Goal: Use online tool/utility: Utilize a website feature to perform a specific function

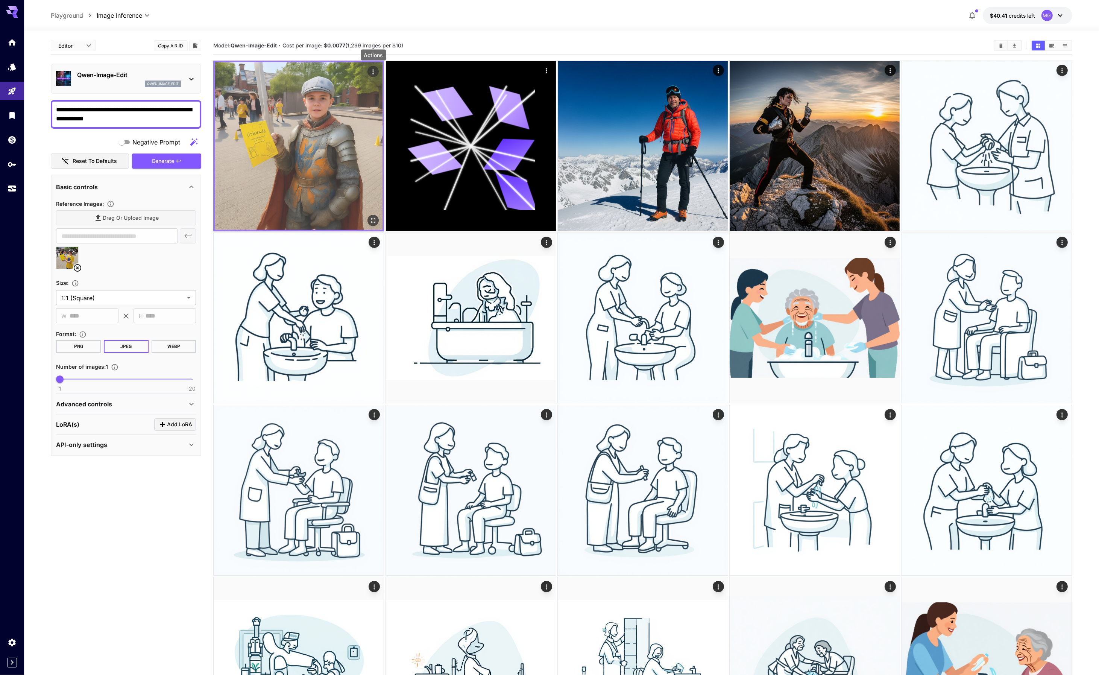
click at [371, 70] on icon "Actions" at bounding box center [374, 72] width 8 height 8
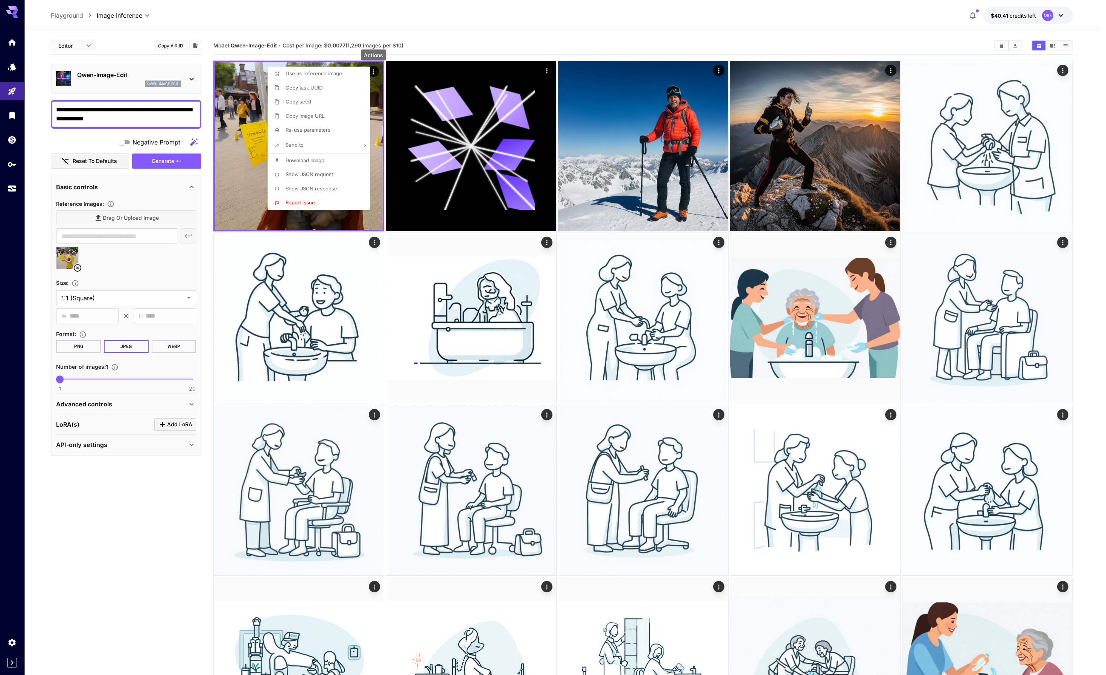
click at [132, 115] on div at bounding box center [553, 337] width 1106 height 675
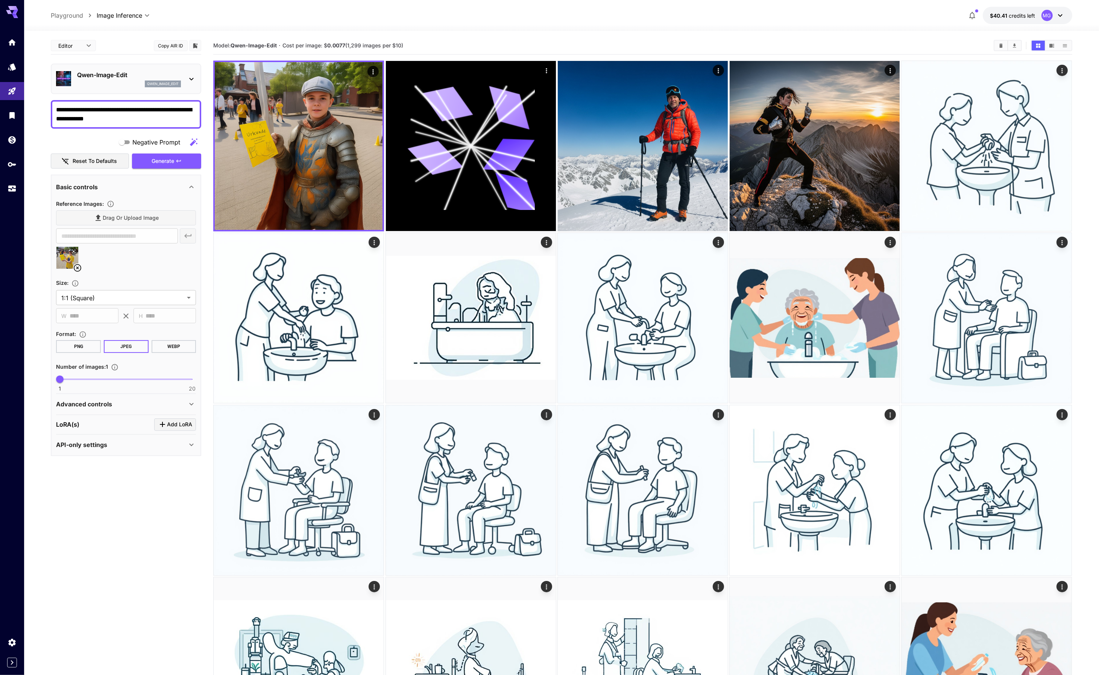
click at [136, 118] on textarea "**********" at bounding box center [126, 114] width 140 height 18
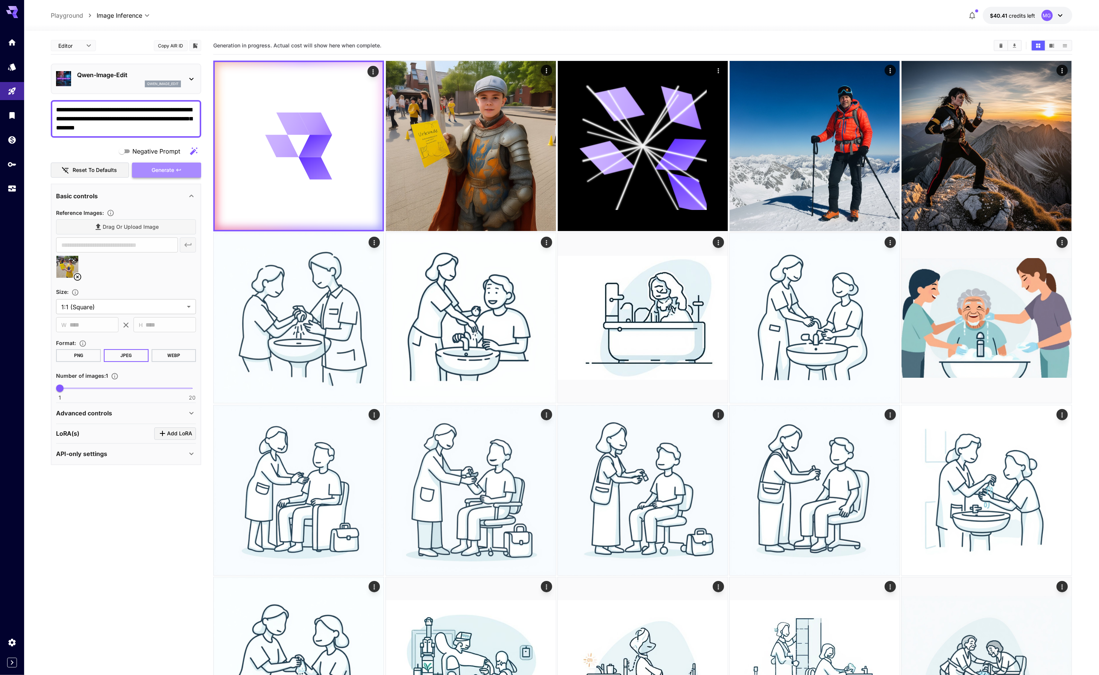
click at [164, 170] on span "Generate" at bounding box center [163, 170] width 23 height 9
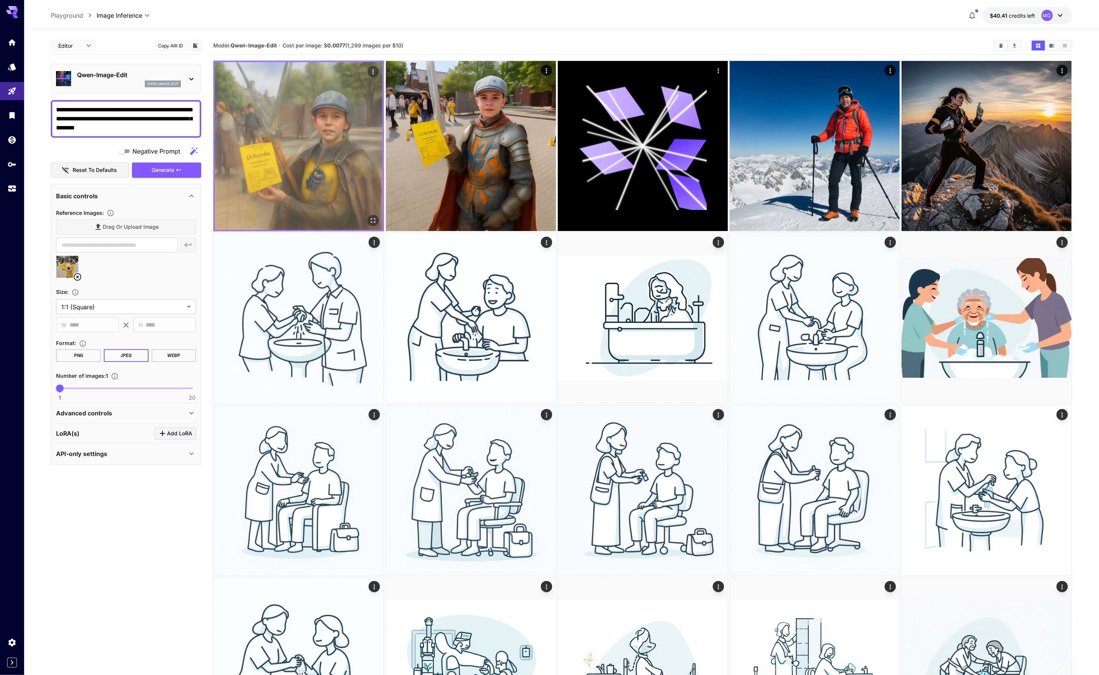
click at [295, 146] on img at bounding box center [299, 146] width 168 height 168
click at [374, 220] on icon "Open in fullscreen" at bounding box center [374, 221] width 8 height 8
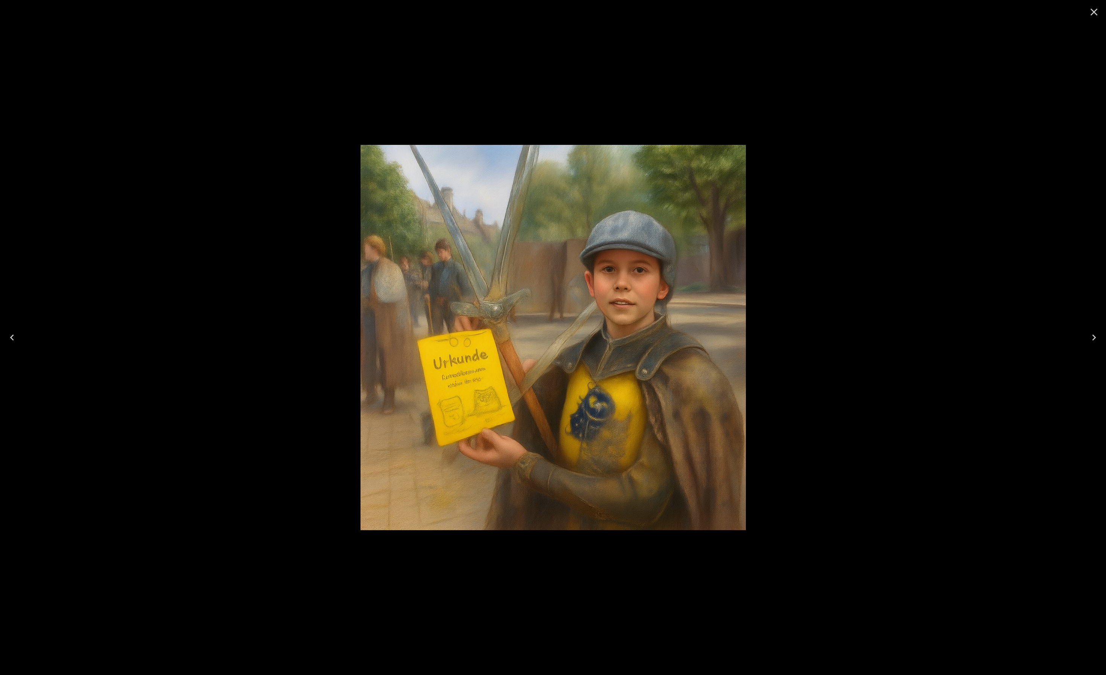
click at [810, 196] on div at bounding box center [553, 337] width 1106 height 675
click at [1096, 15] on icon "Close" at bounding box center [1094, 12] width 12 height 12
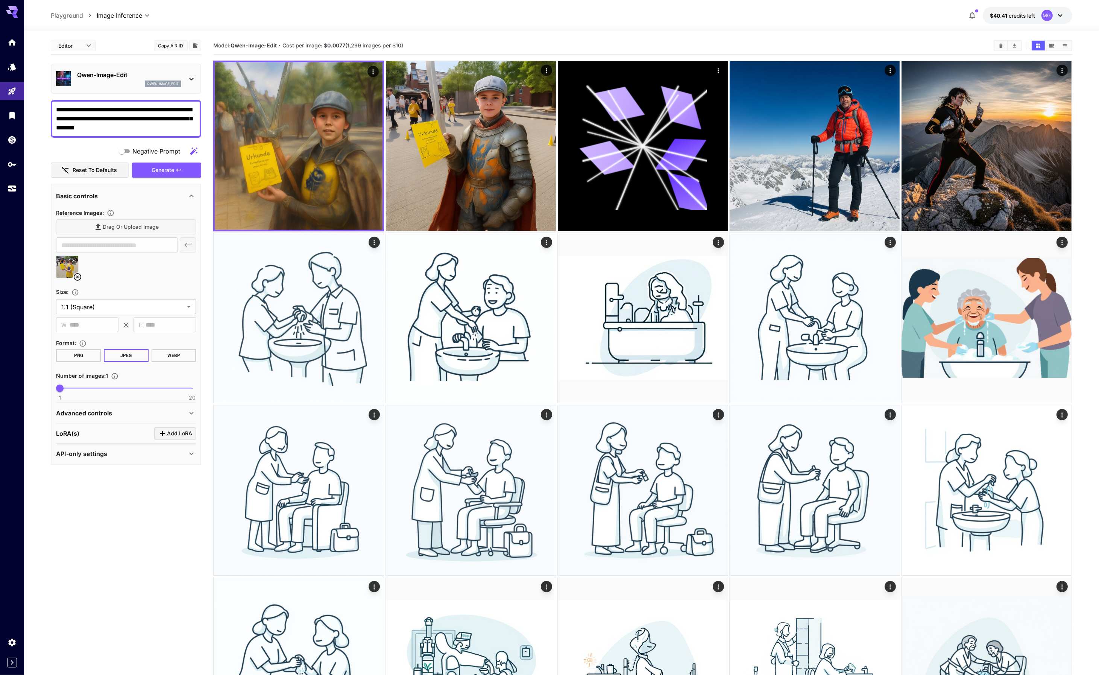
drag, startPoint x: 153, startPoint y: 130, endPoint x: 34, endPoint y: 94, distance: 124.4
click at [144, 132] on textarea "**********" at bounding box center [126, 118] width 140 height 27
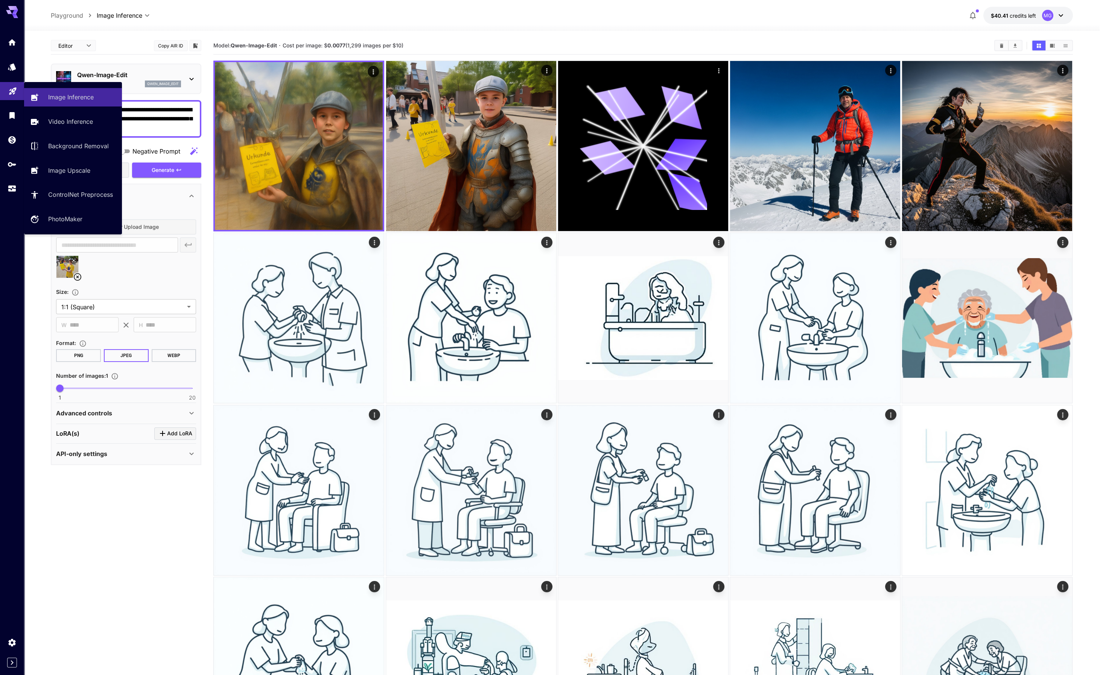
drag, startPoint x: 143, startPoint y: 129, endPoint x: 3, endPoint y: 84, distance: 147.8
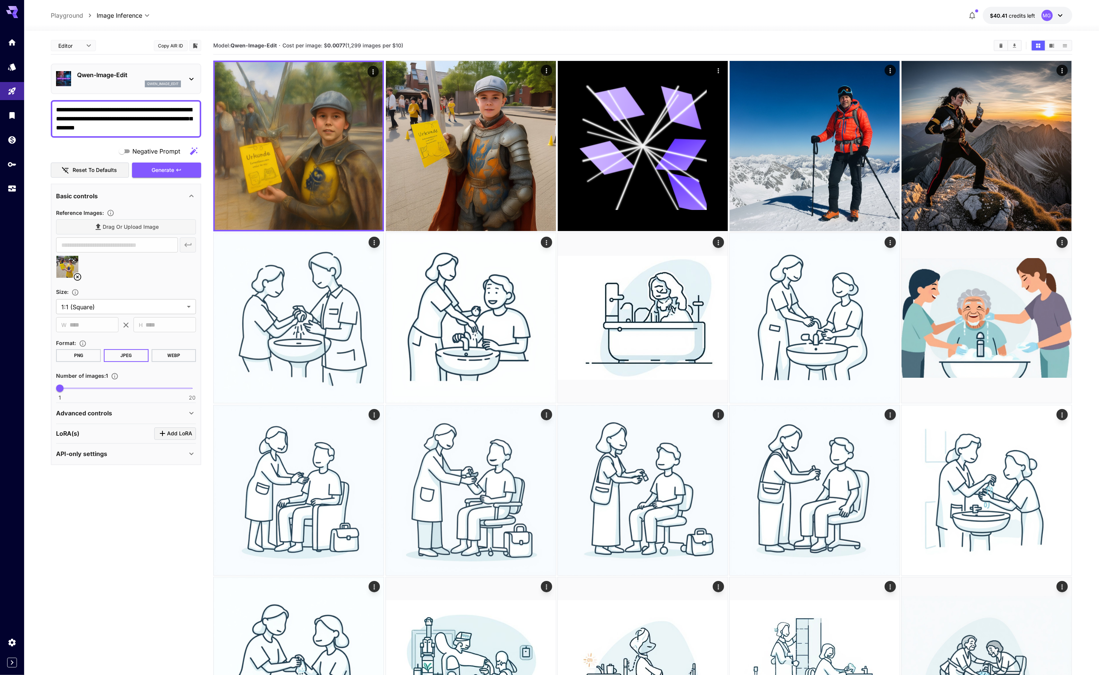
paste textarea
click at [167, 171] on span "Generate" at bounding box center [163, 170] width 23 height 9
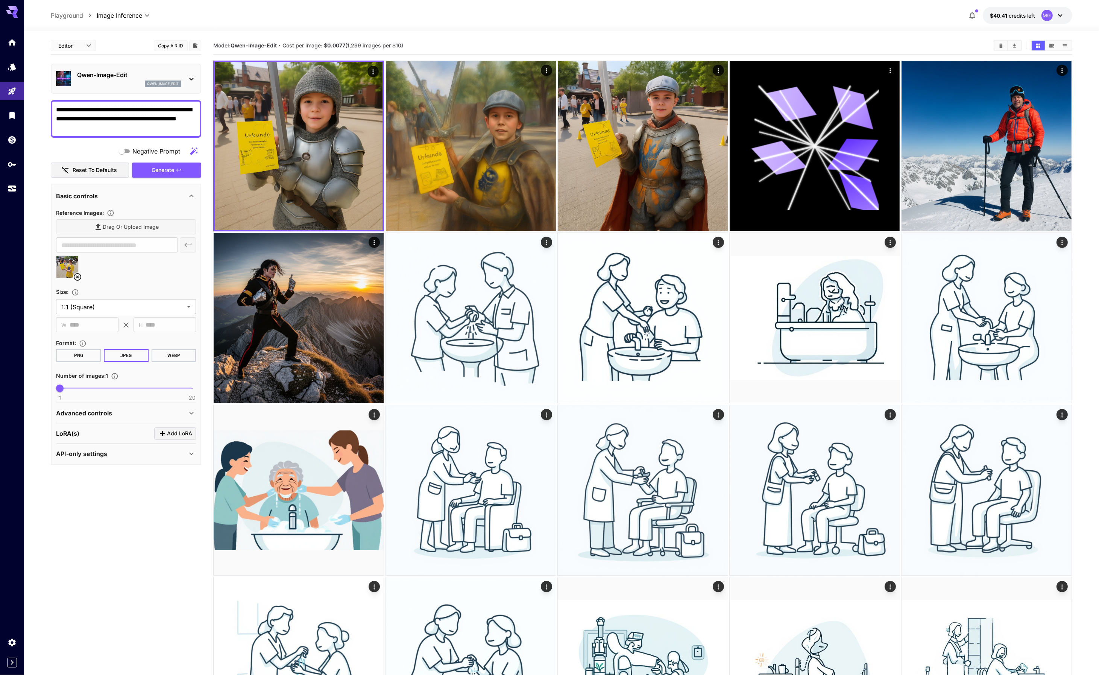
click at [74, 258] on icon at bounding box center [73, 260] width 5 height 5
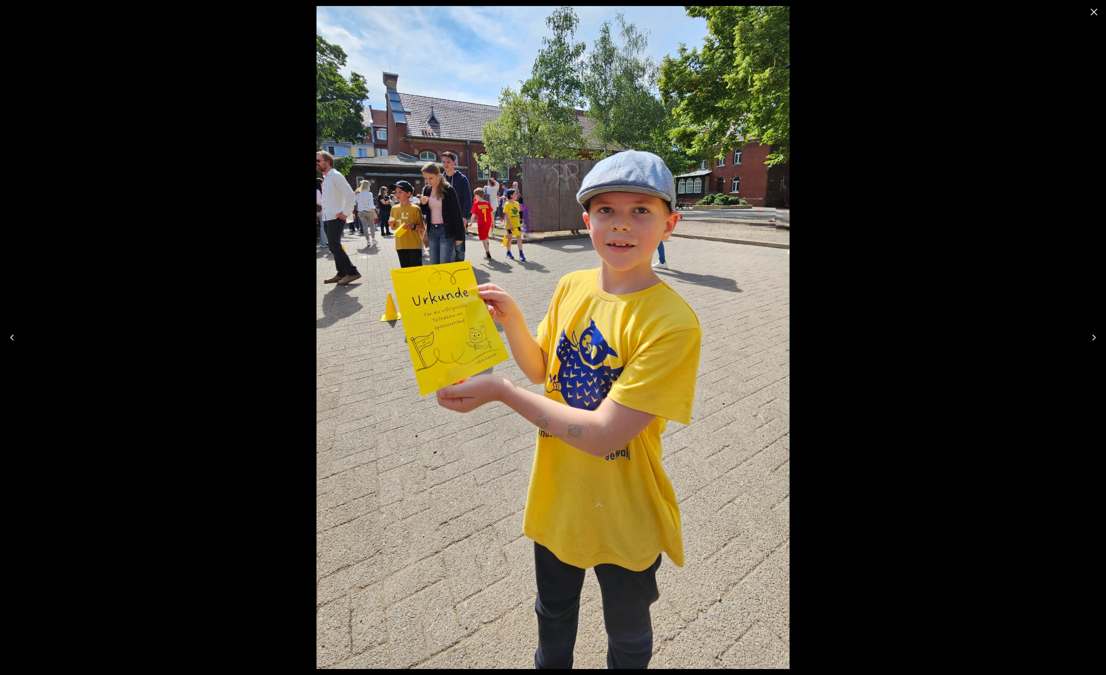
click at [947, 194] on div at bounding box center [553, 337] width 1106 height 675
click at [1090, 12] on icon "Close" at bounding box center [1094, 12] width 12 height 12
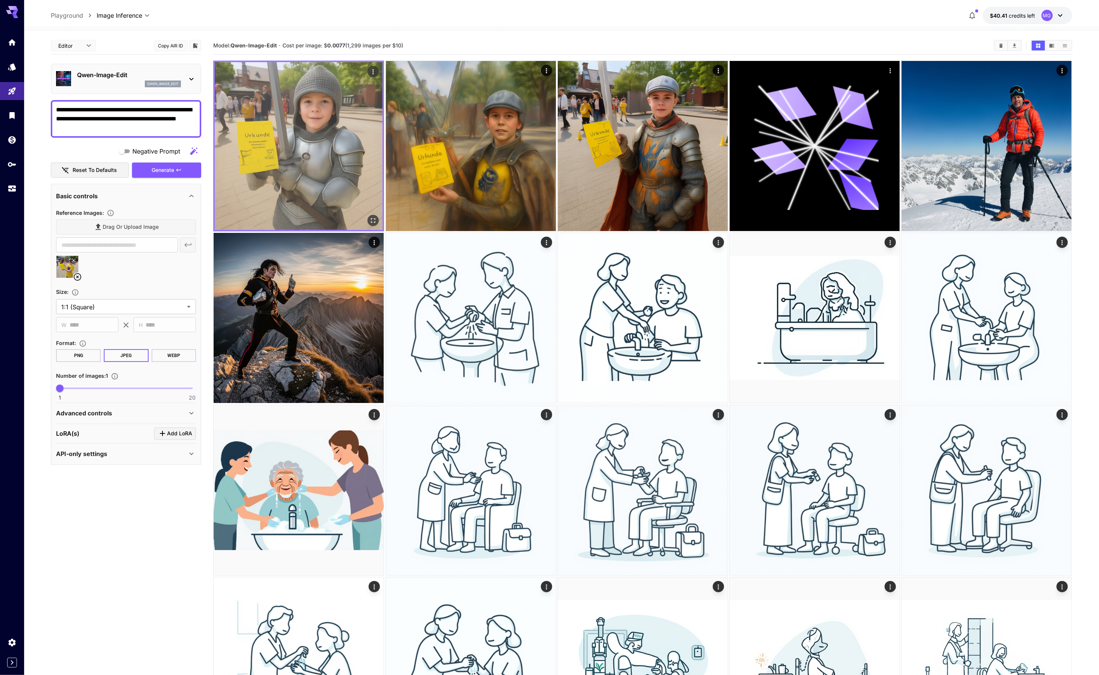
click at [316, 135] on img at bounding box center [299, 146] width 168 height 168
click at [375, 219] on icon "Open in fullscreen" at bounding box center [373, 220] width 5 height 5
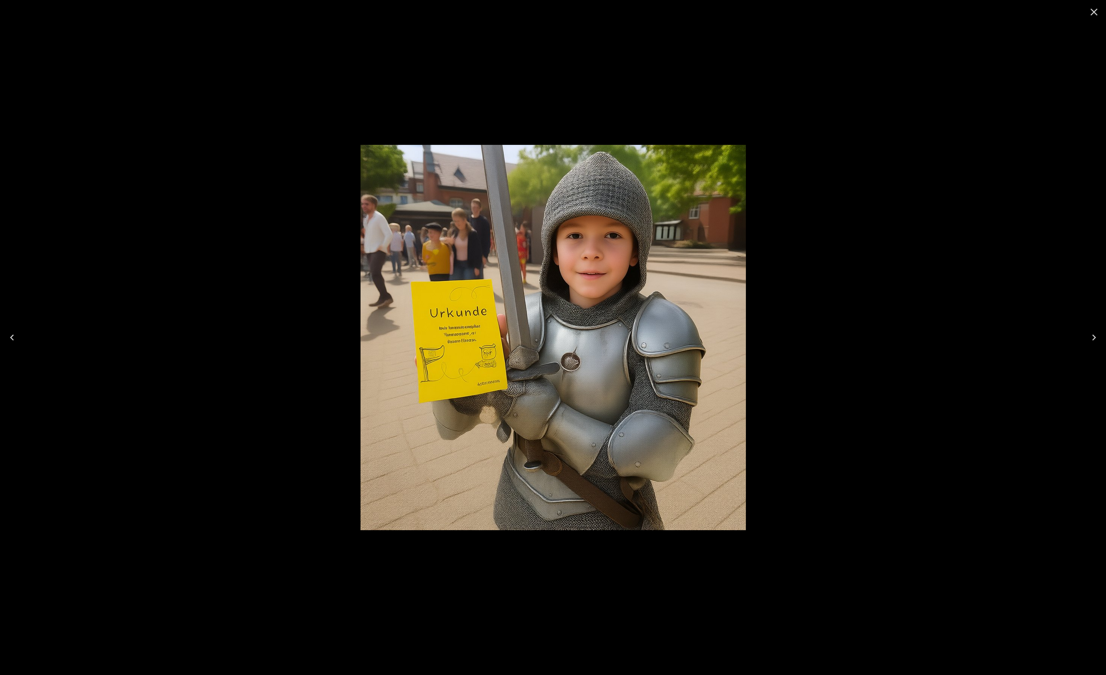
click at [840, 130] on div at bounding box center [553, 337] width 1106 height 675
click at [1097, 14] on icon "Close" at bounding box center [1094, 12] width 12 height 12
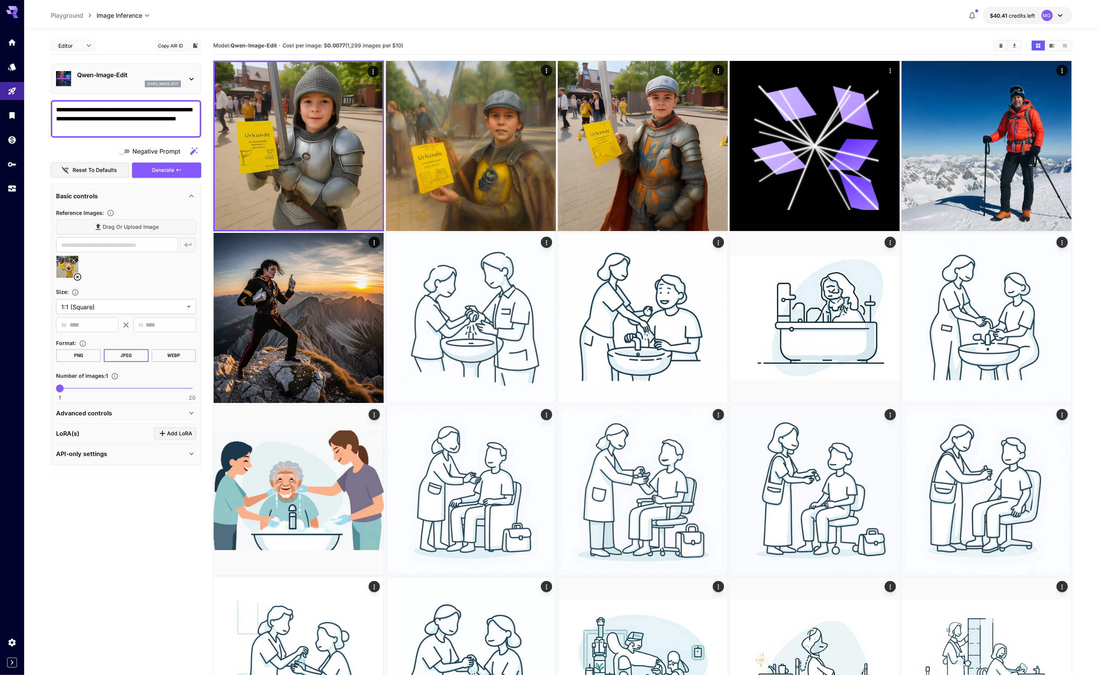
drag, startPoint x: 112, startPoint y: 128, endPoint x: 25, endPoint y: 97, distance: 92.4
paste textarea "****"
type textarea "**********"
click at [160, 171] on span "Generate" at bounding box center [163, 170] width 23 height 9
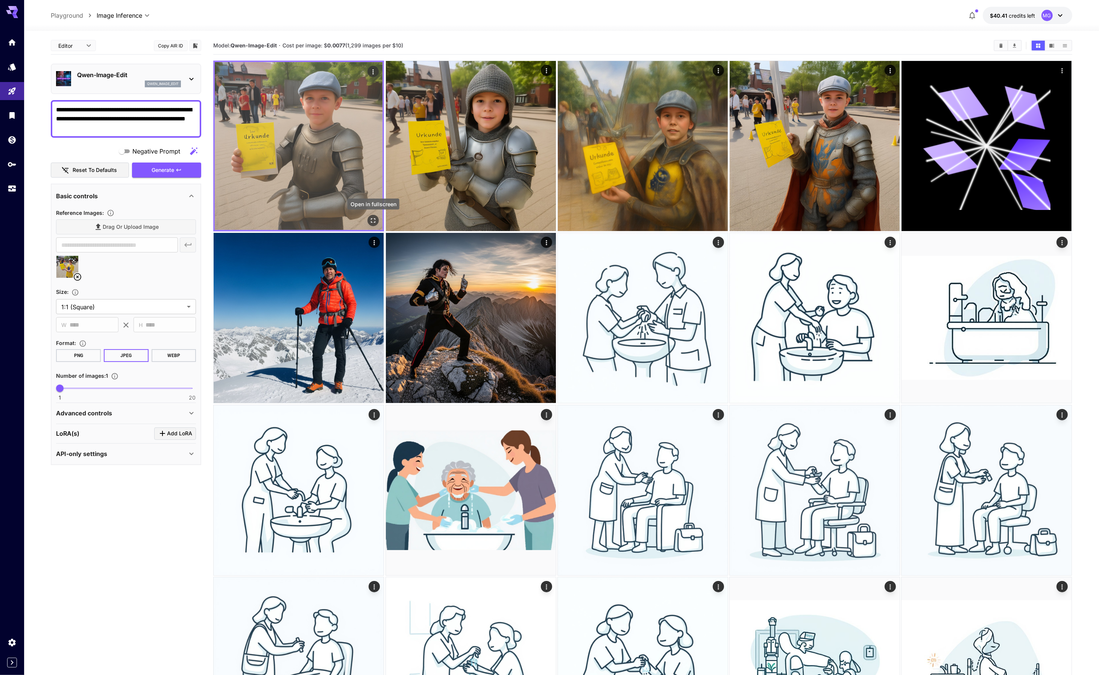
click at [371, 219] on icon "Open in fullscreen" at bounding box center [374, 221] width 8 height 8
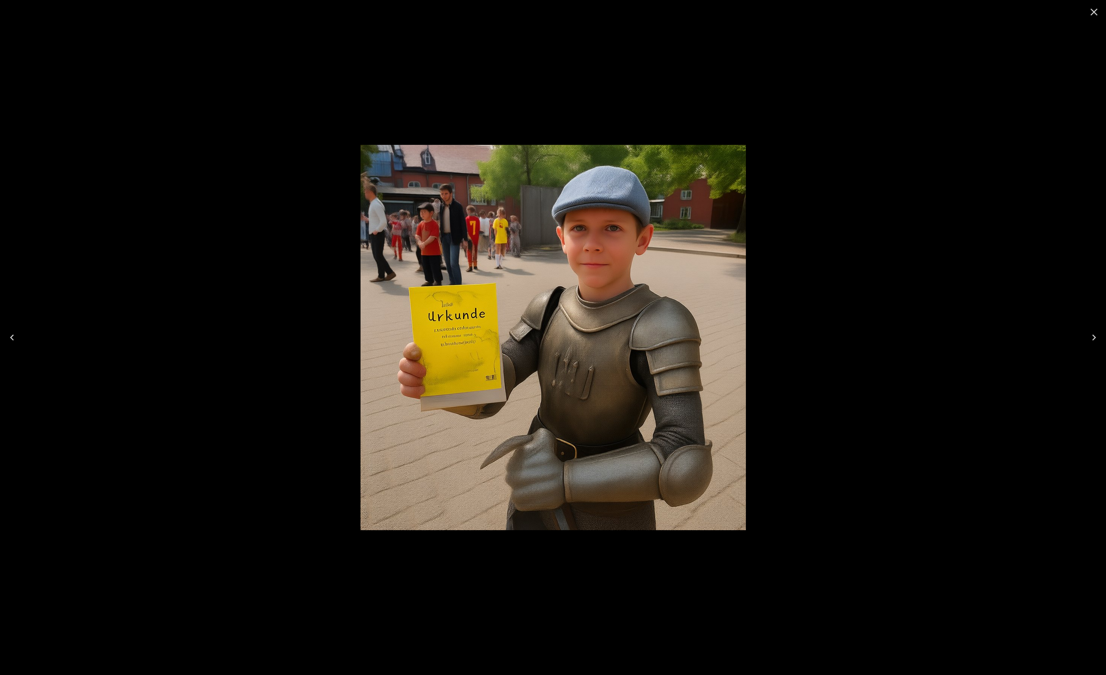
click at [494, 112] on div at bounding box center [553, 337] width 1106 height 675
click at [1089, 11] on icon "Close" at bounding box center [1094, 12] width 12 height 12
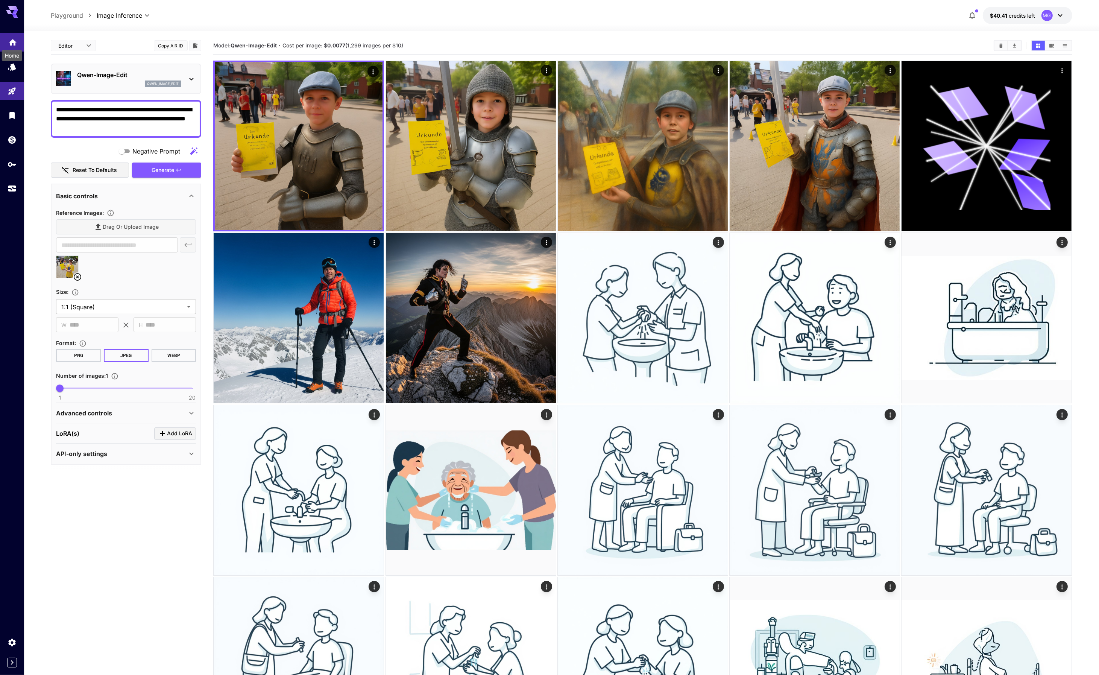
click at [14, 44] on icon "Home" at bounding box center [12, 41] width 9 height 9
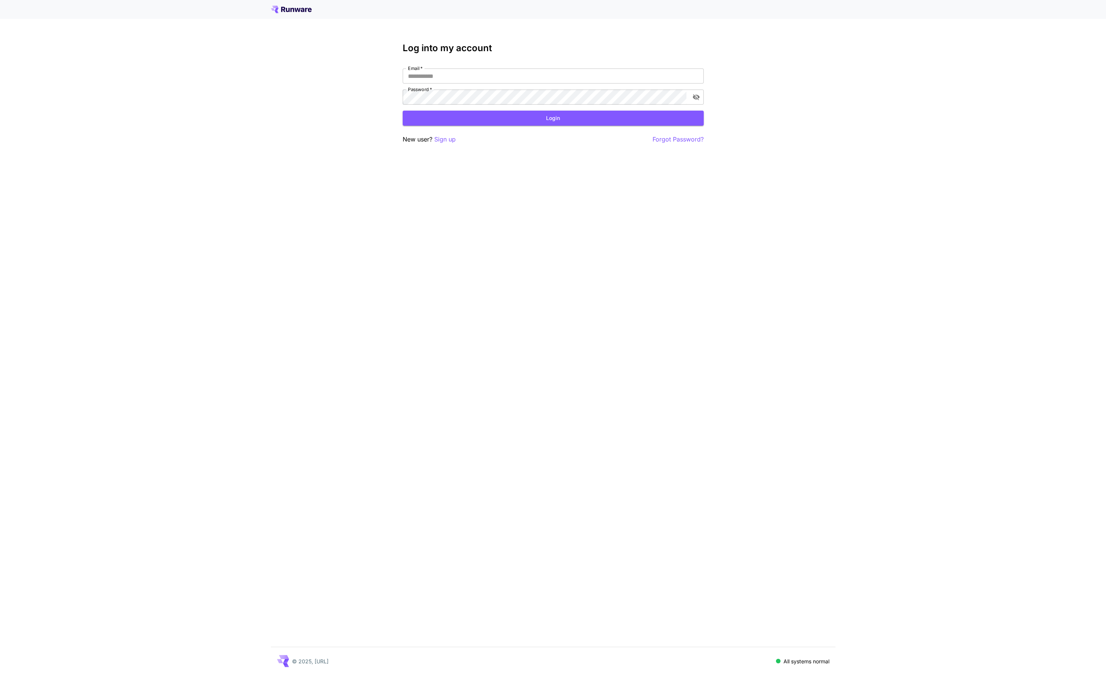
type input "**********"
click at [515, 121] on button "Login" at bounding box center [553, 118] width 301 height 15
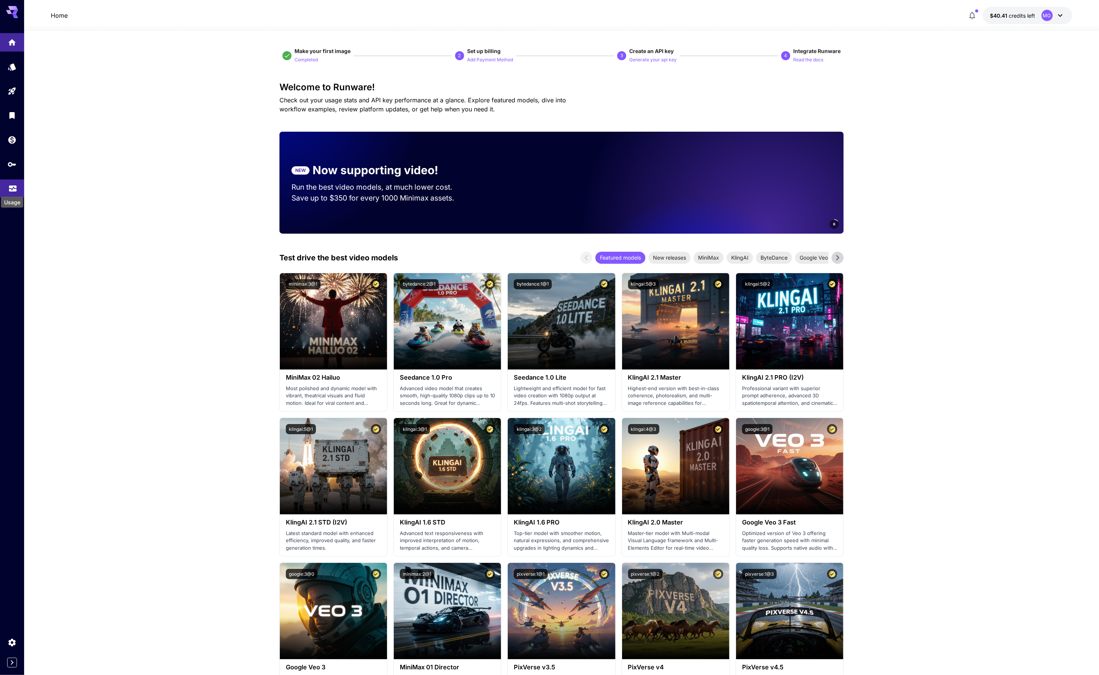
click at [12, 190] on icon "Usage" at bounding box center [13, 188] width 8 height 4
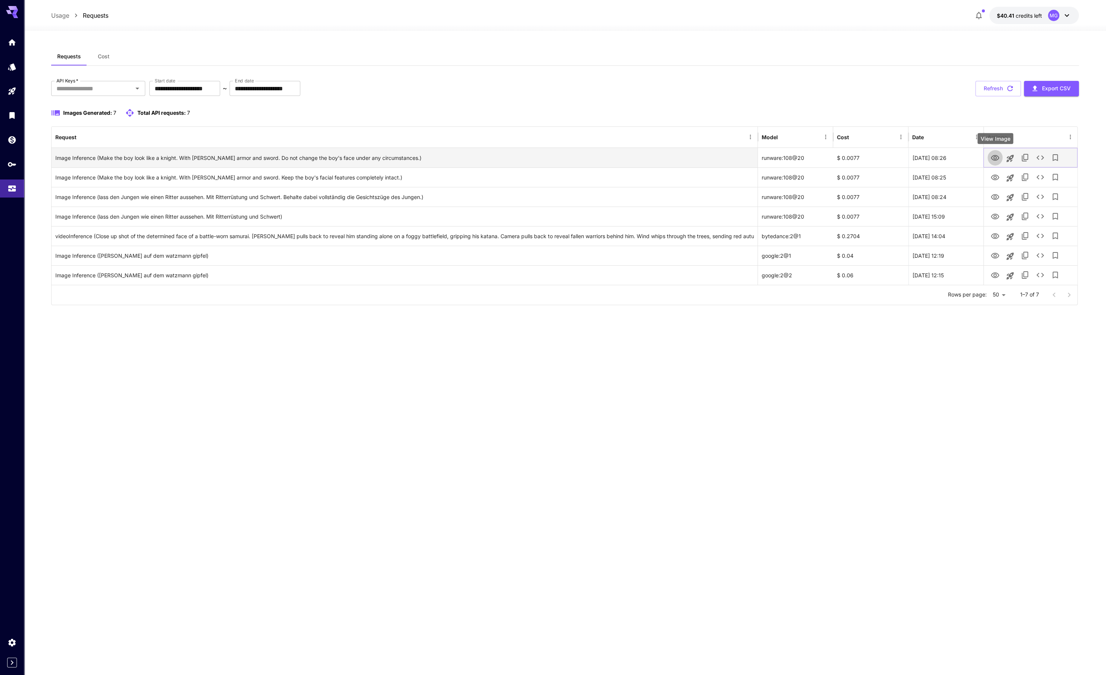
click at [991, 156] on icon "View Image" at bounding box center [994, 158] width 8 height 6
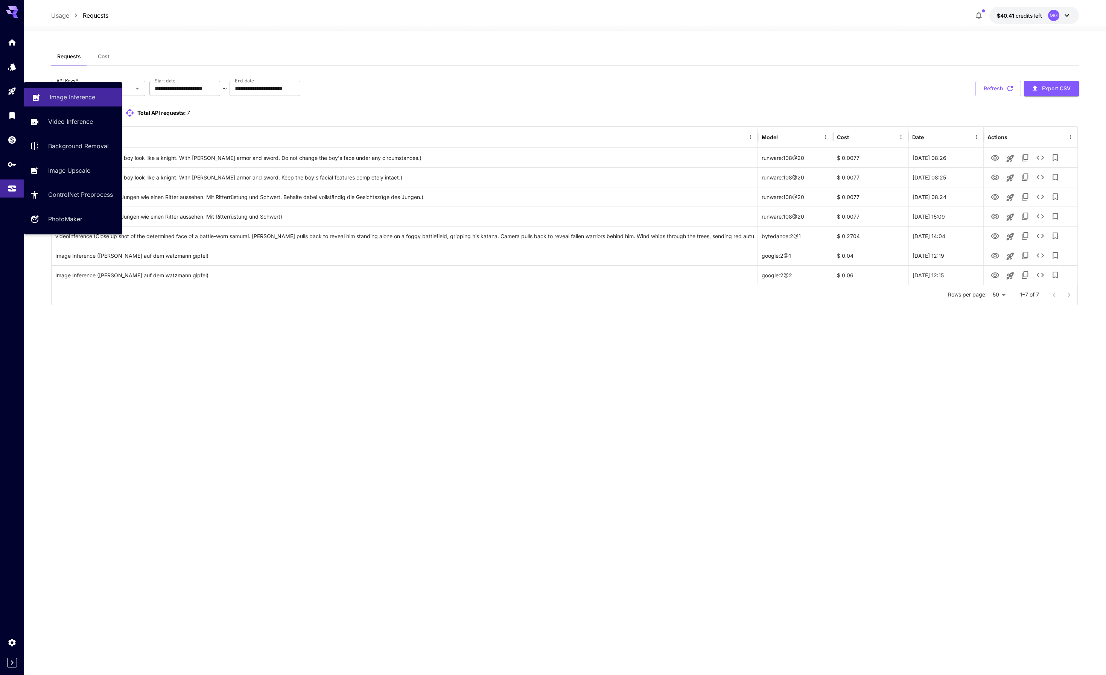
click at [73, 96] on p "Image Inference" at bounding box center [73, 97] width 46 height 9
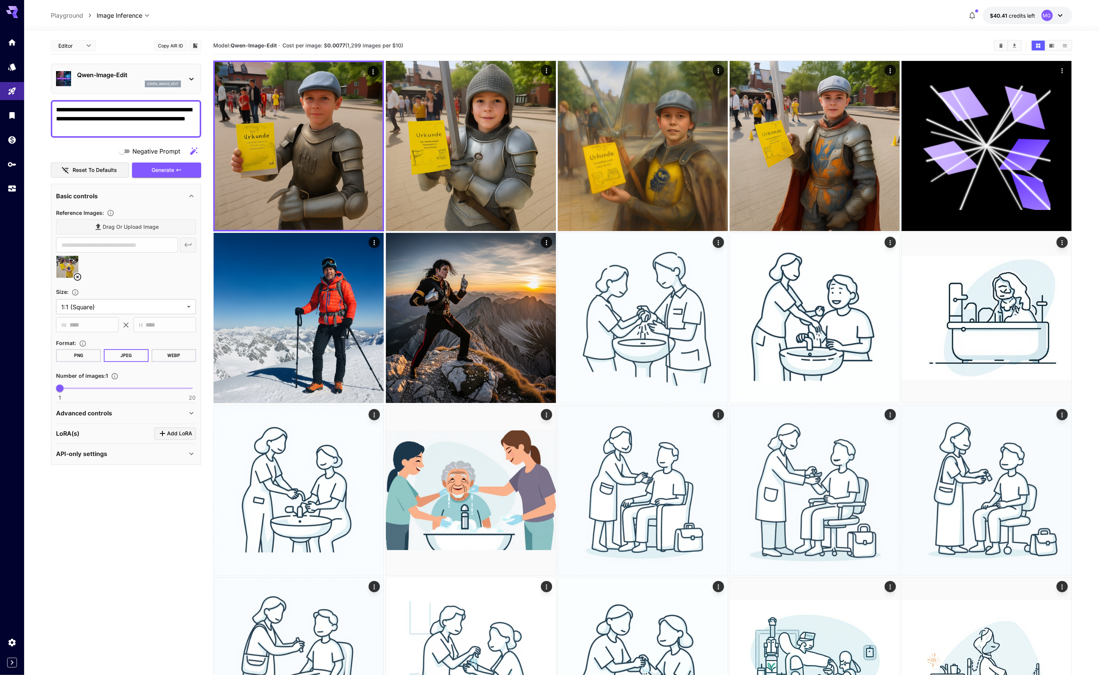
click at [140, 454] on div "API-only settings" at bounding box center [121, 453] width 131 height 9
click at [73, 258] on icon at bounding box center [73, 260] width 5 height 5
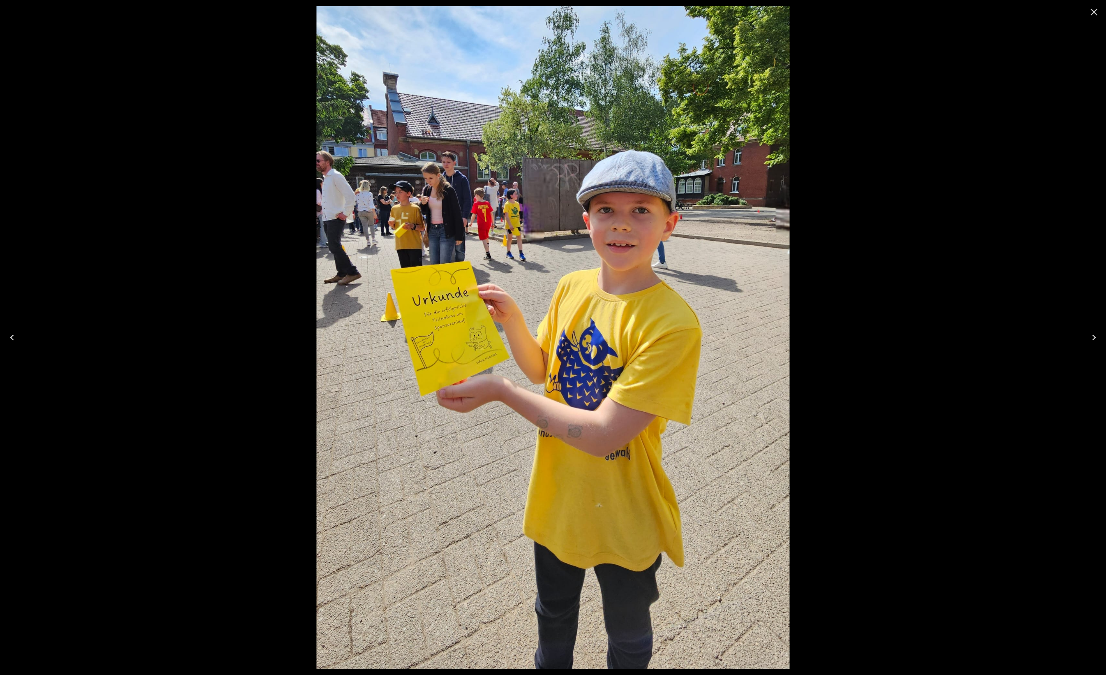
click at [951, 217] on div at bounding box center [553, 337] width 1106 height 675
click at [1091, 12] on icon "Close" at bounding box center [1094, 12] width 12 height 12
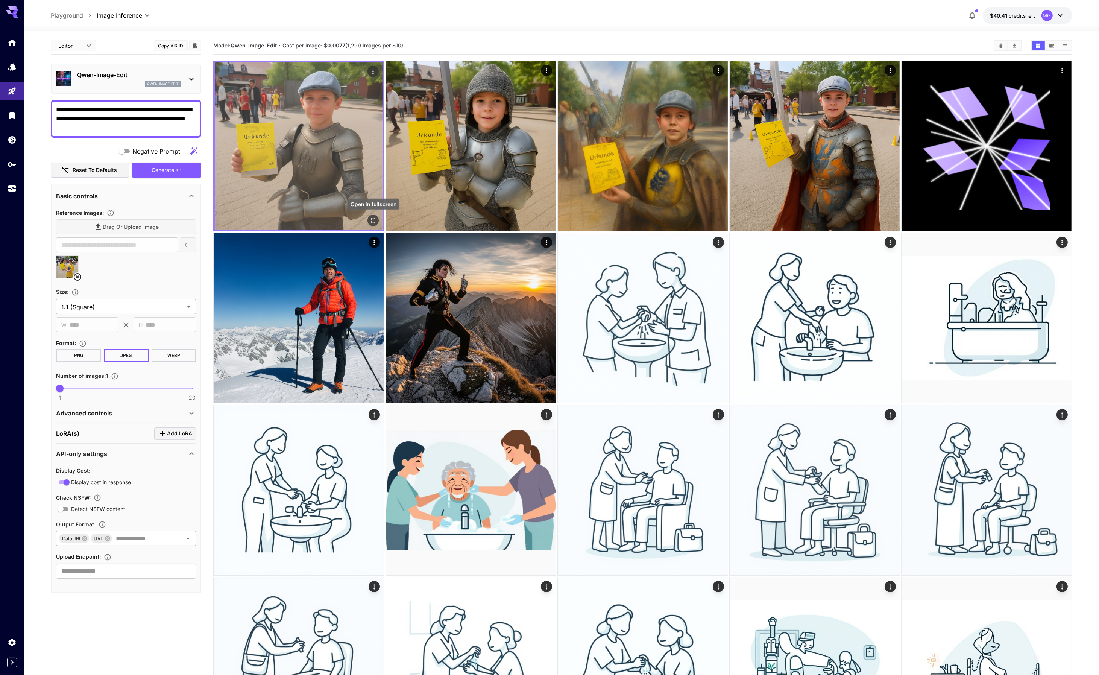
click at [372, 217] on icon "Open in fullscreen" at bounding box center [374, 221] width 8 height 8
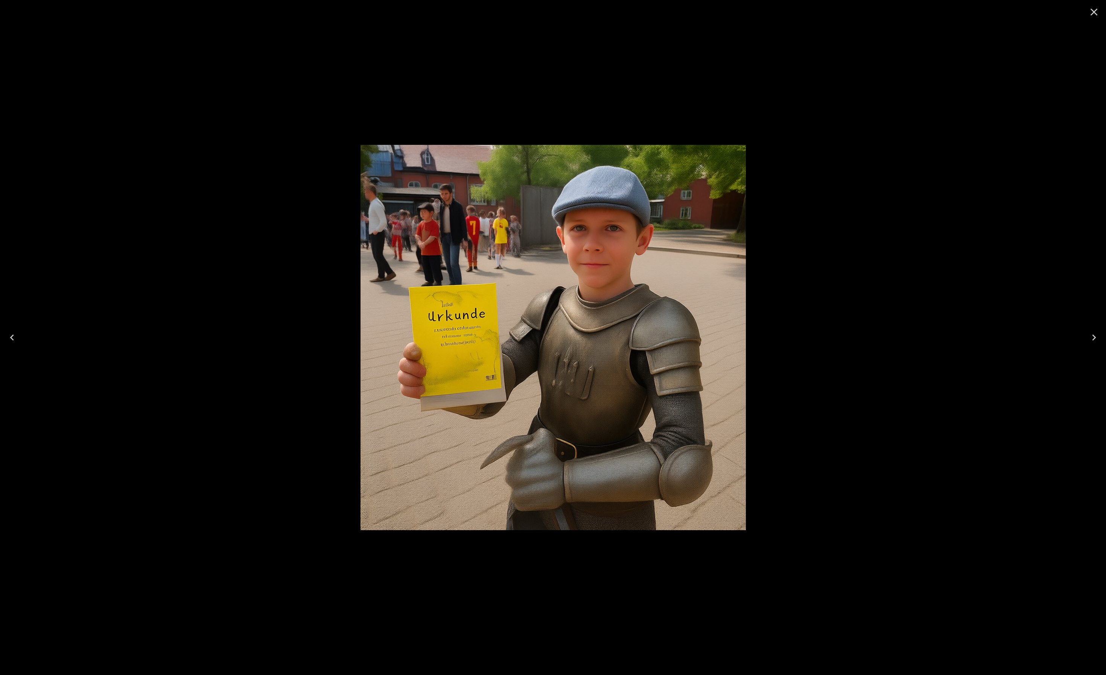
click at [854, 144] on div at bounding box center [553, 337] width 1106 height 675
click at [1095, 11] on icon "Close" at bounding box center [1093, 12] width 7 height 7
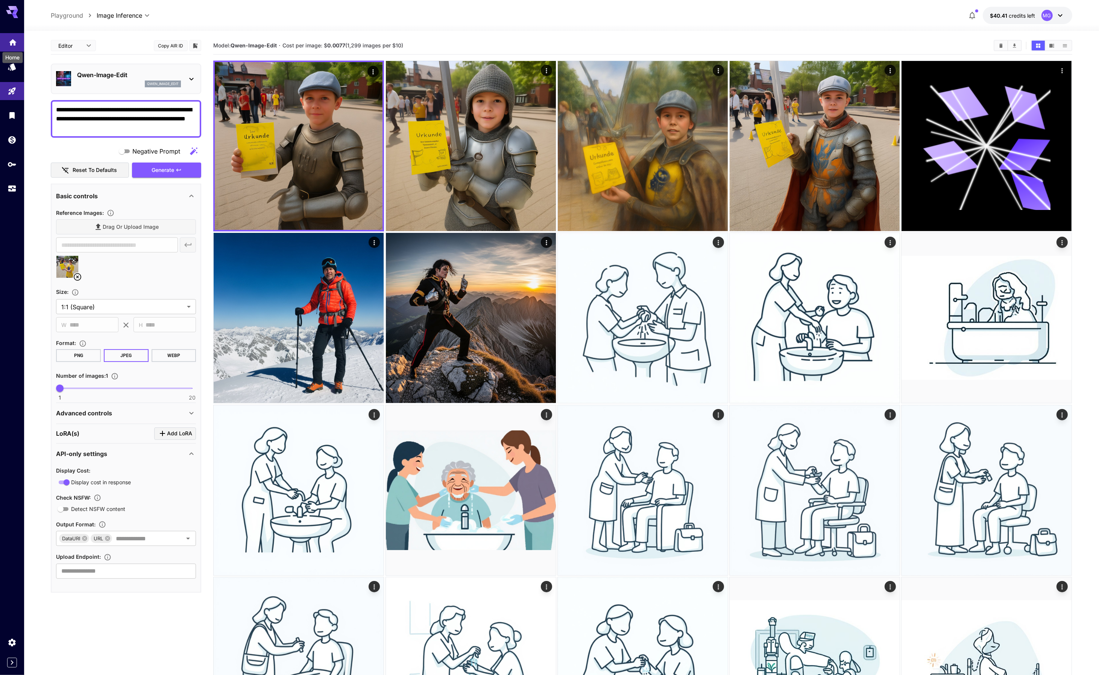
click at [17, 42] on icon "Home" at bounding box center [12, 40] width 9 height 9
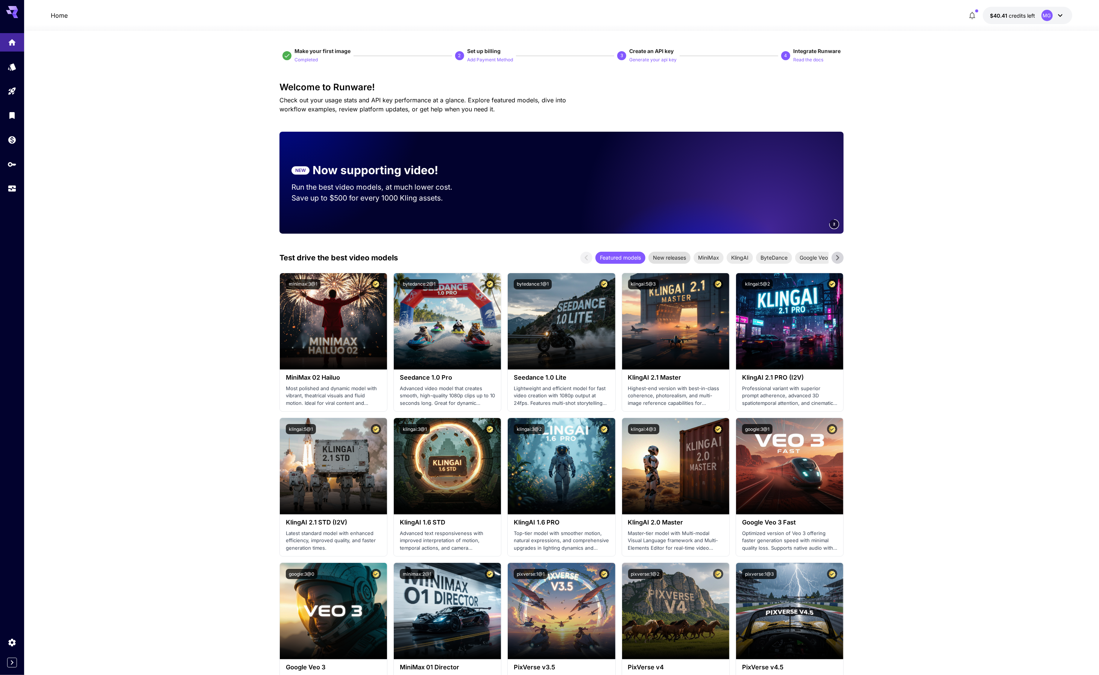
click at [674, 258] on span "New releases" at bounding box center [670, 258] width 42 height 8
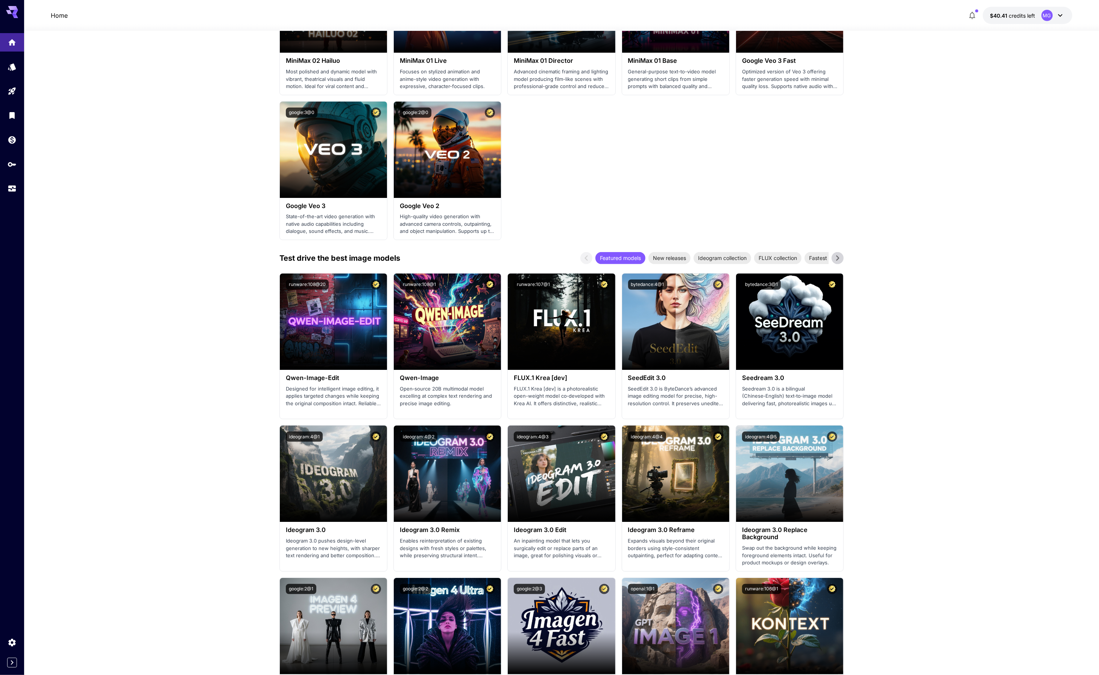
scroll to position [691, 0]
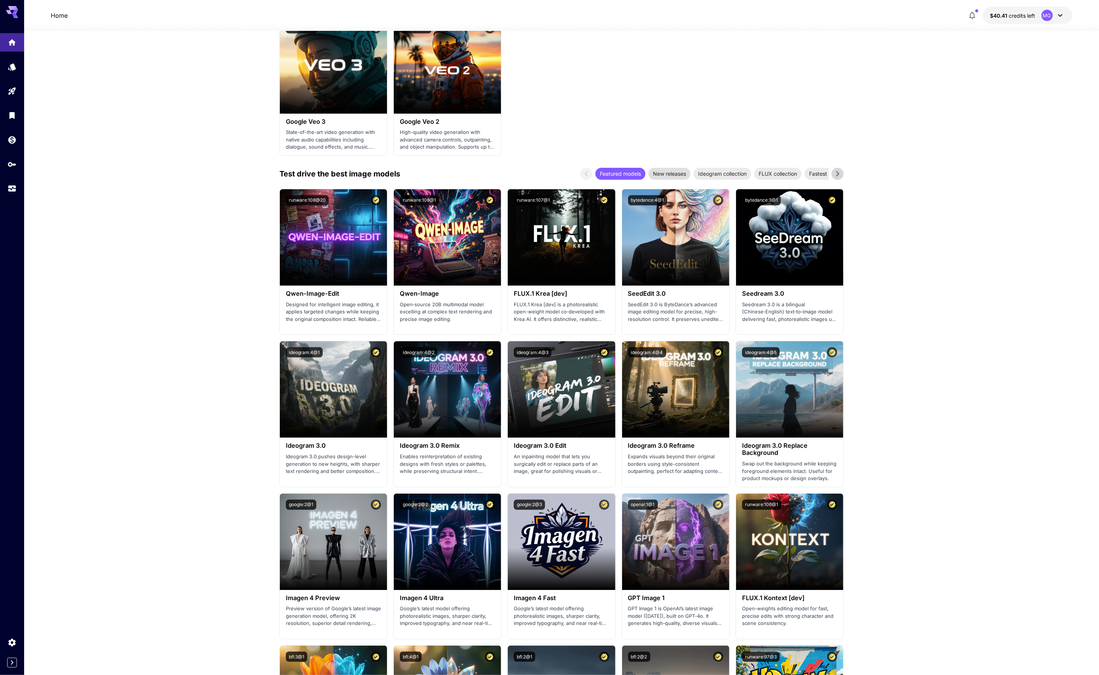
click at [665, 172] on span "New releases" at bounding box center [670, 174] width 42 height 8
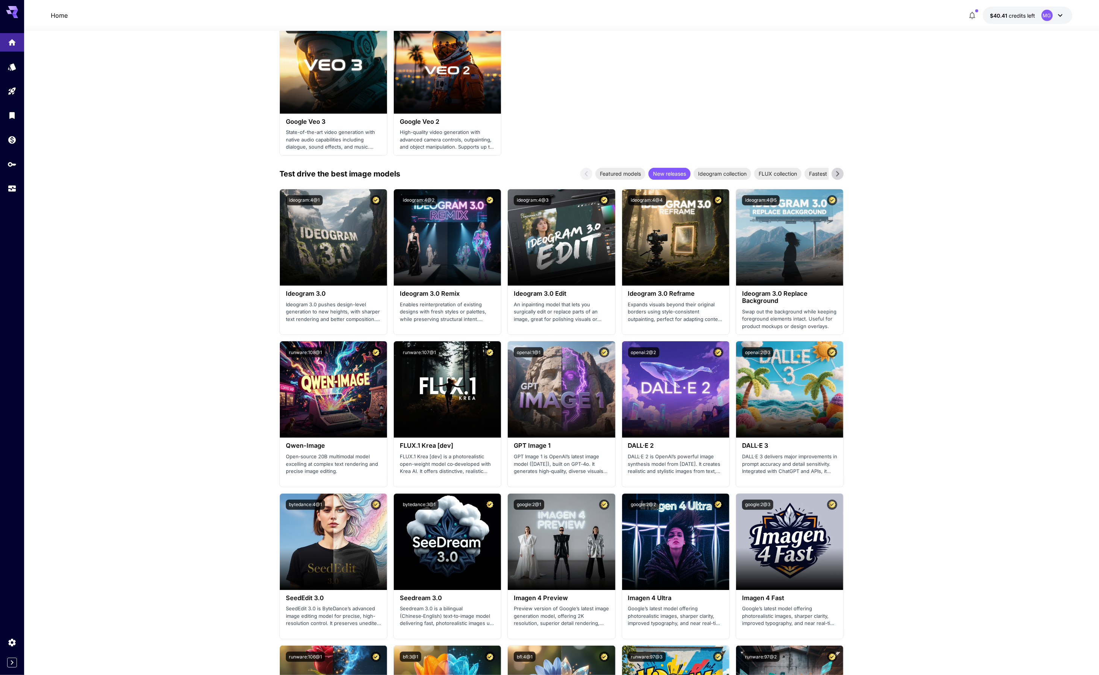
click at [947, 237] on section "Make your first image Completed 2 Set up billing Add Payment Method 3 Create an…" at bounding box center [561, 393] width 1075 height 2106
click at [561, 237] on span "Launch in Playground" at bounding box center [557, 237] width 56 height 6
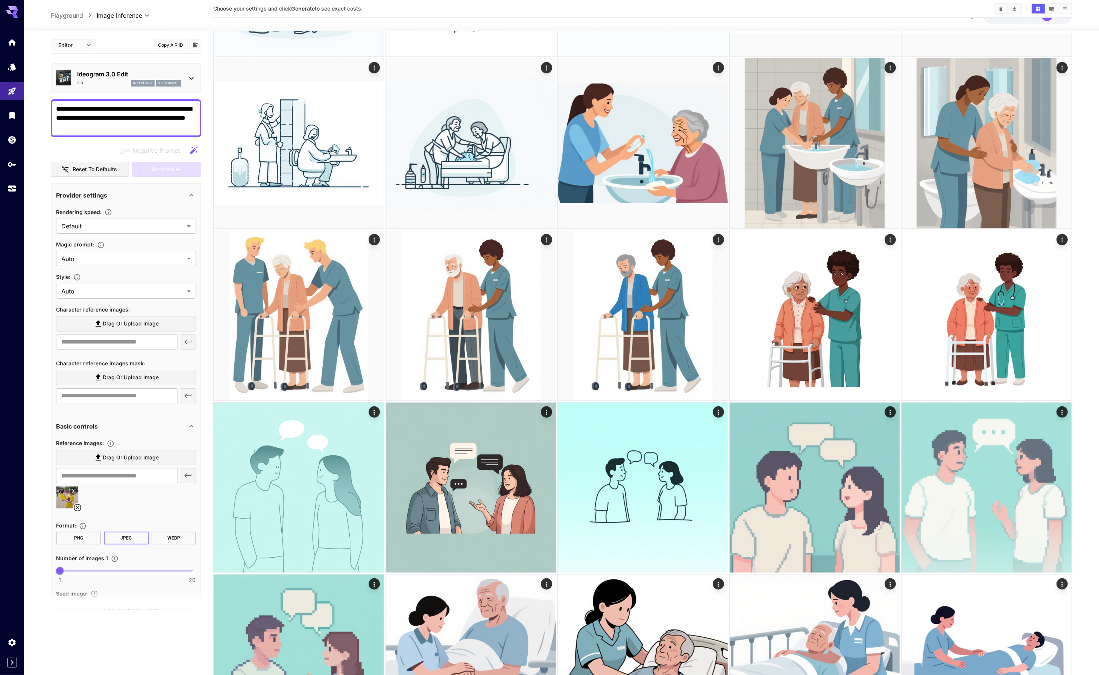
type input "*******"
type input "****"
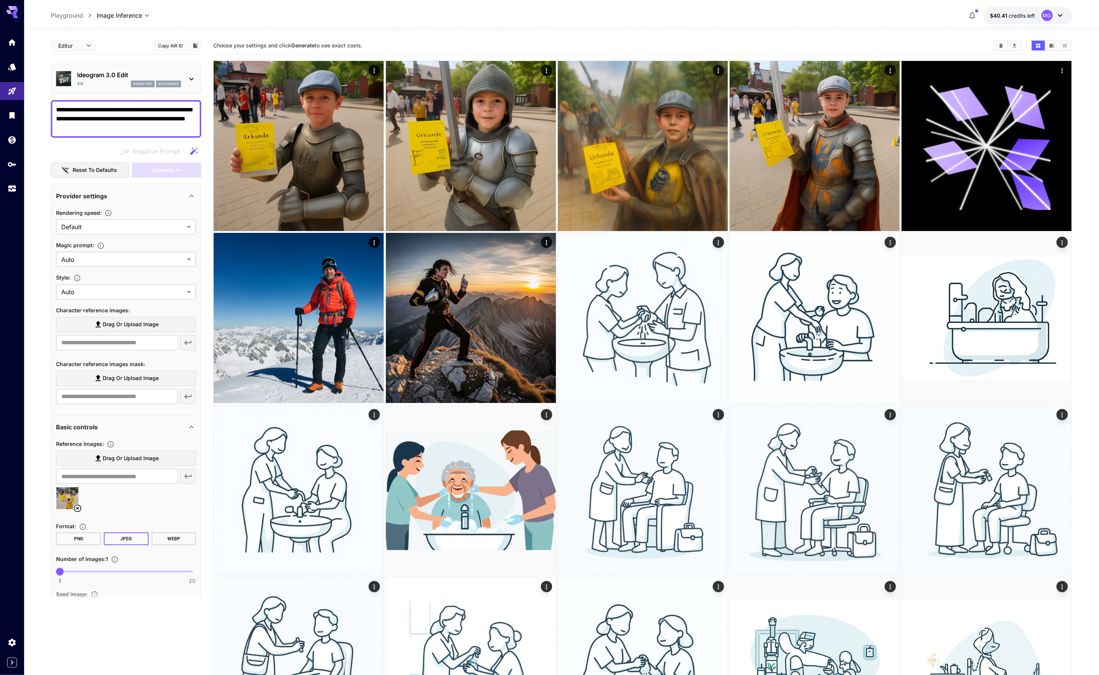
click at [96, 149] on div "Negative Prompt" at bounding box center [126, 151] width 150 height 15
click at [12, 41] on icon "Home" at bounding box center [13, 42] width 8 height 6
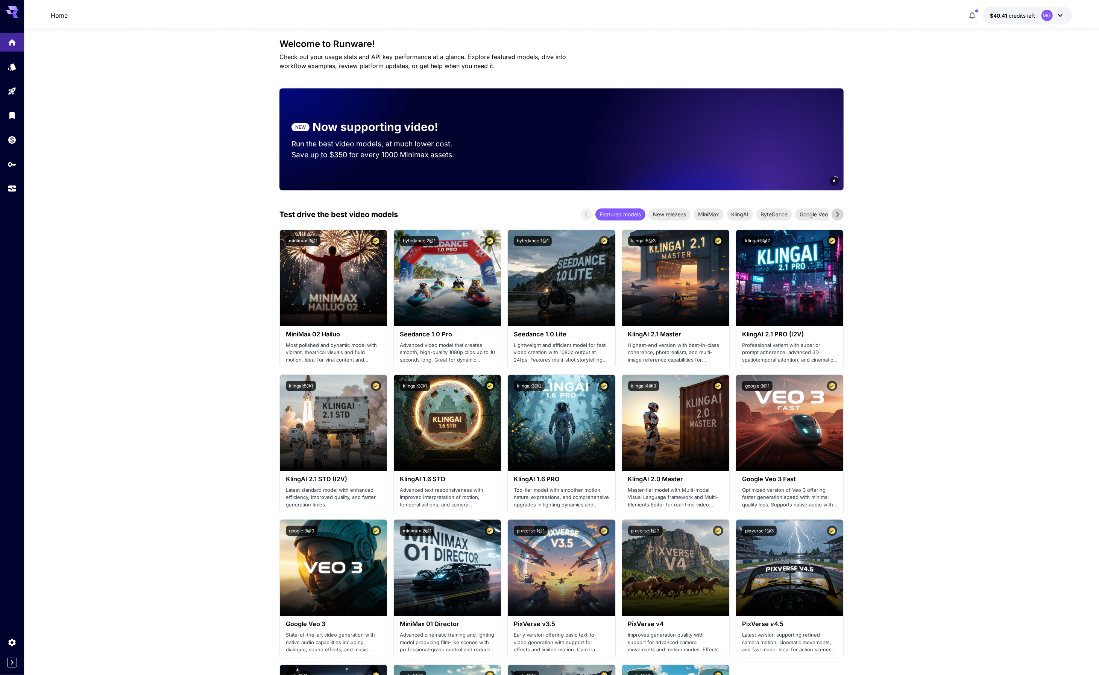
scroll to position [66, 0]
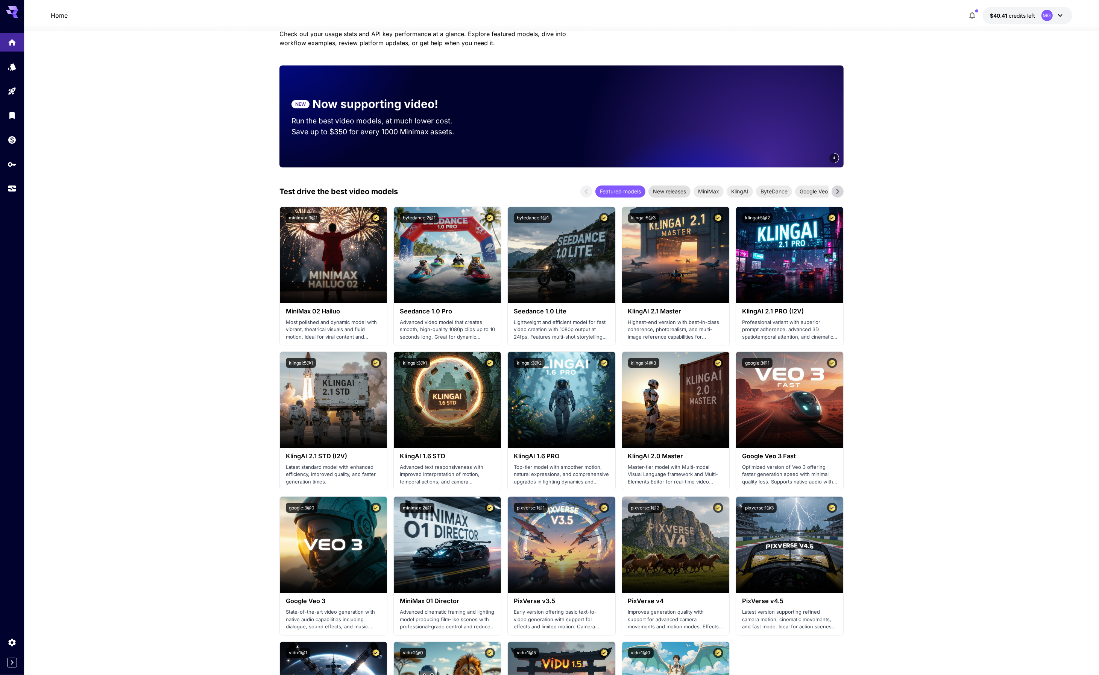
click at [672, 192] on span "New releases" at bounding box center [670, 191] width 42 height 8
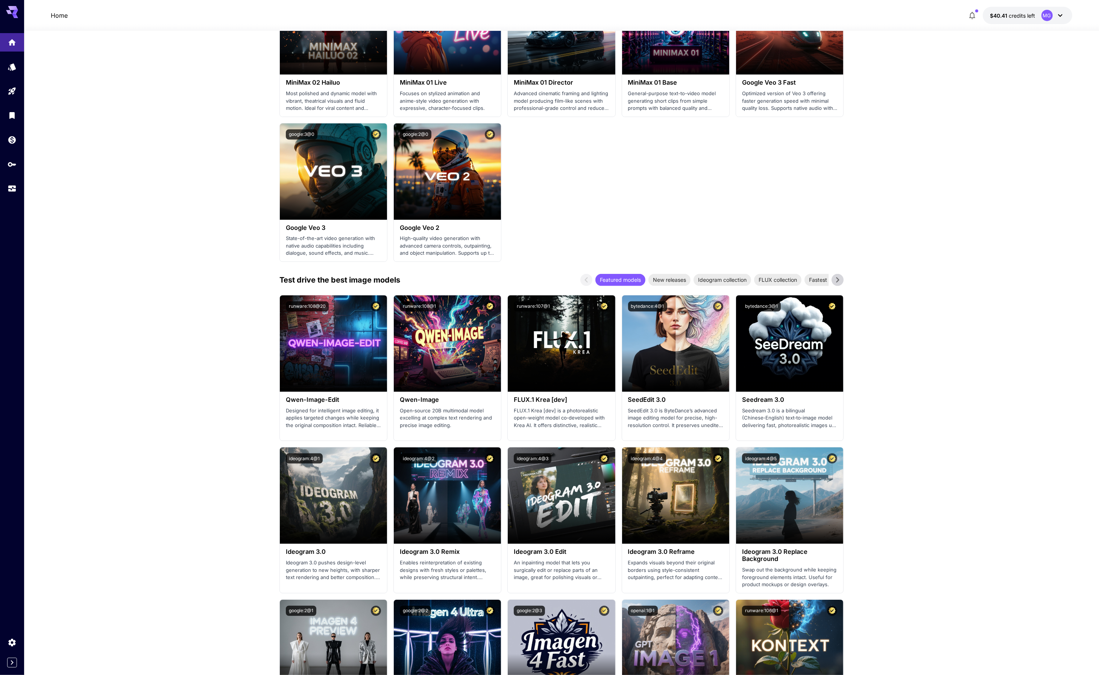
scroll to position [610, 0]
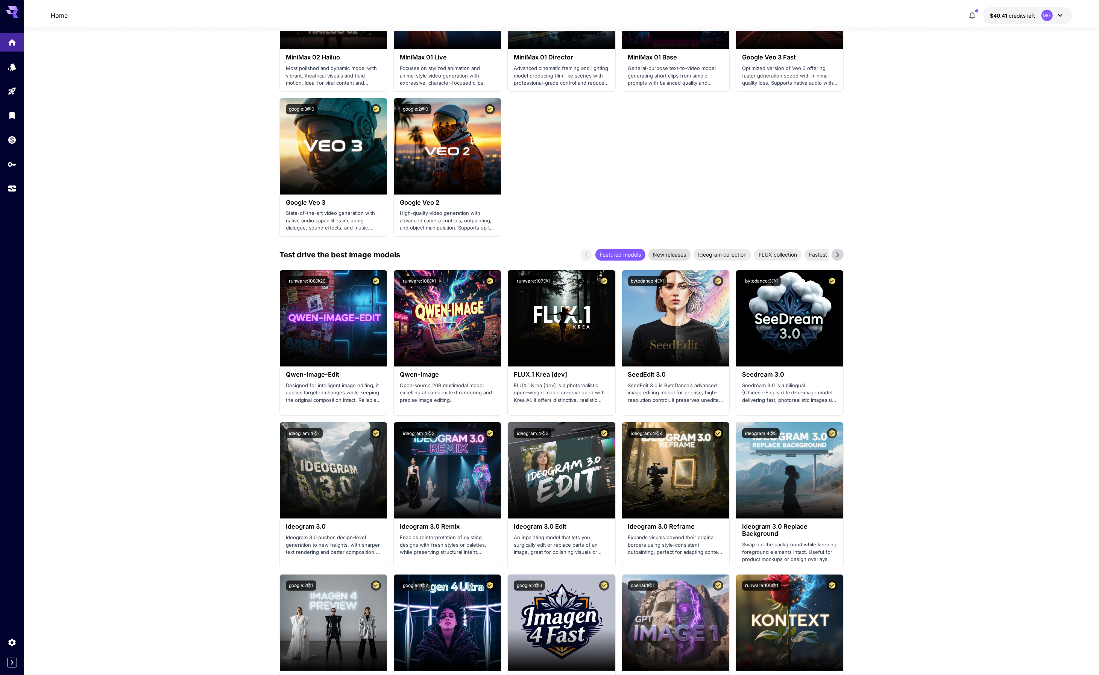
click at [664, 251] on span "New releases" at bounding box center [670, 255] width 42 height 8
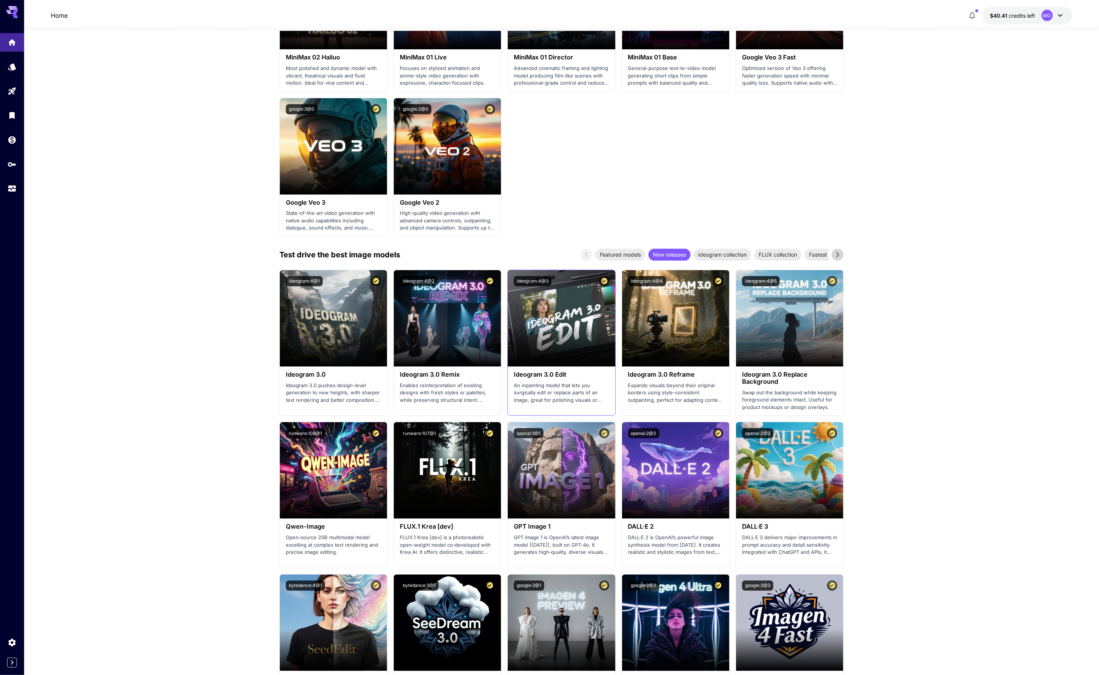
click at [515, 372] on h3 "Ideogram 3.0 Edit" at bounding box center [561, 374] width 95 height 7
drag, startPoint x: 569, startPoint y: 373, endPoint x: 513, endPoint y: 375, distance: 55.7
click at [513, 375] on div "Ideogram 3.0 Edit An inpainting model that lets you surgically edit or replace …" at bounding box center [561, 387] width 107 height 42
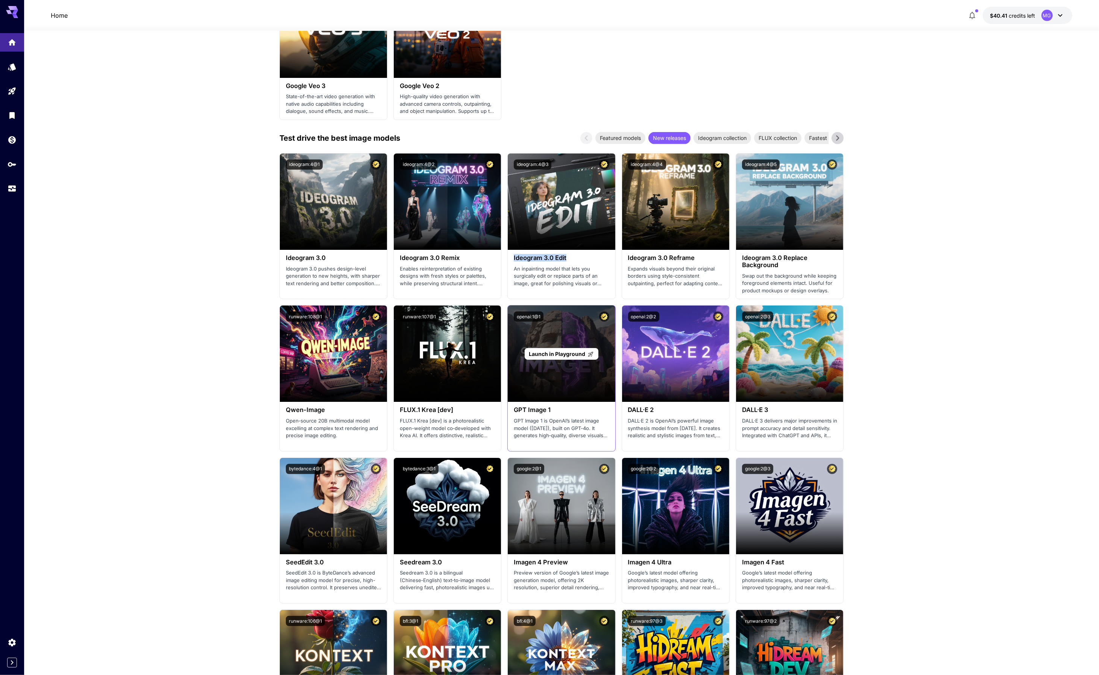
scroll to position [727, 0]
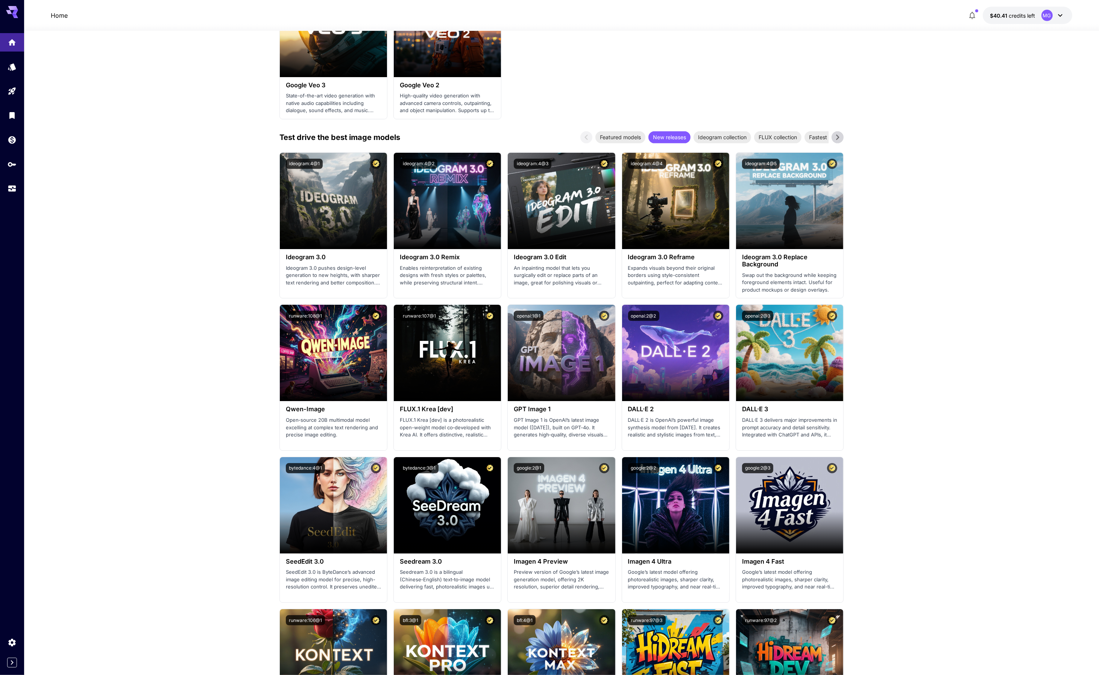
click at [150, 76] on section "Make your first image Completed 2 Set up billing Add Payment Method 3 Create an…" at bounding box center [561, 357] width 1075 height 2106
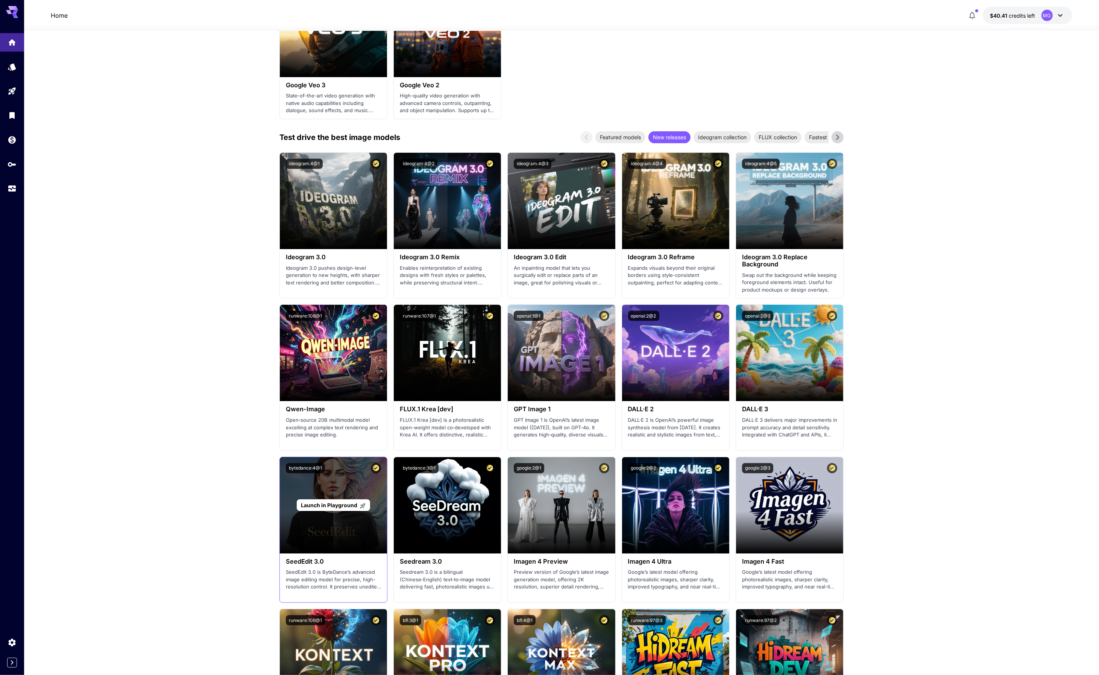
click at [330, 502] on span "Launch in Playground" at bounding box center [329, 505] width 56 height 6
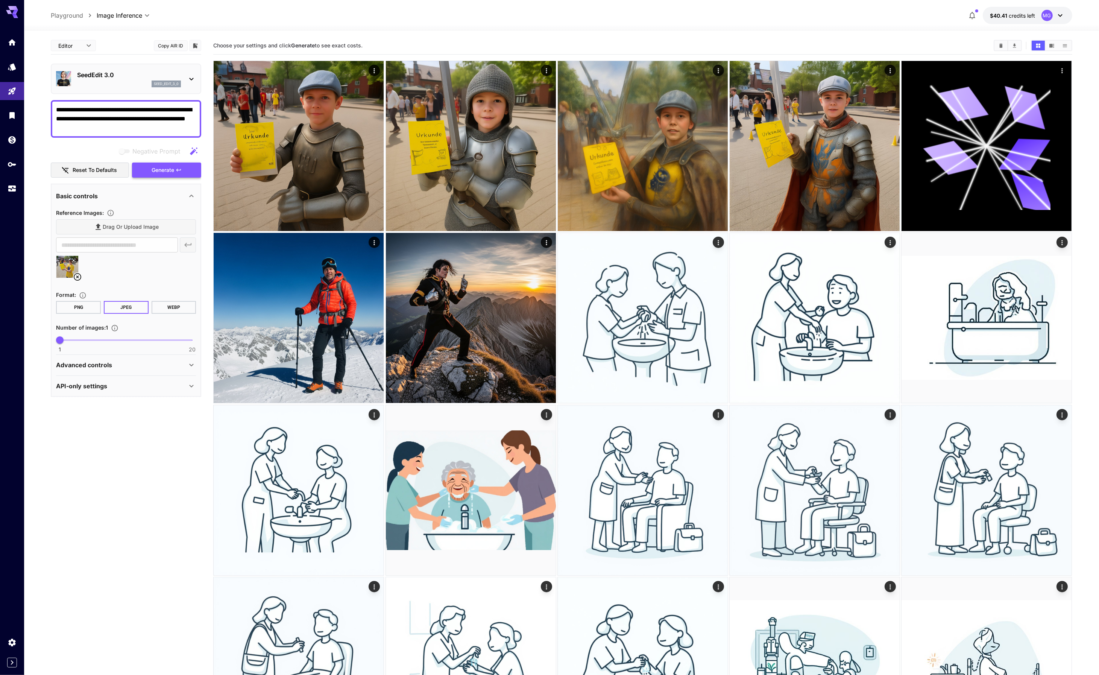
click at [164, 170] on span "Generate" at bounding box center [163, 170] width 23 height 9
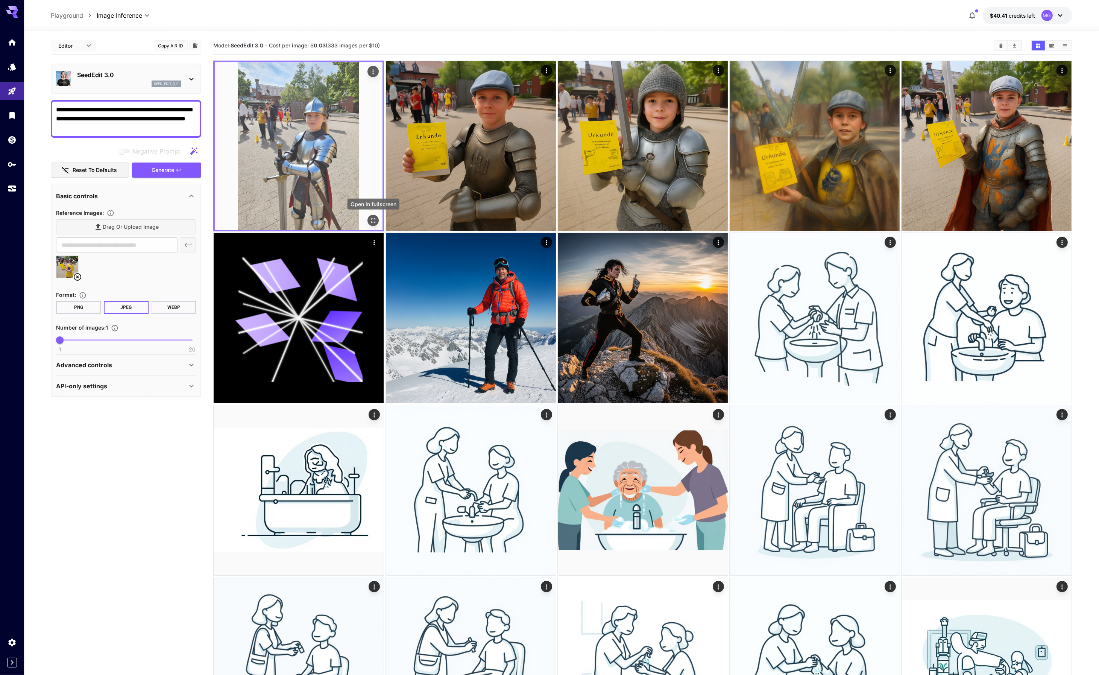
click at [371, 219] on icon "Open in fullscreen" at bounding box center [374, 221] width 8 height 8
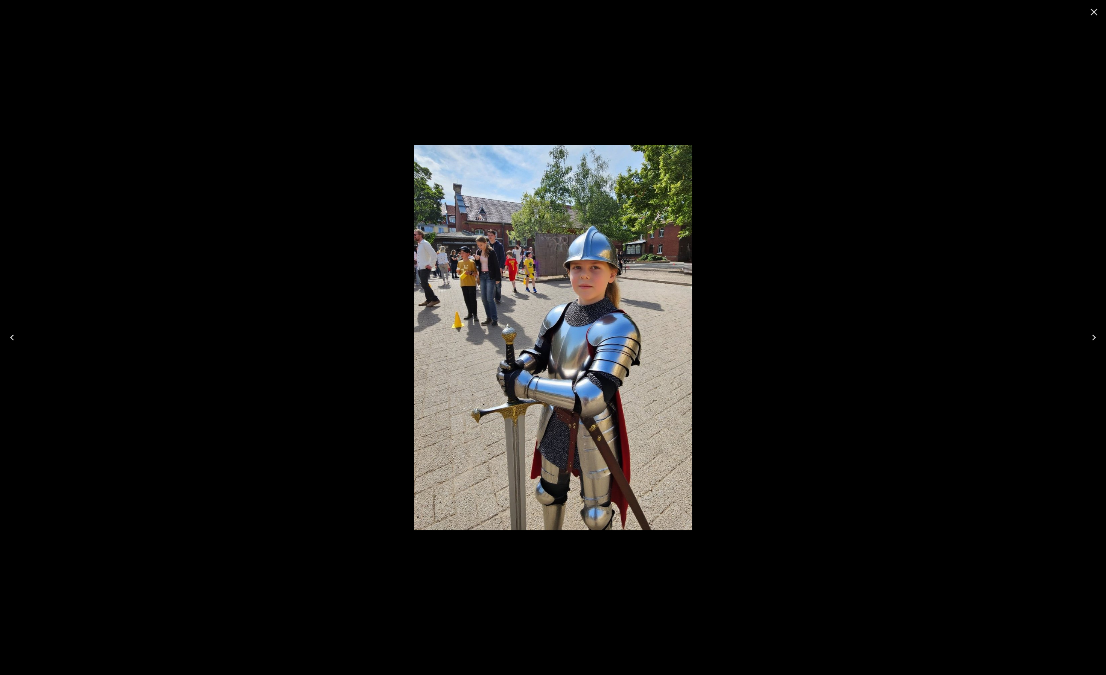
click at [1095, 16] on icon "Close" at bounding box center [1094, 12] width 12 height 12
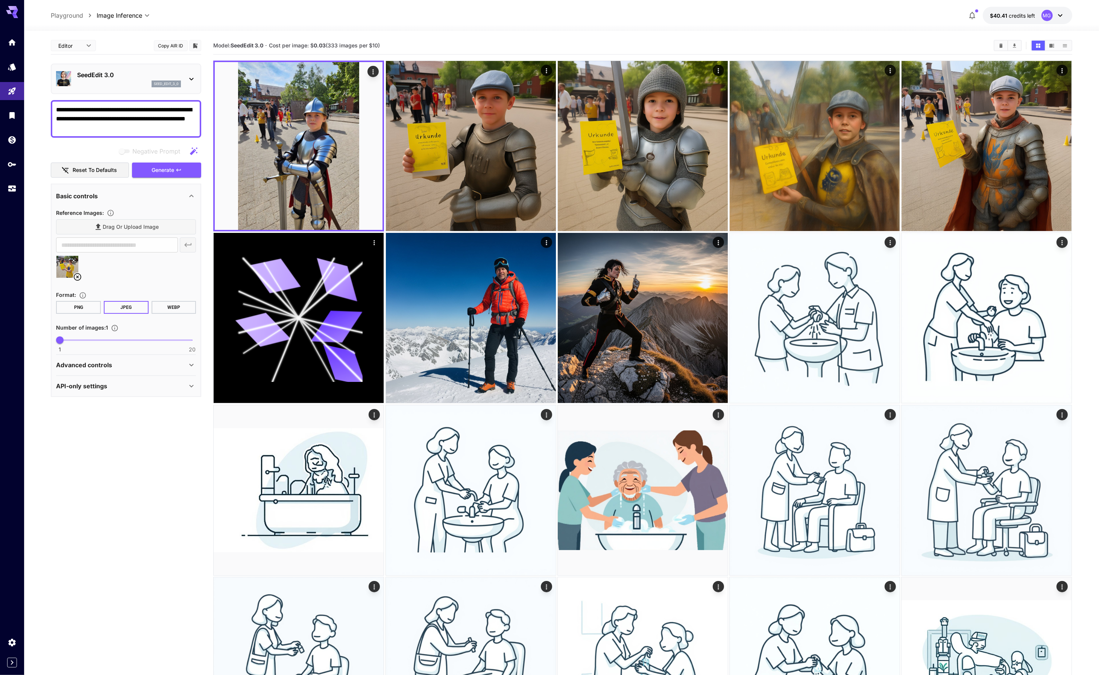
click at [129, 381] on div "API-only settings" at bounding box center [121, 385] width 131 height 9
click at [131, 369] on div "Advanced controls" at bounding box center [126, 365] width 140 height 18
click at [174, 170] on span "Generate" at bounding box center [163, 170] width 23 height 9
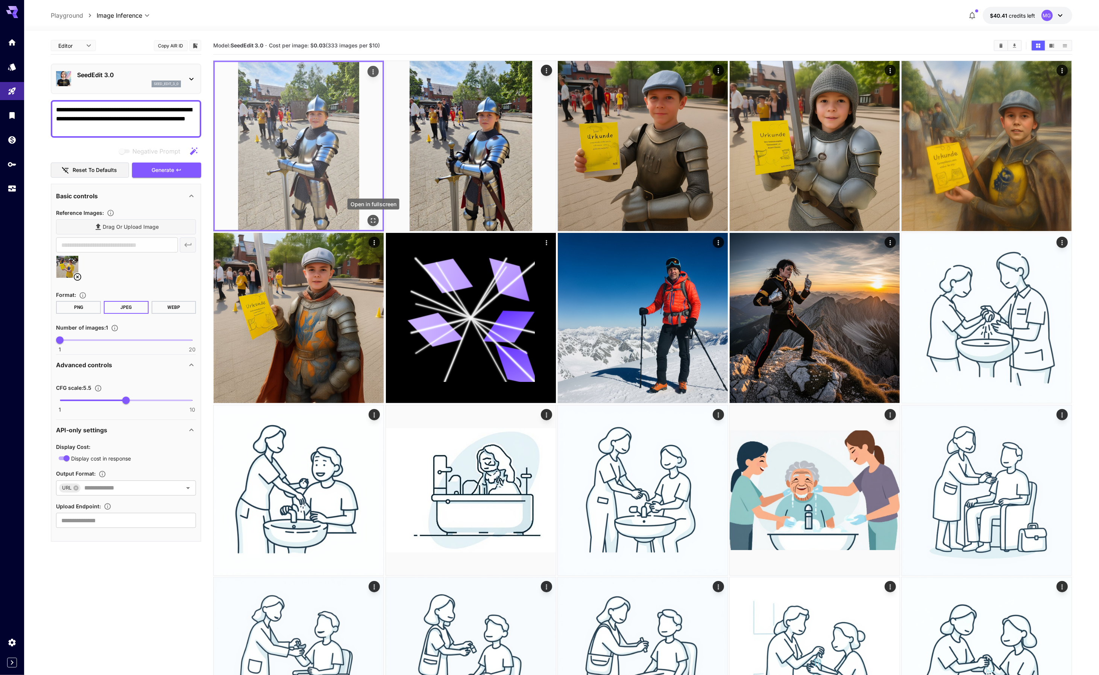
click at [371, 218] on icon "Open in fullscreen" at bounding box center [373, 220] width 5 height 5
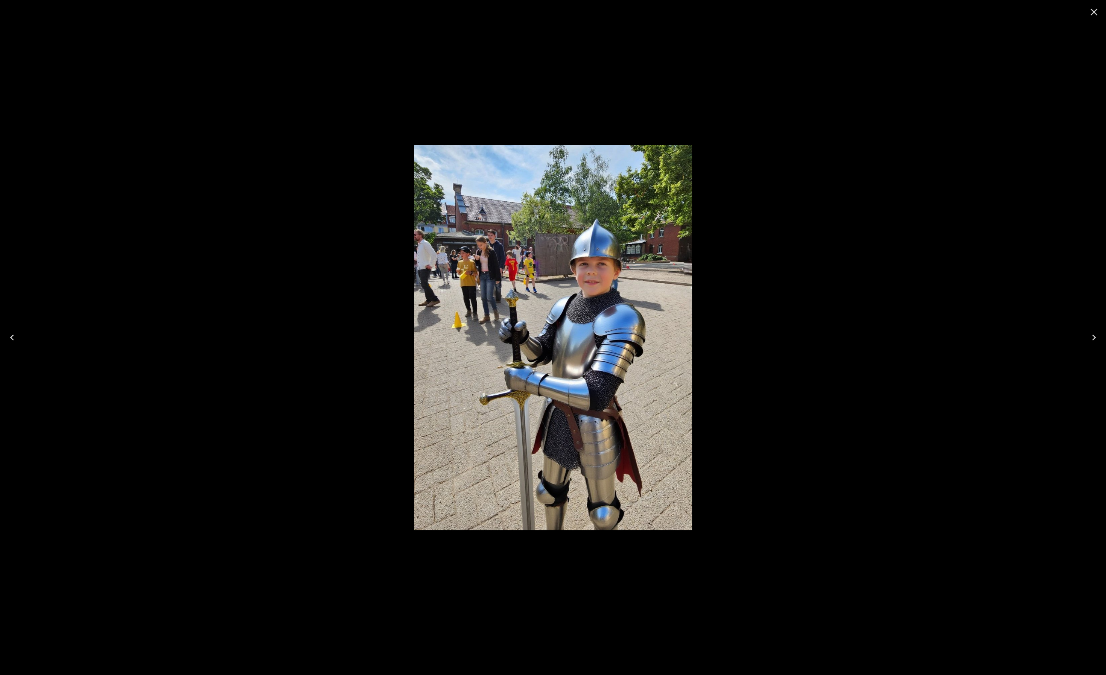
click at [1093, 15] on icon "Close" at bounding box center [1094, 12] width 12 height 12
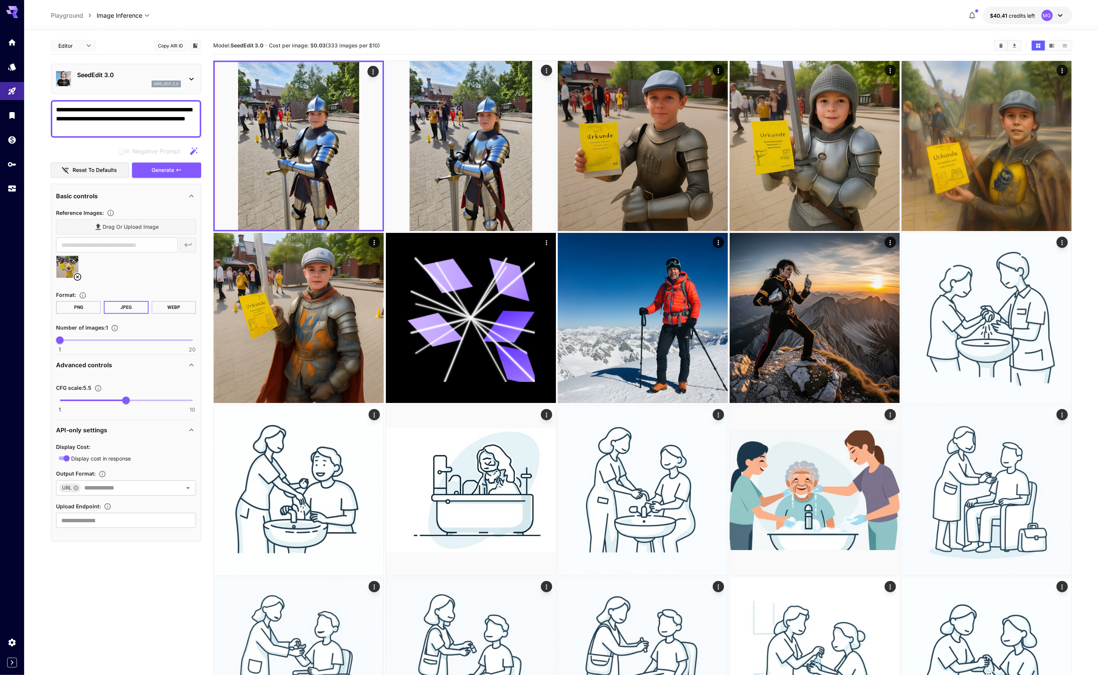
click at [146, 70] on p "SeedEdit 3.0" at bounding box center [129, 74] width 104 height 9
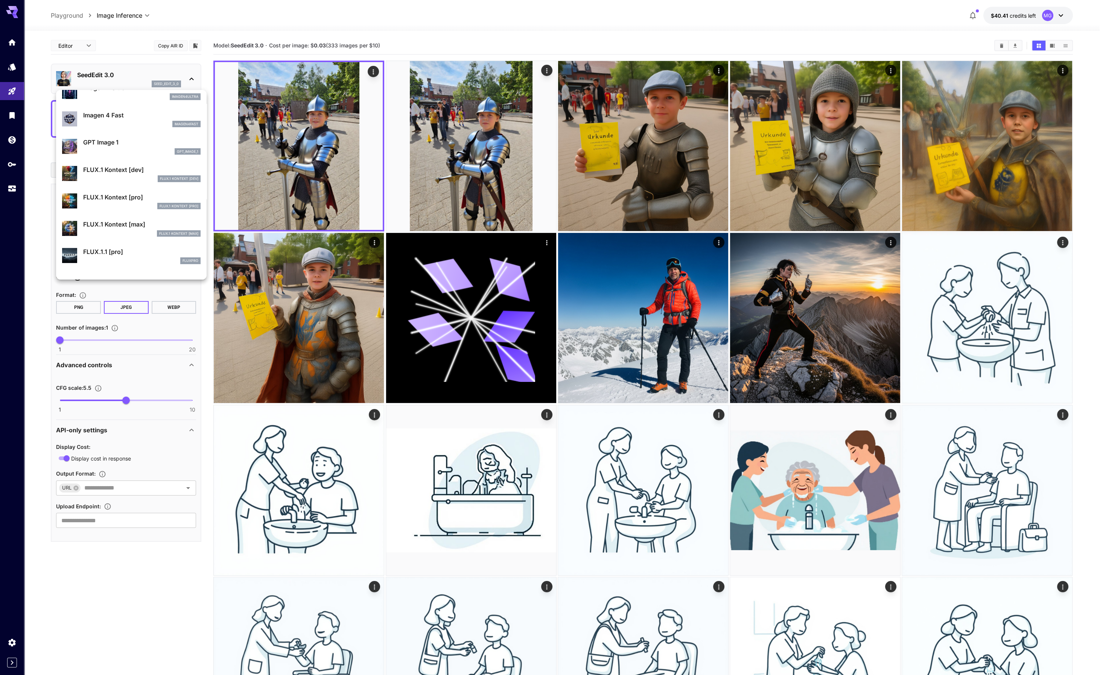
scroll to position [379, 0]
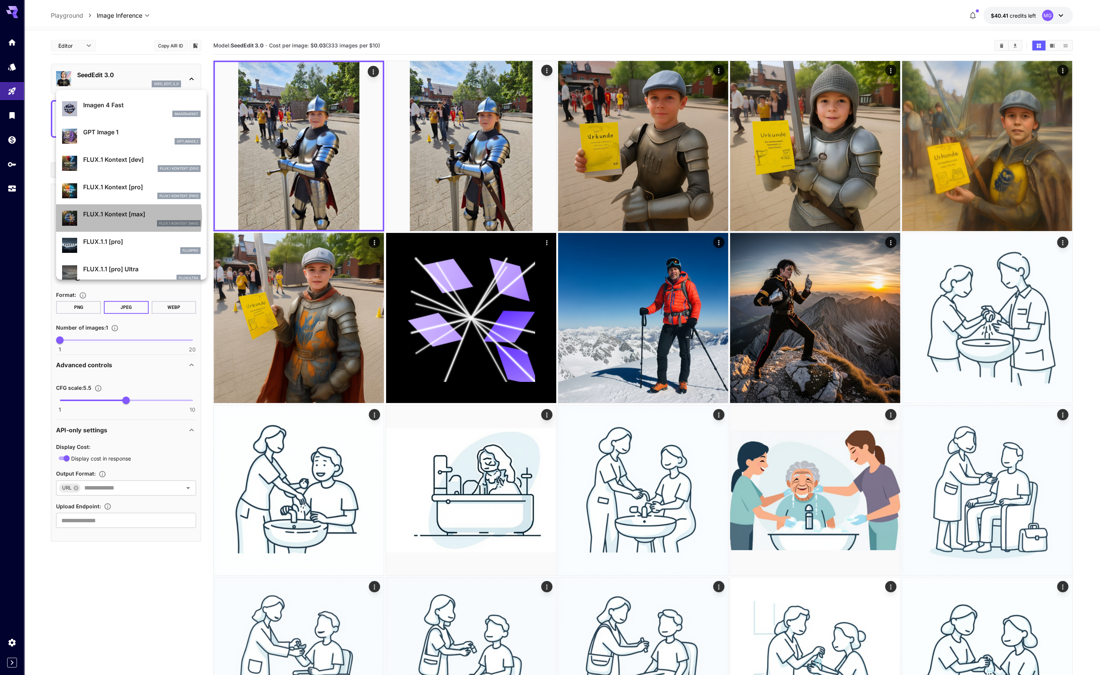
click at [120, 217] on p "FLUX.1 Kontext [max]" at bounding box center [141, 214] width 117 height 9
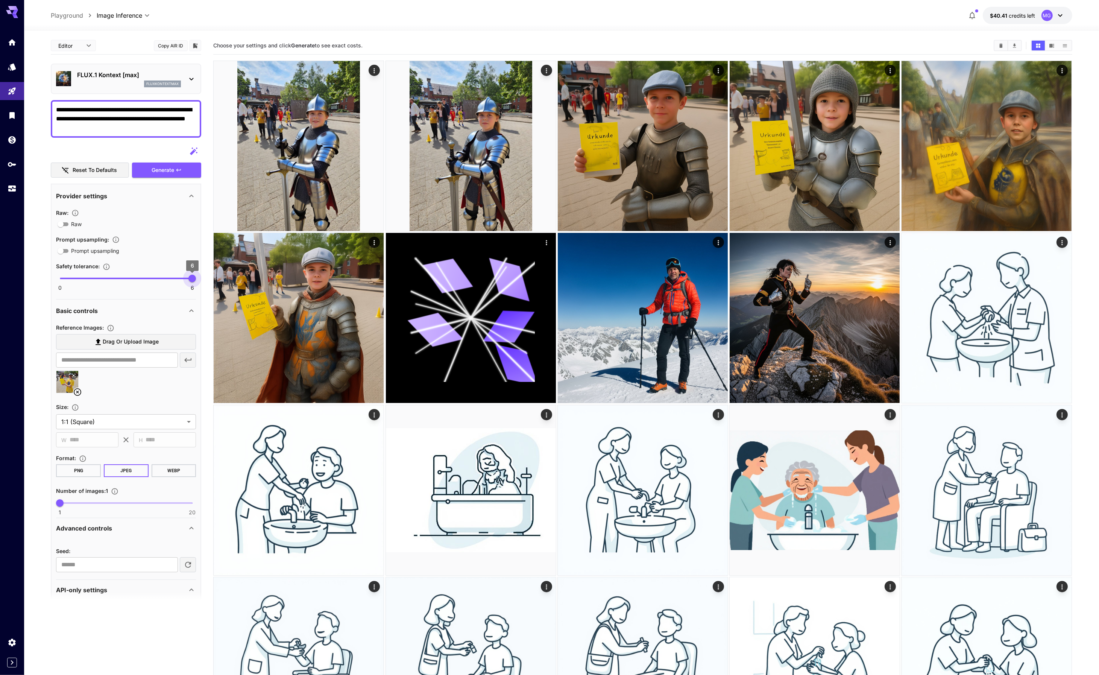
type input "*"
drag, startPoint x: 62, startPoint y: 278, endPoint x: 194, endPoint y: 278, distance: 132.4
click at [194, 278] on span "6" at bounding box center [192, 279] width 8 height 8
click at [154, 171] on span "Generate" at bounding box center [163, 170] width 23 height 9
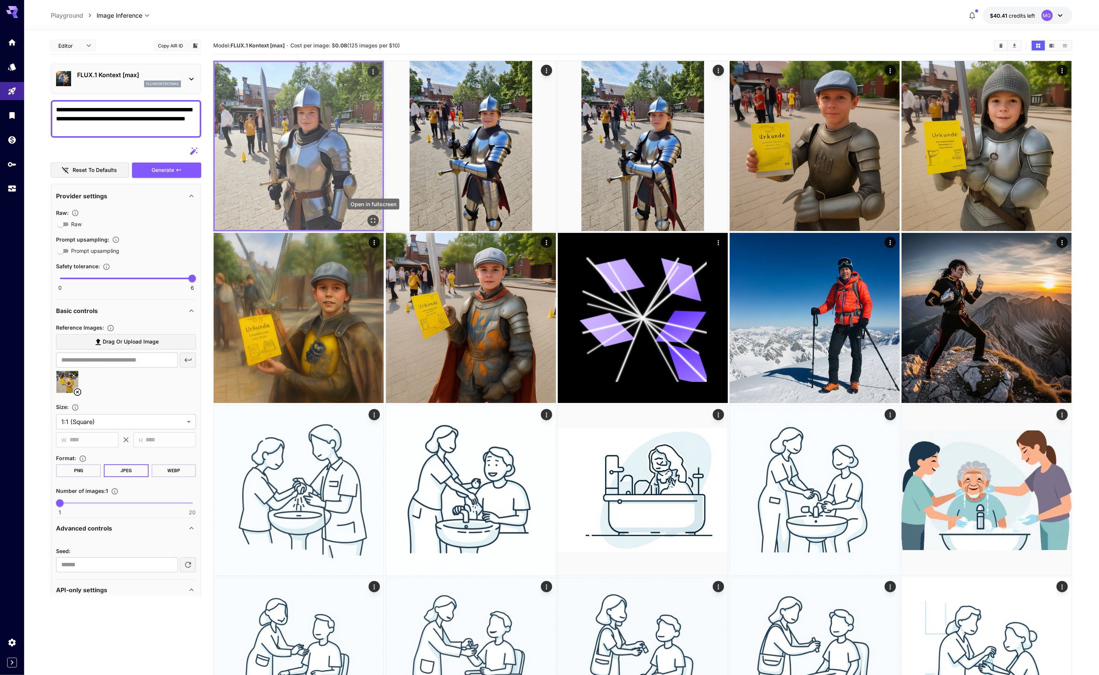
click at [372, 222] on icon "Open in fullscreen" at bounding box center [373, 220] width 5 height 5
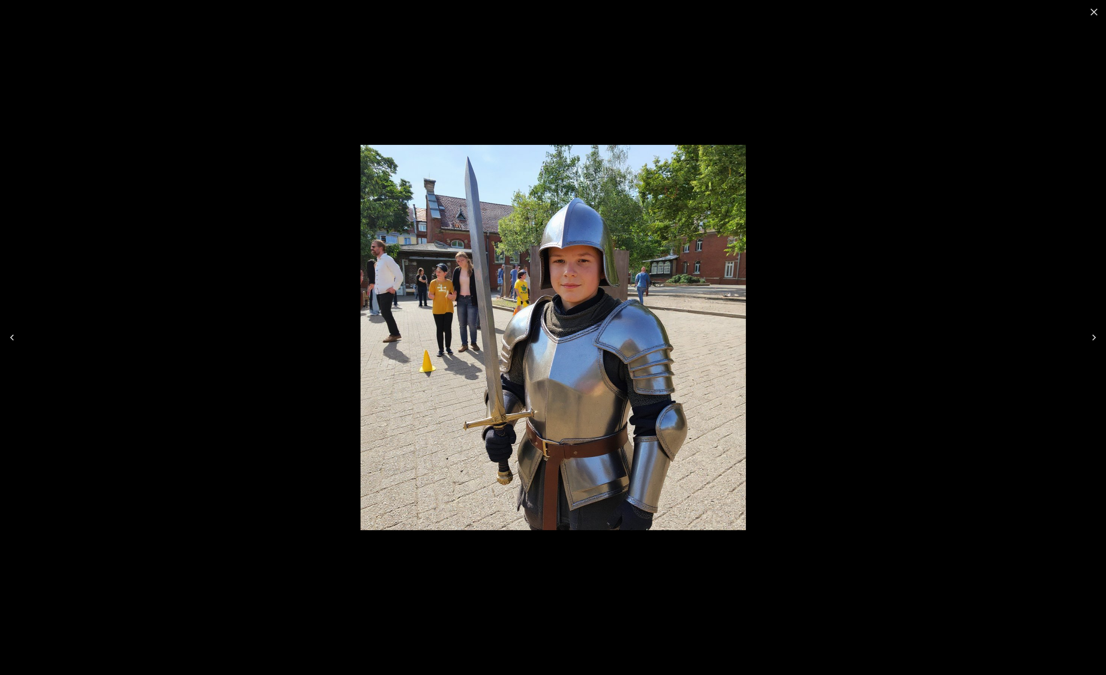
click at [886, 124] on div at bounding box center [553, 337] width 1106 height 675
click at [1095, 13] on icon "Close" at bounding box center [1093, 12] width 7 height 7
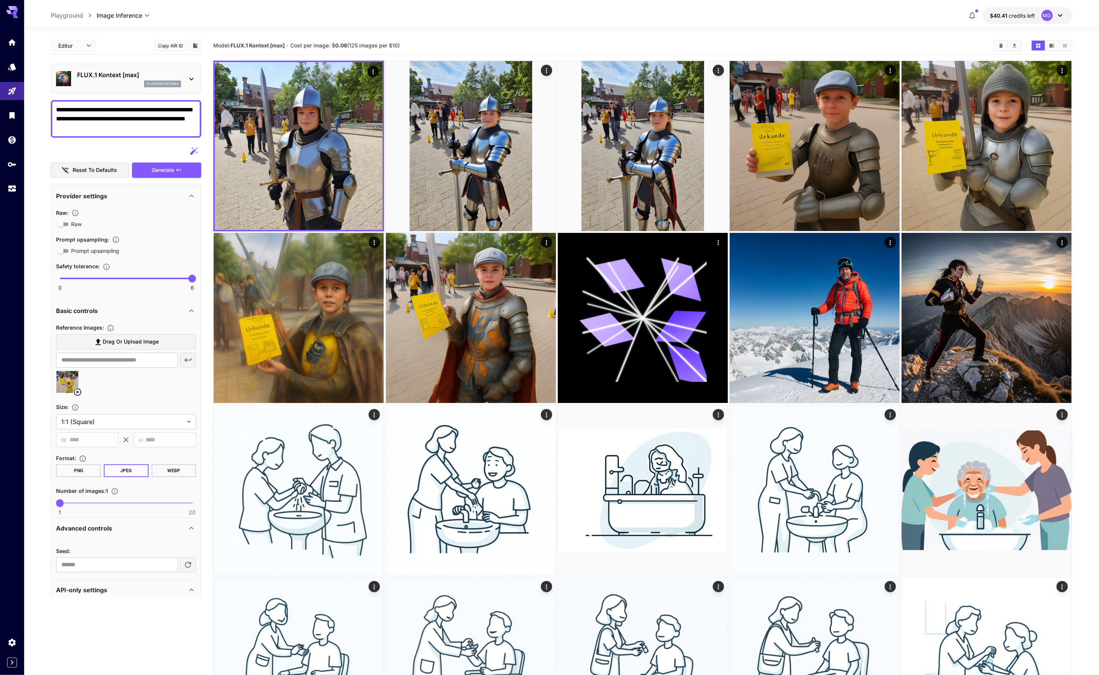
click at [72, 374] on icon at bounding box center [73, 375] width 5 height 5
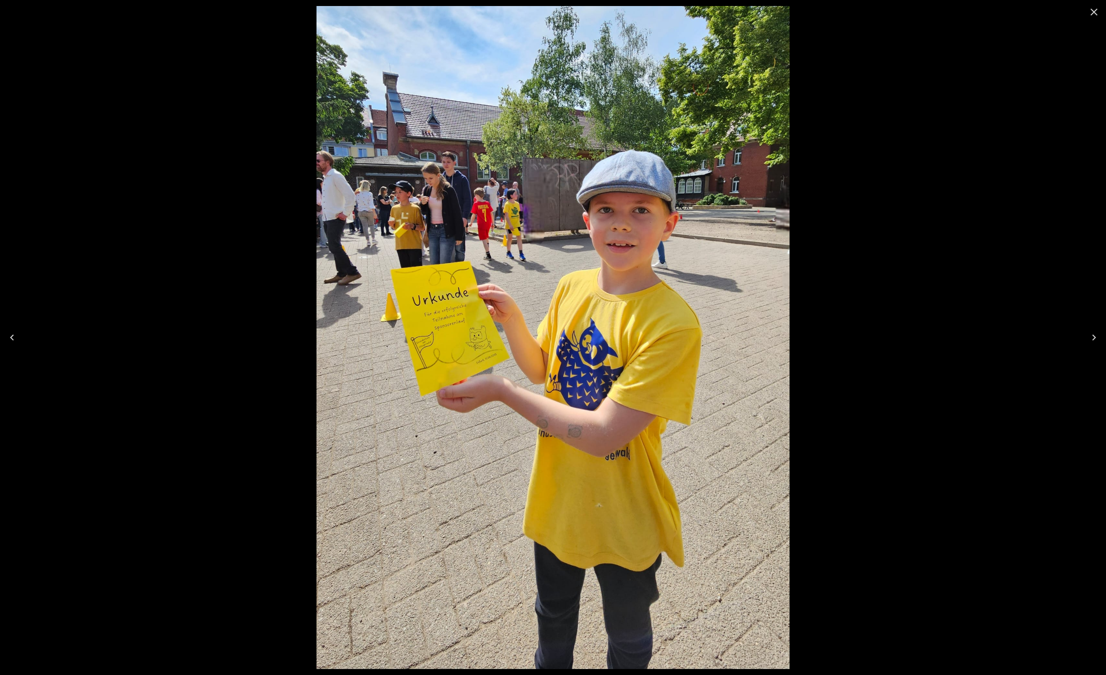
click at [1097, 10] on icon "Close" at bounding box center [1094, 12] width 12 height 12
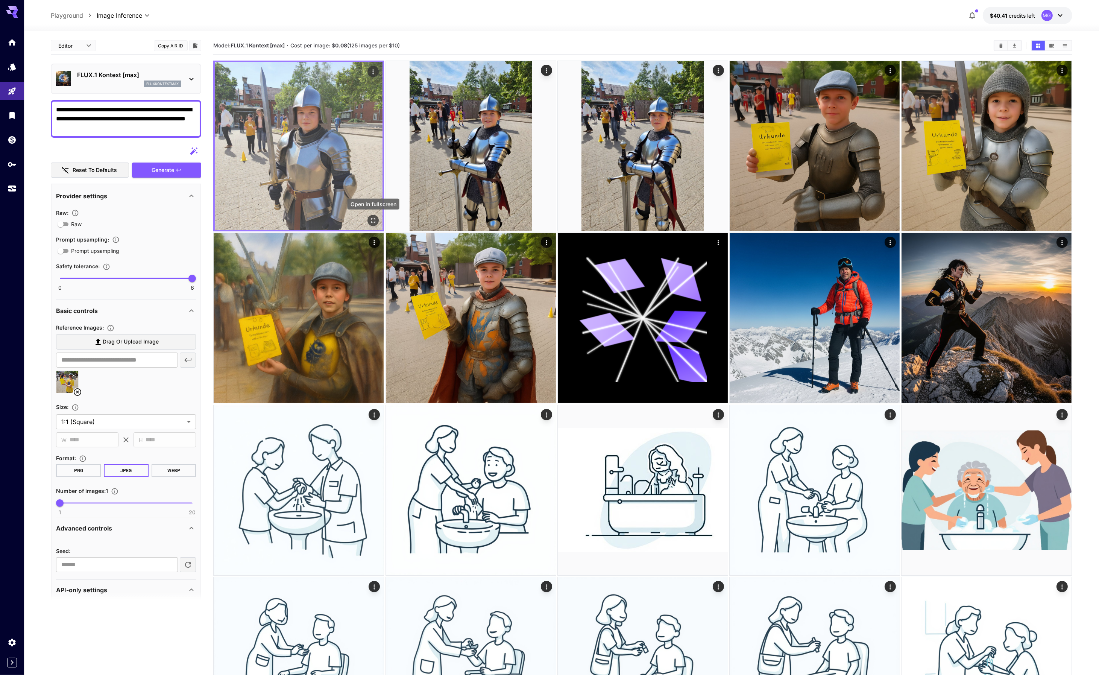
click at [370, 220] on icon "Open in fullscreen" at bounding box center [374, 221] width 8 height 8
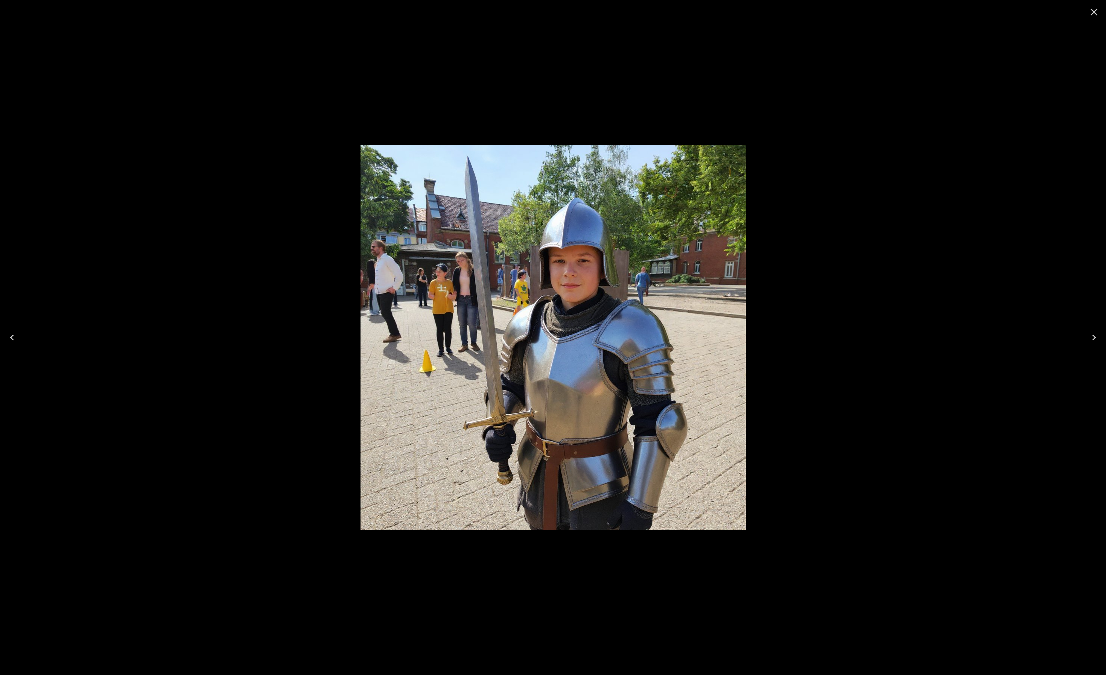
click at [1094, 12] on icon "Close" at bounding box center [1093, 12] width 7 height 7
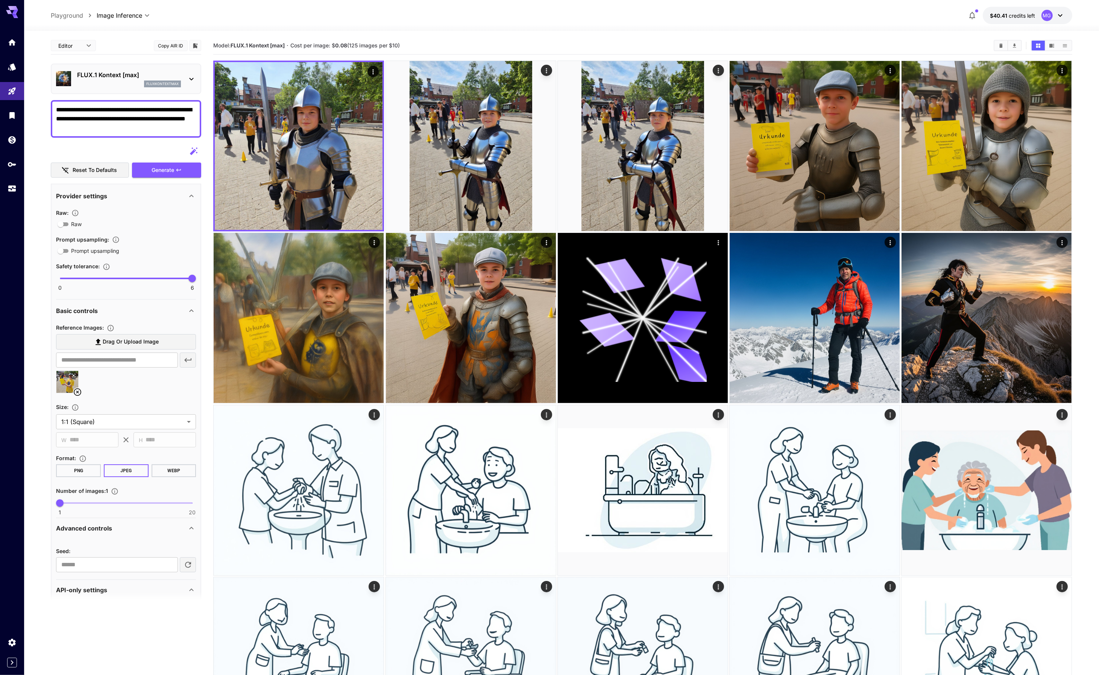
click at [190, 79] on icon at bounding box center [191, 78] width 9 height 9
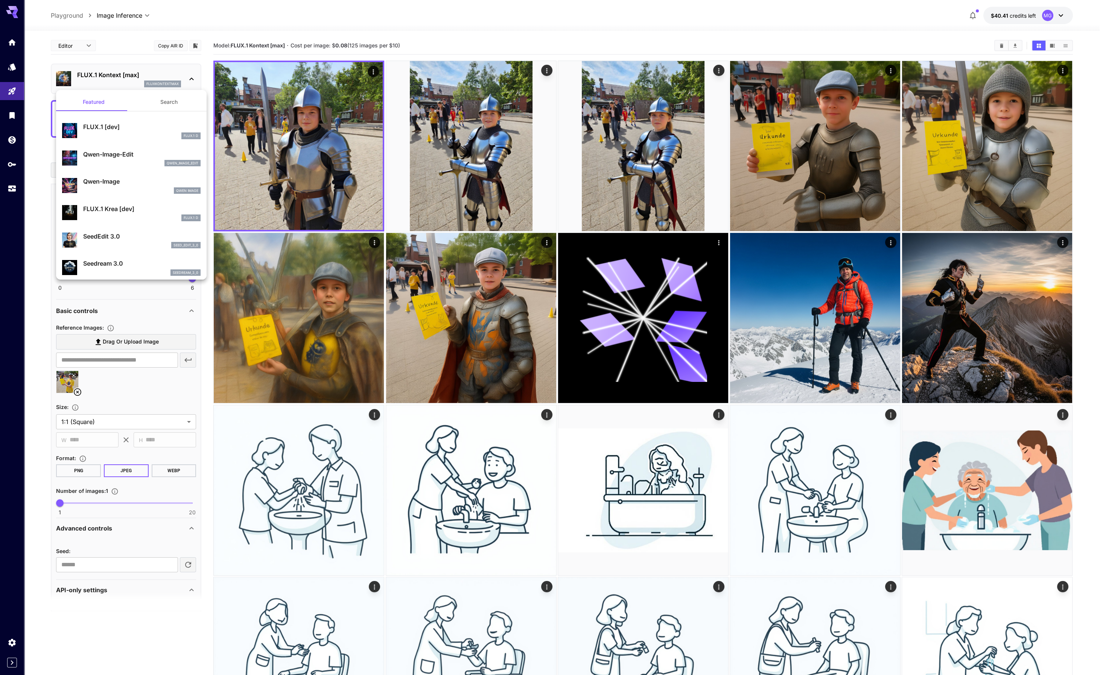
click at [143, 62] on div at bounding box center [553, 337] width 1106 height 675
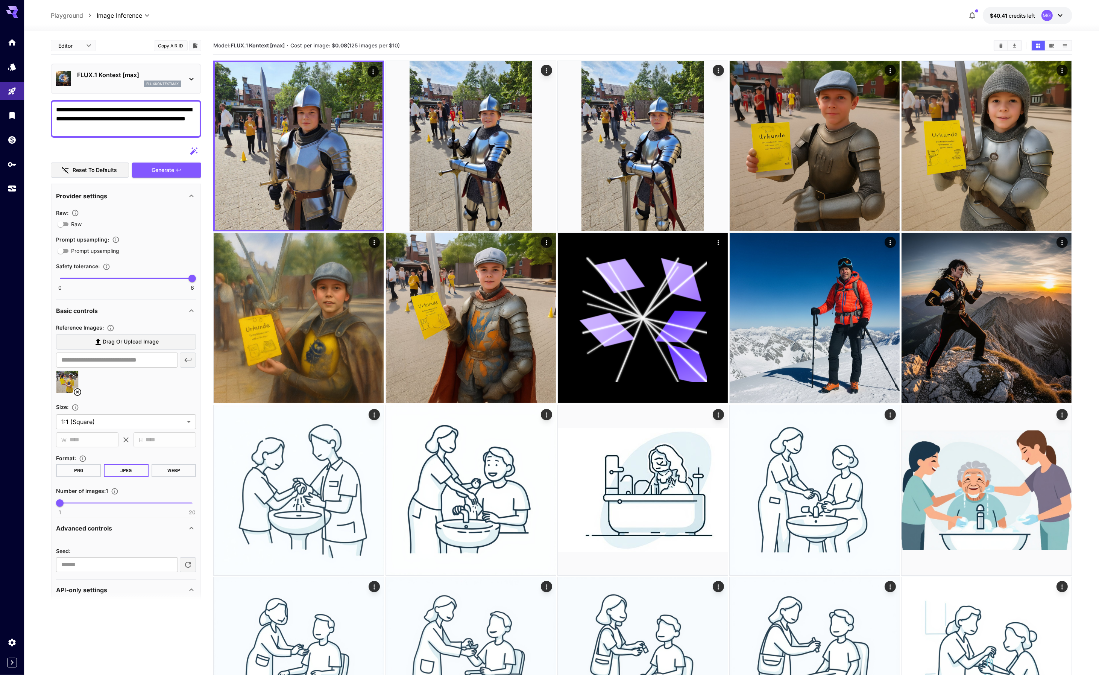
click at [103, 127] on textarea "**********" at bounding box center [126, 118] width 140 height 27
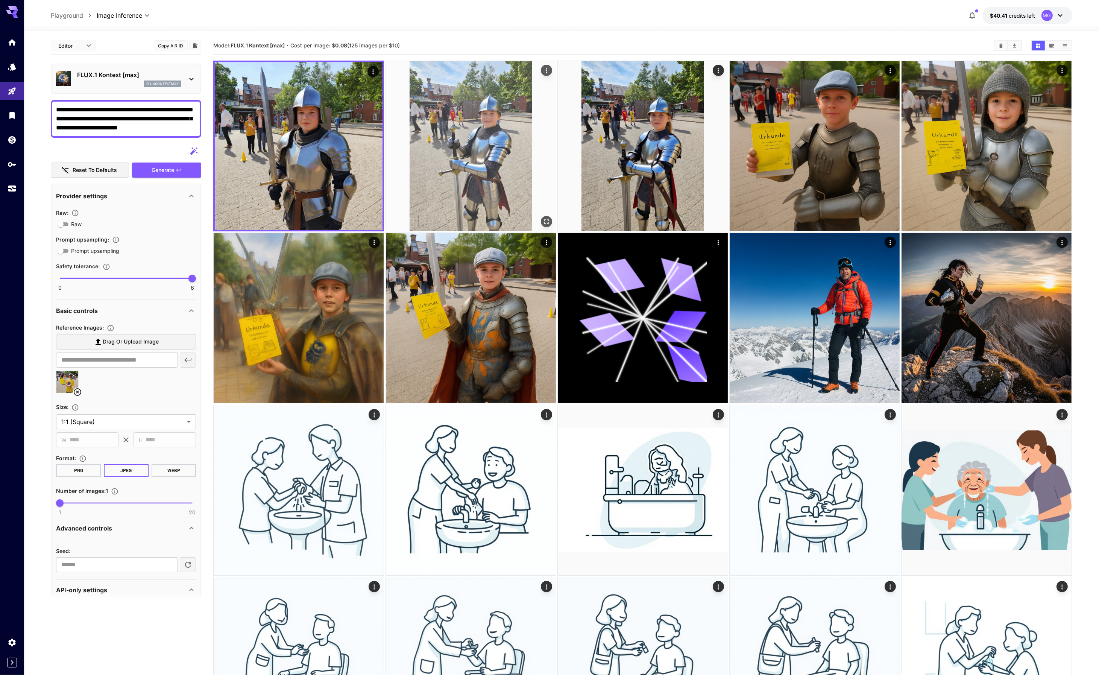
type textarea "**********"
click at [471, 131] on img at bounding box center [471, 146] width 170 height 170
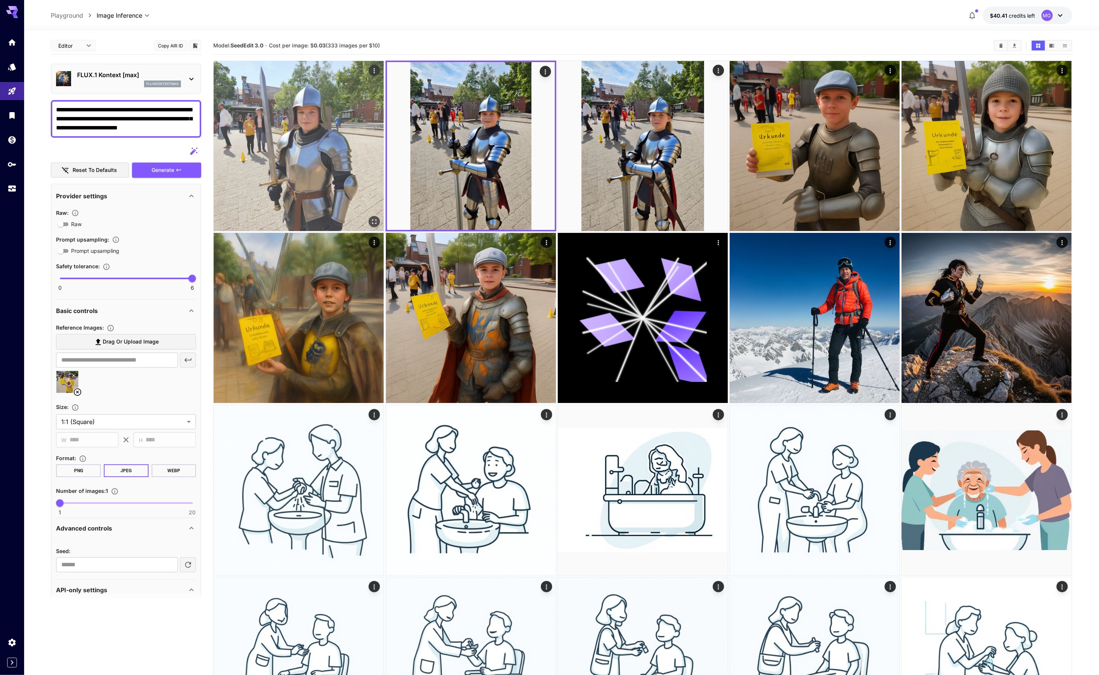
click at [272, 129] on img at bounding box center [299, 146] width 170 height 170
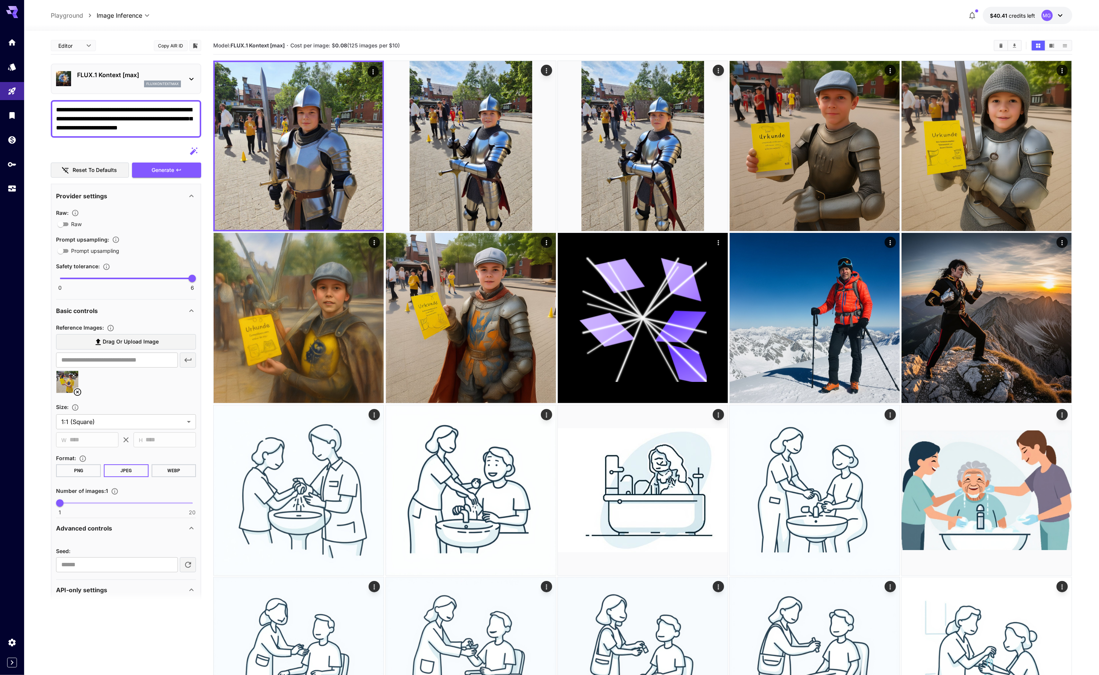
click at [191, 76] on icon at bounding box center [191, 78] width 9 height 9
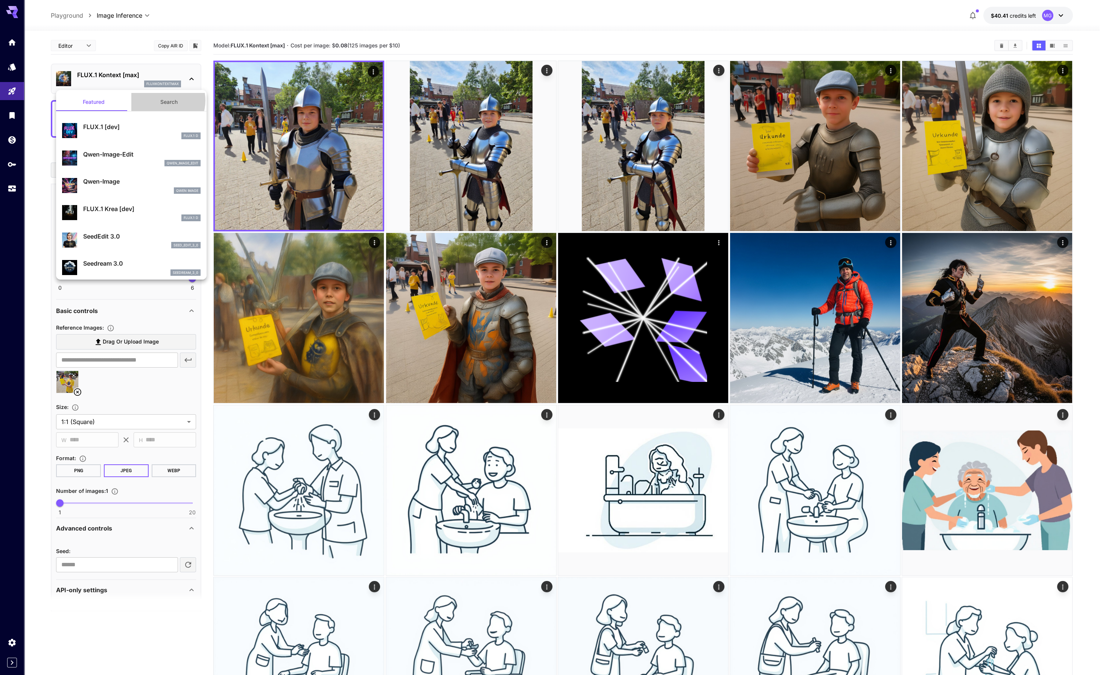
click at [161, 100] on button "Search" at bounding box center [168, 102] width 75 height 18
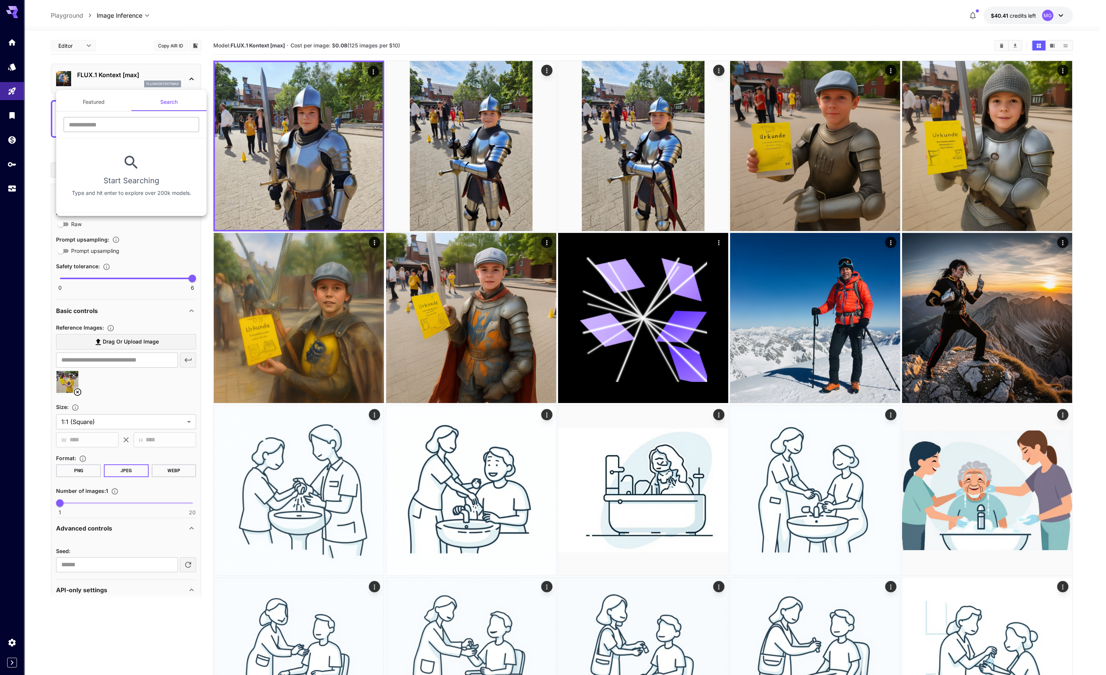
click at [104, 122] on input "text" at bounding box center [131, 124] width 135 height 15
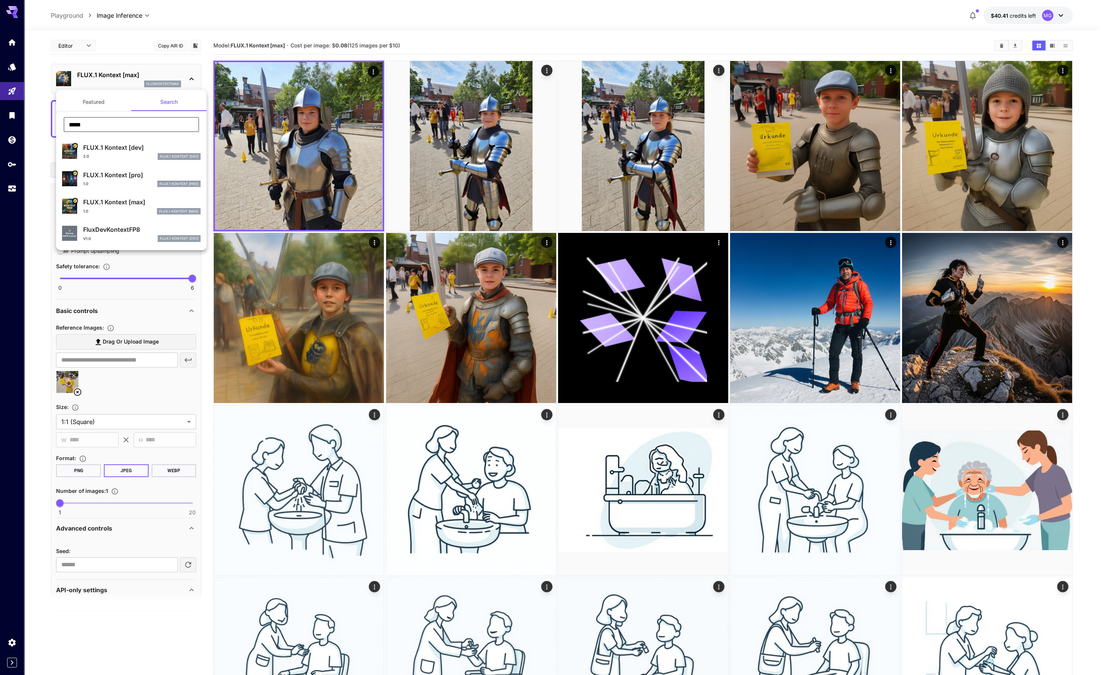
type input "*****"
click at [113, 182] on div "1.0 FLUX.1 Kontext [pro]" at bounding box center [141, 184] width 117 height 7
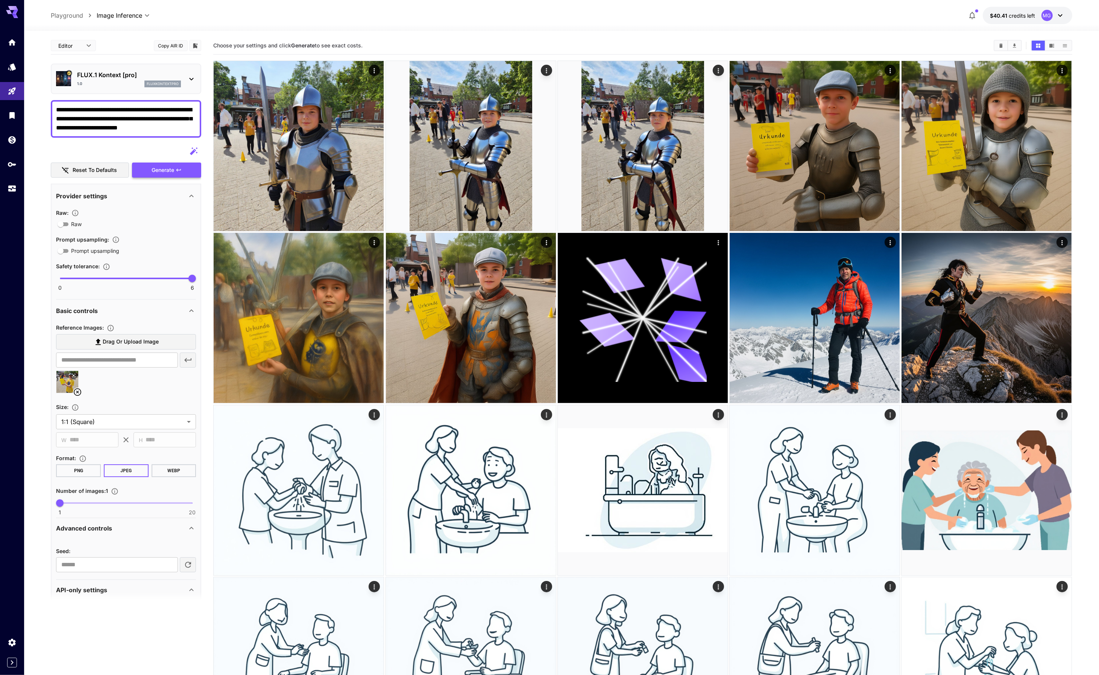
click at [165, 171] on span "Generate" at bounding box center [163, 170] width 23 height 9
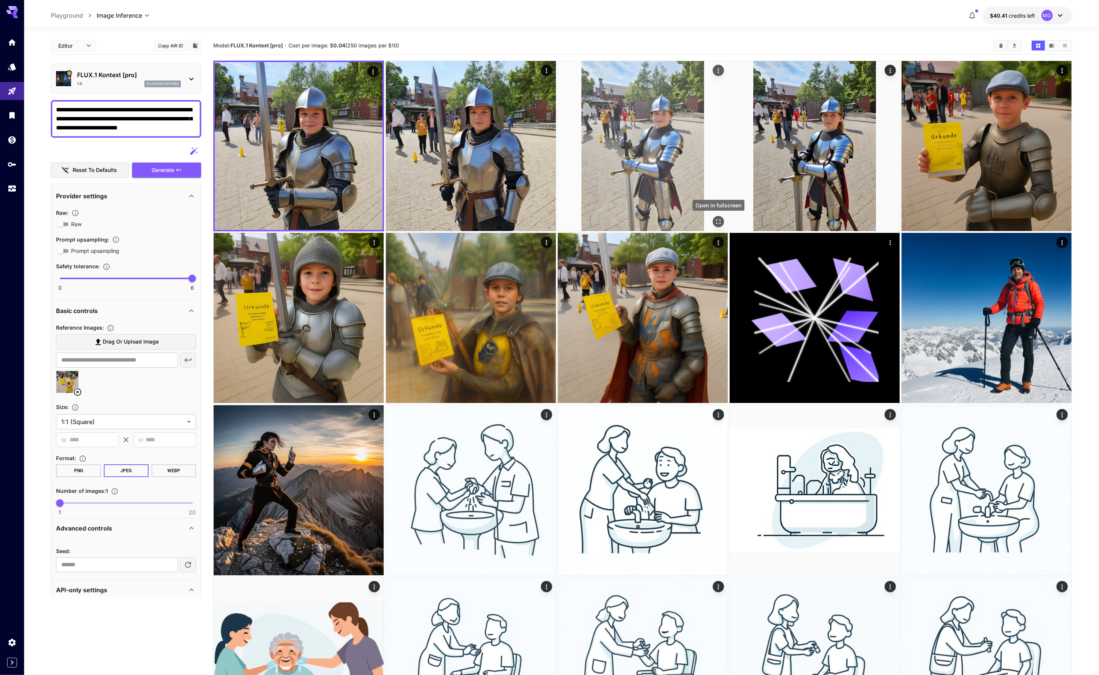
click at [719, 221] on icon "Open in fullscreen" at bounding box center [719, 222] width 8 height 8
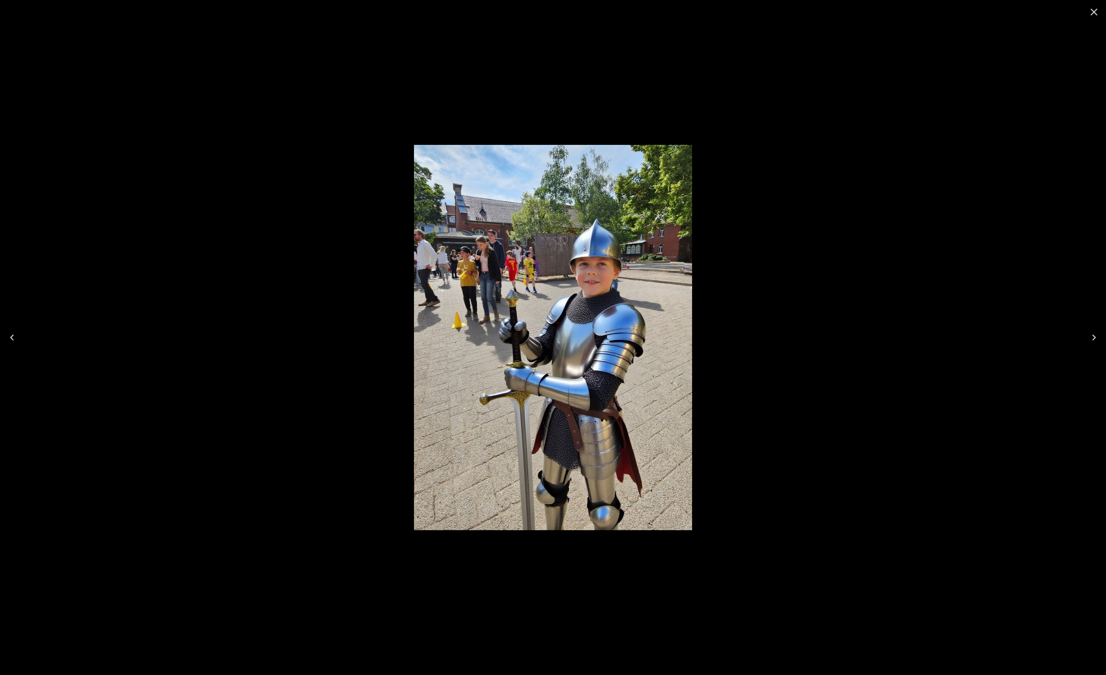
click at [797, 181] on div at bounding box center [553, 337] width 1106 height 675
click at [1095, 13] on icon "Close" at bounding box center [1093, 12] width 7 height 7
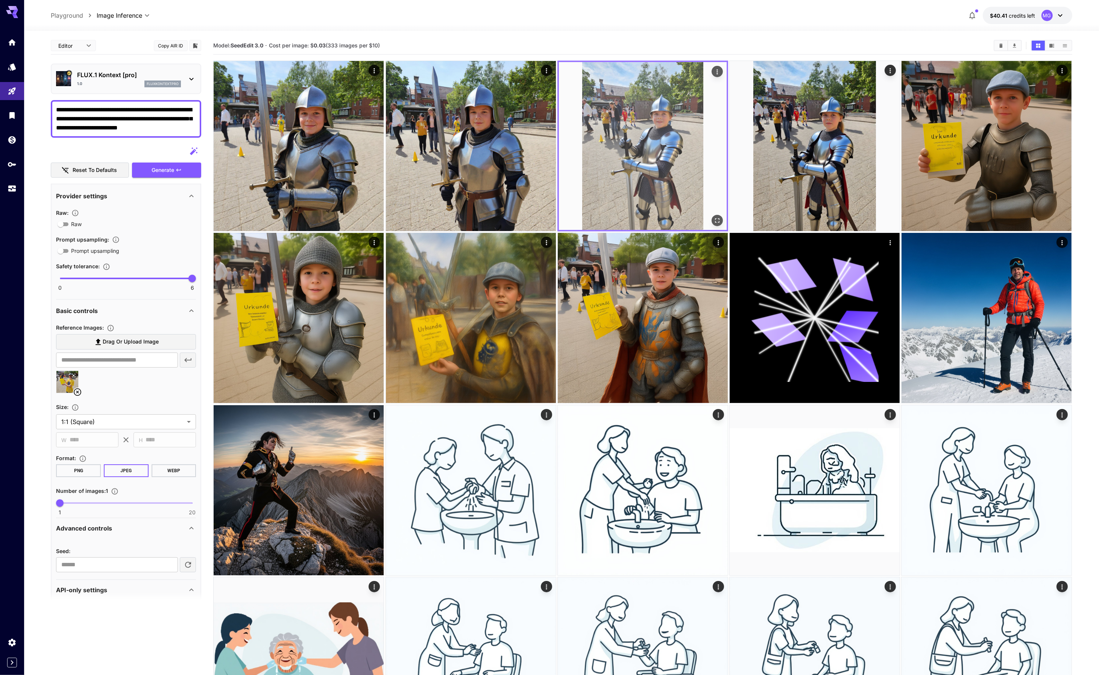
click at [639, 138] on img at bounding box center [643, 146] width 168 height 168
click at [719, 220] on icon "Open in fullscreen" at bounding box center [718, 221] width 8 height 8
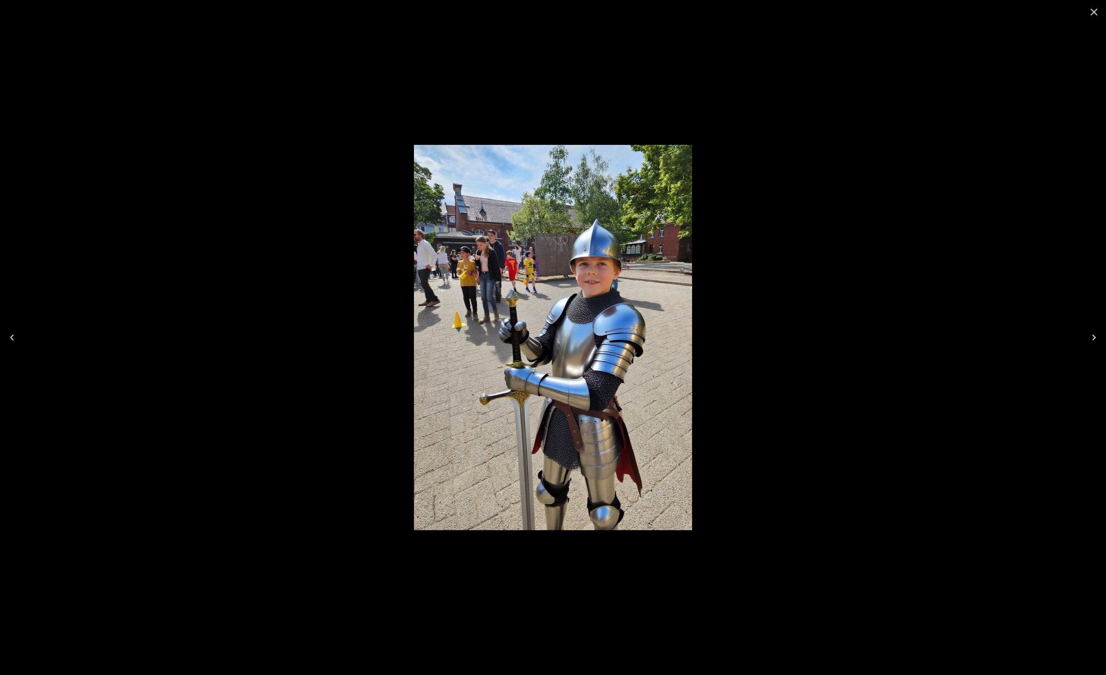
click at [899, 152] on div at bounding box center [553, 337] width 1106 height 675
click at [1095, 12] on icon "Close" at bounding box center [1094, 12] width 12 height 12
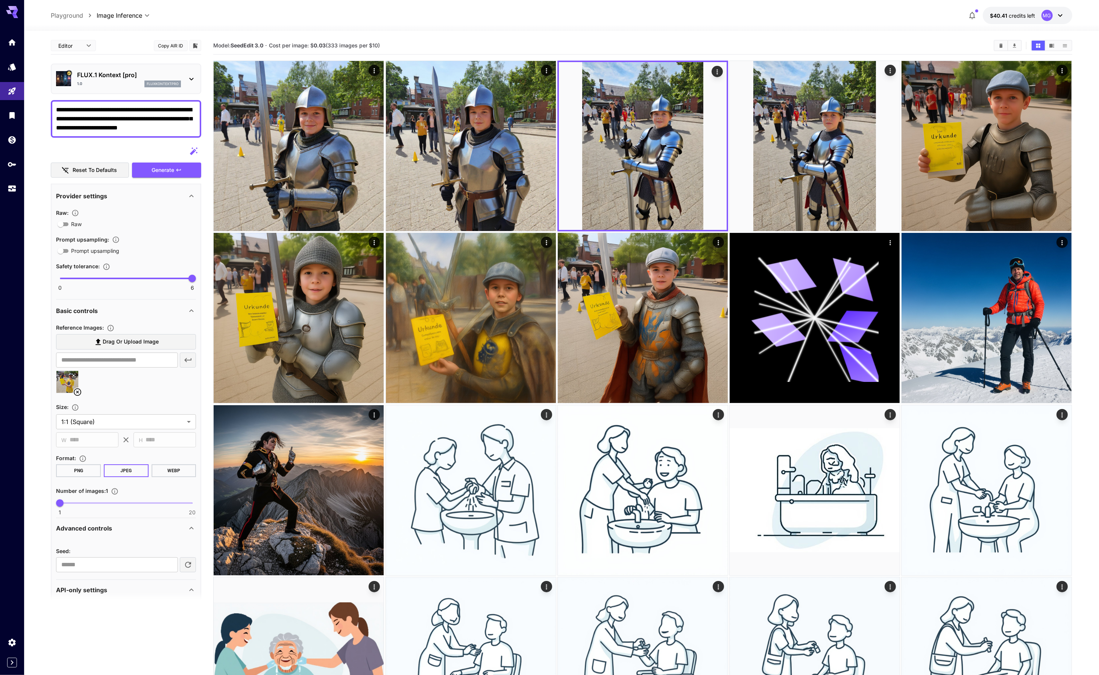
click at [188, 75] on icon at bounding box center [191, 78] width 9 height 9
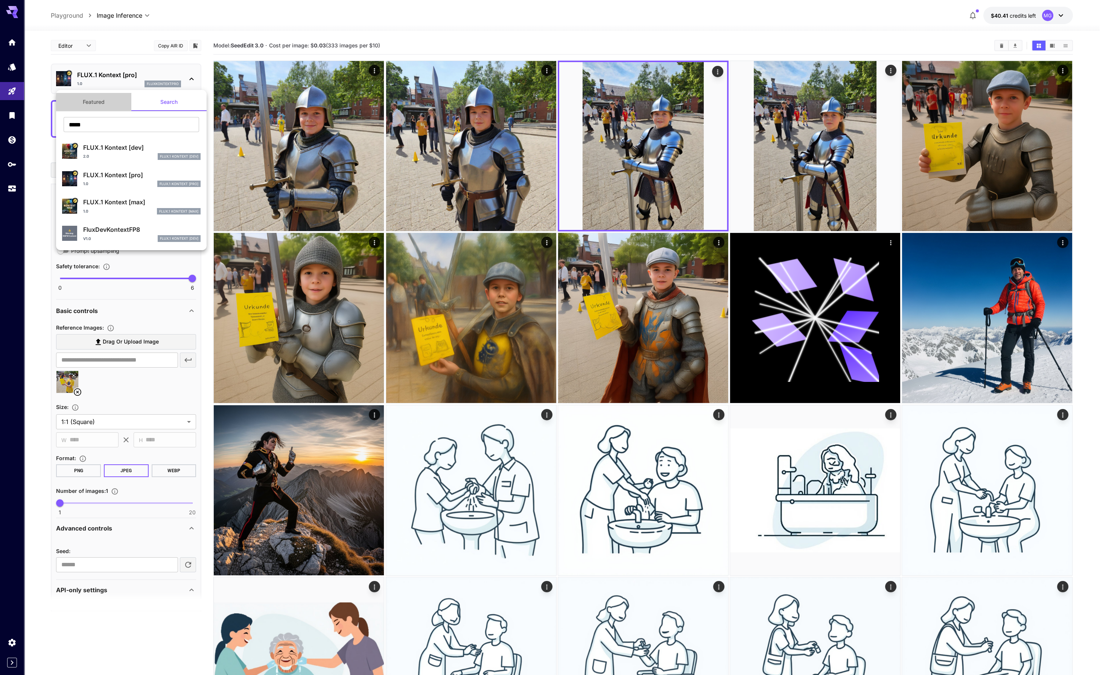
click at [98, 104] on button "Featured" at bounding box center [93, 102] width 75 height 18
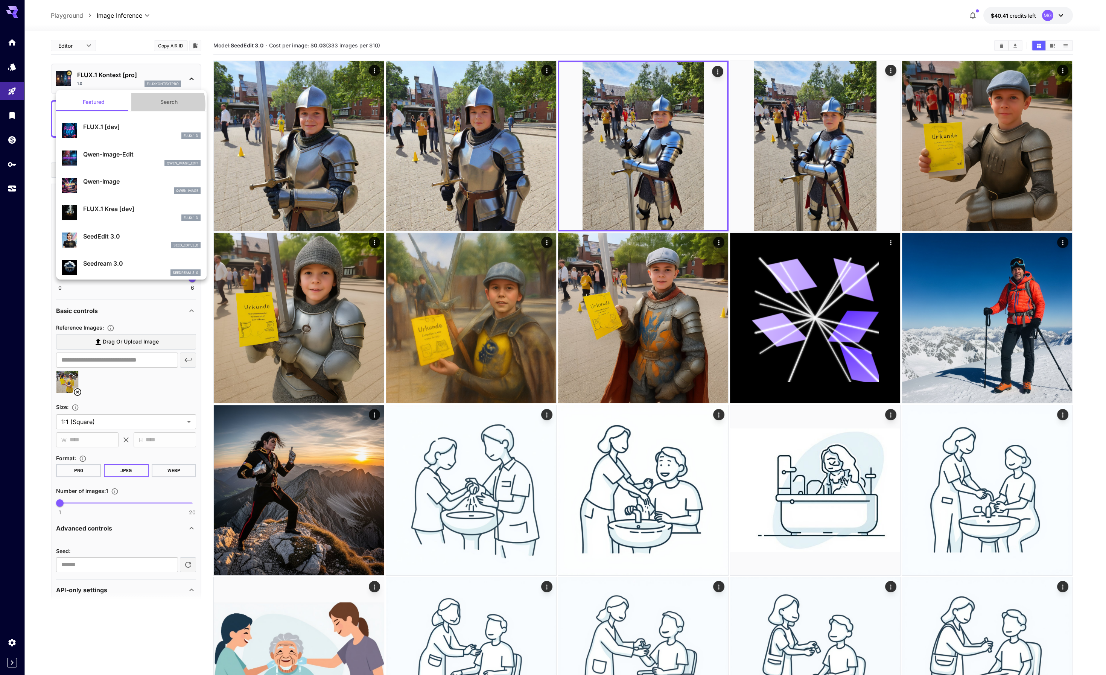
click at [156, 105] on button "Search" at bounding box center [168, 102] width 75 height 18
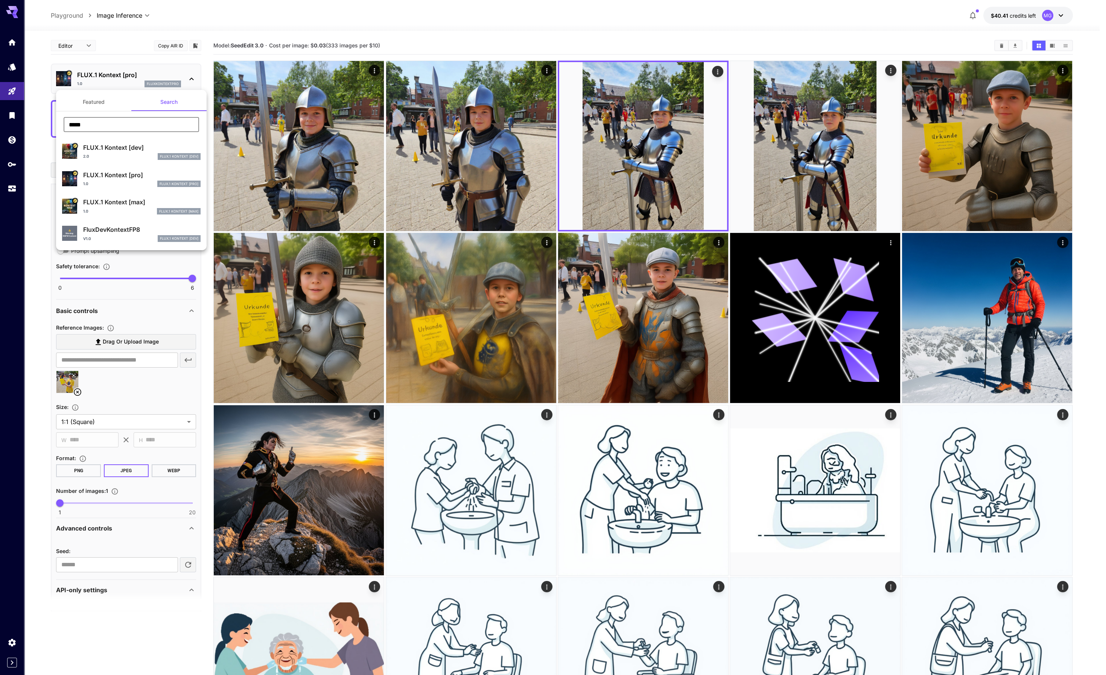
drag, startPoint x: 109, startPoint y: 125, endPoint x: 33, endPoint y: 121, distance: 75.7
click at [33, 121] on div "Featured Search ***** ​ FLUX.1 Kontext [dev] 2.0 FLUX.1 Kontext [dev] FLUX.1 Ko…" at bounding box center [75, 113] width 150 height 226
type input "*****"
click at [304, 21] on div at bounding box center [553, 337] width 1106 height 675
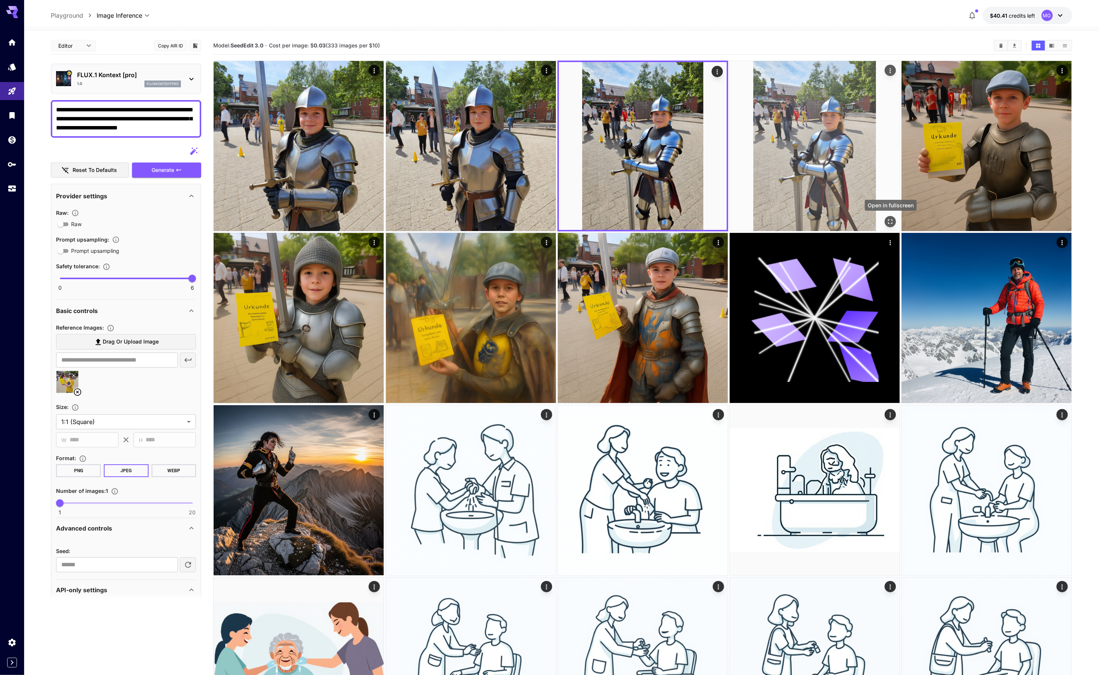
click at [889, 218] on icon "Open in fullscreen" at bounding box center [891, 222] width 8 height 8
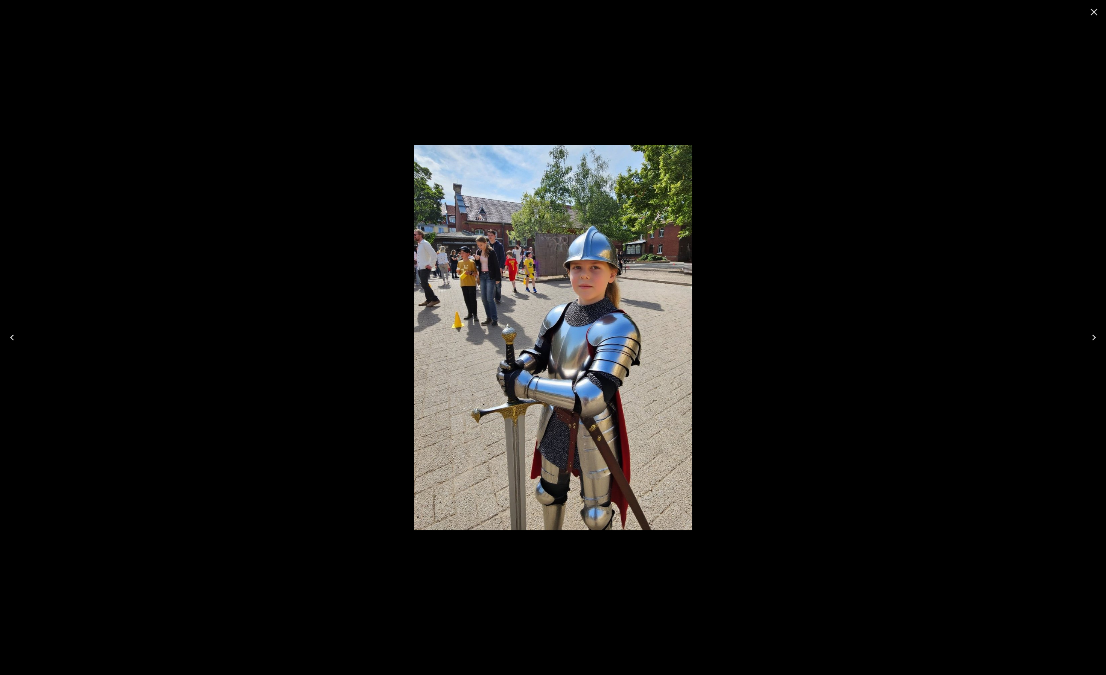
click at [1095, 11] on icon "Close" at bounding box center [1093, 12] width 7 height 7
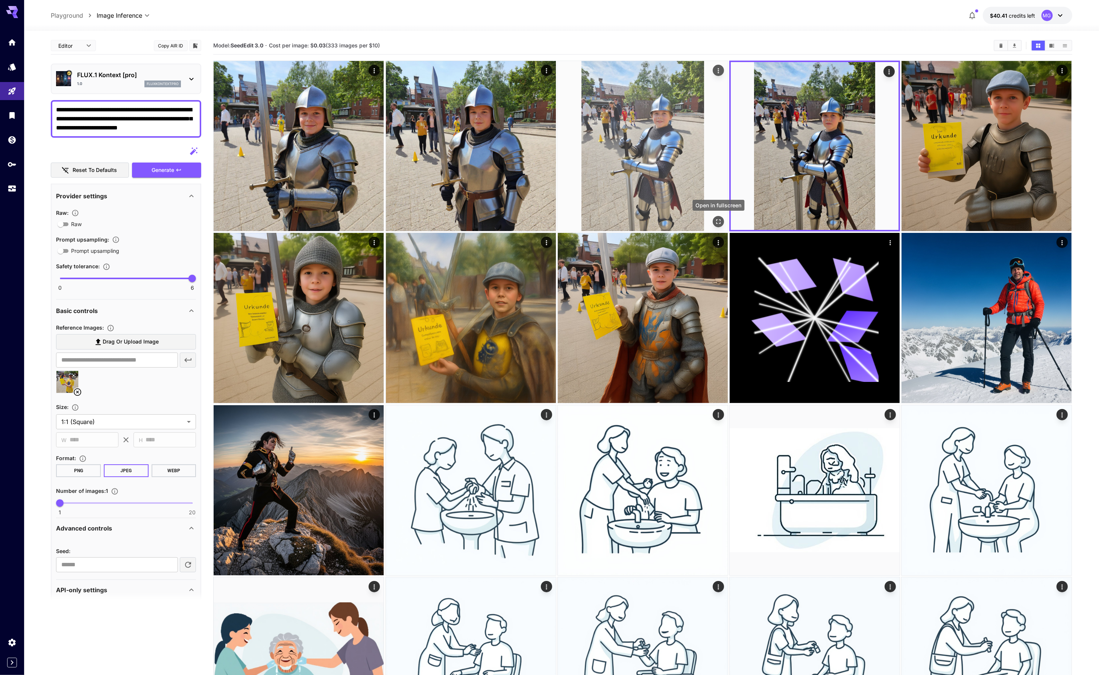
click at [715, 222] on icon "Open in fullscreen" at bounding box center [719, 222] width 8 height 8
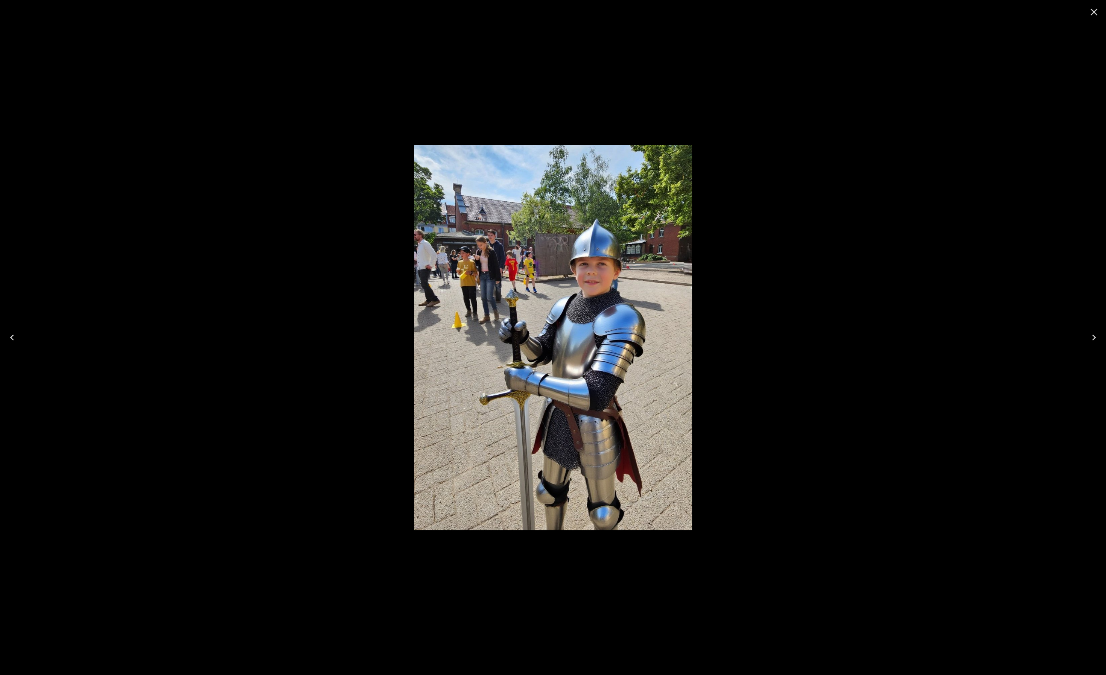
click at [1092, 14] on icon "Close" at bounding box center [1094, 12] width 12 height 12
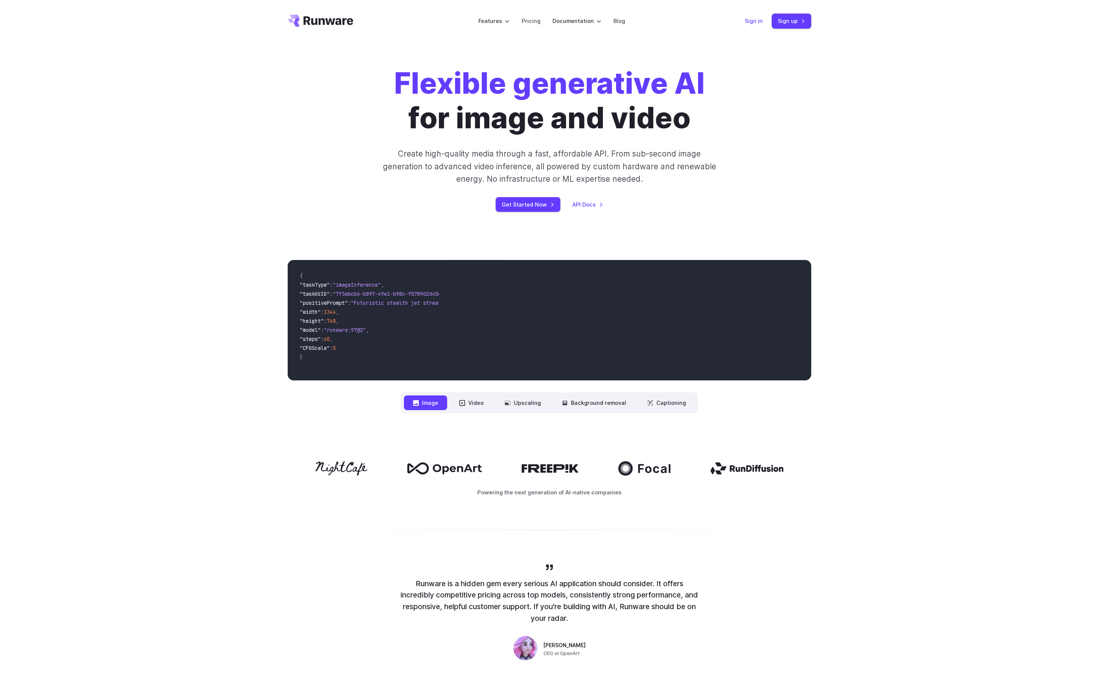
click at [749, 23] on link "Sign in" at bounding box center [754, 21] width 18 height 9
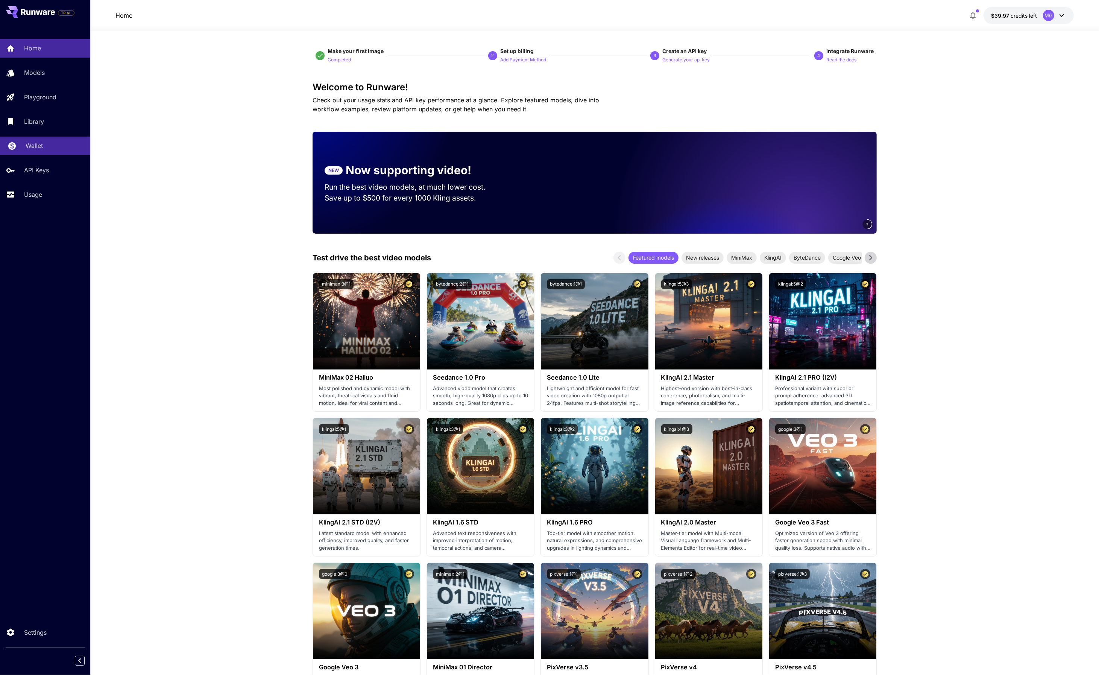
click at [46, 148] on div "Wallet" at bounding box center [55, 145] width 59 height 9
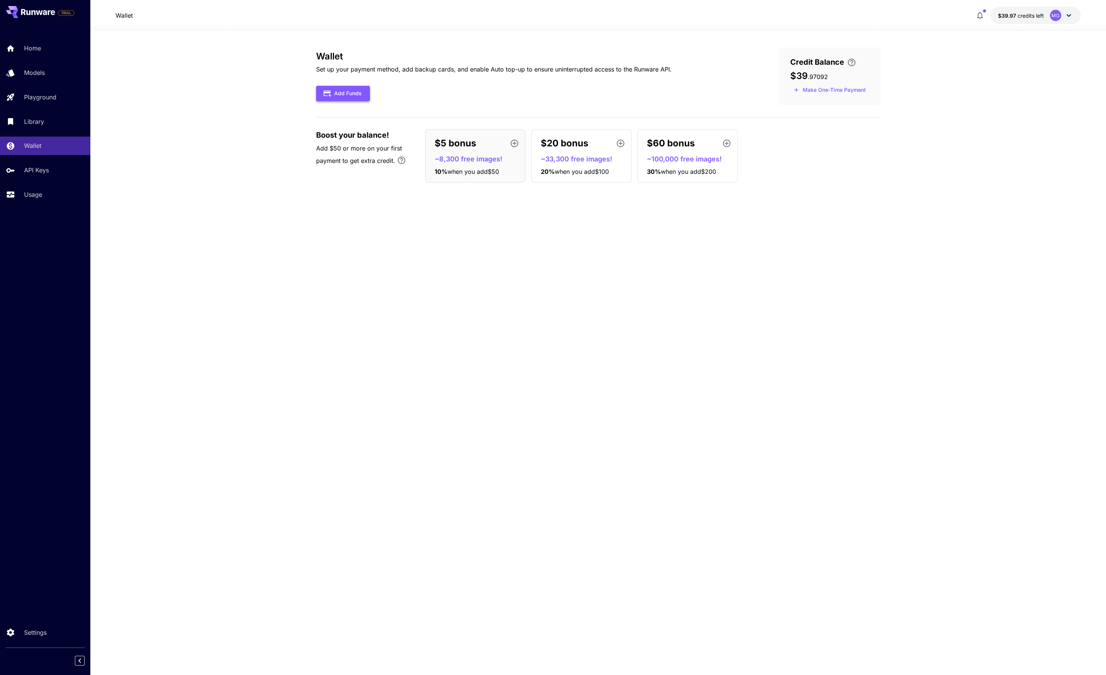
click at [351, 94] on button "Add Funds" at bounding box center [343, 93] width 54 height 15
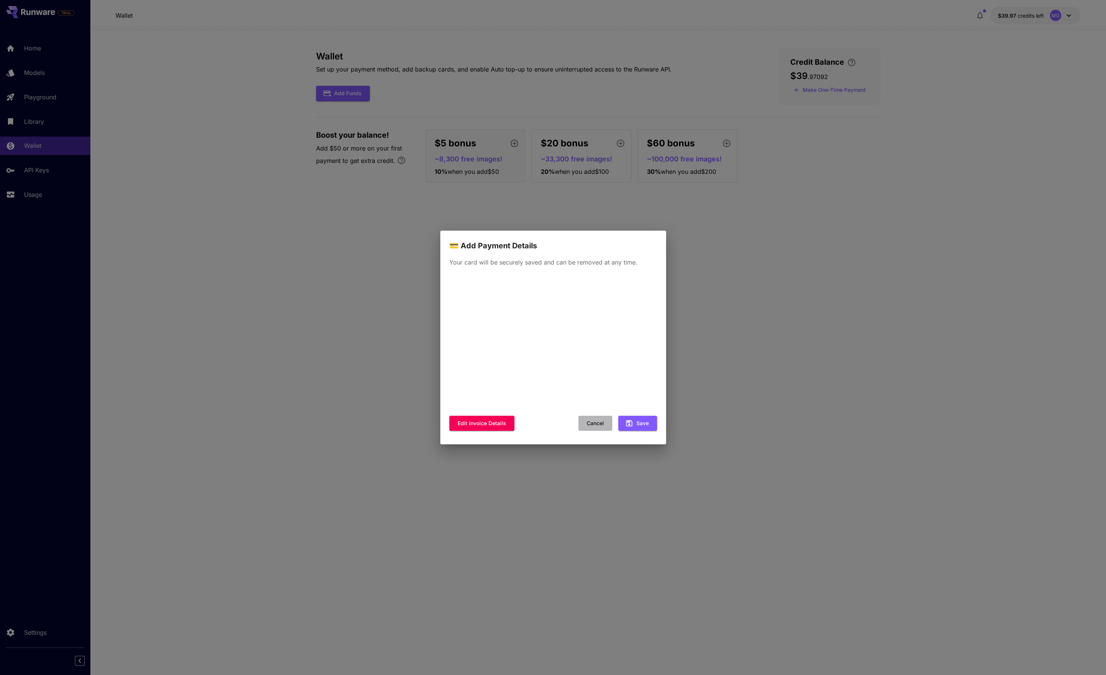
click at [590, 422] on button "Cancel" at bounding box center [595, 423] width 34 height 15
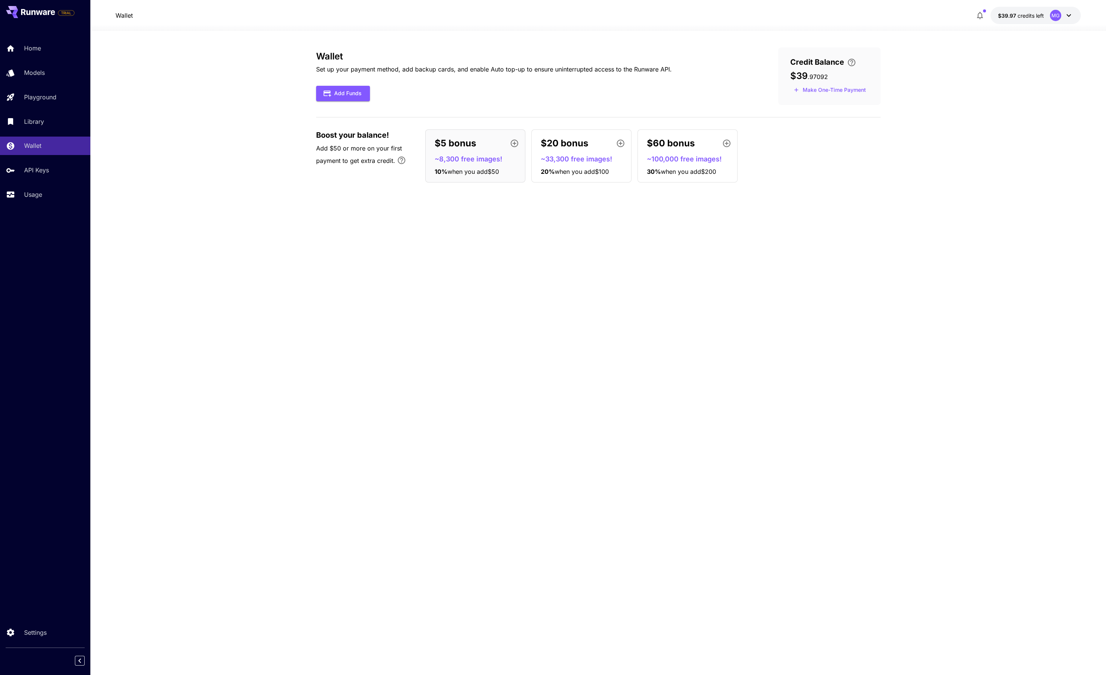
click at [575, 287] on div "Wallet Set up your payment method, add backup cards, and enable Auto top-up to …" at bounding box center [598, 352] width 564 height 611
click at [1071, 15] on icon at bounding box center [1068, 15] width 9 height 9
click at [890, 64] on div at bounding box center [553, 337] width 1106 height 675
click at [46, 51] on div "Home" at bounding box center [55, 48] width 59 height 9
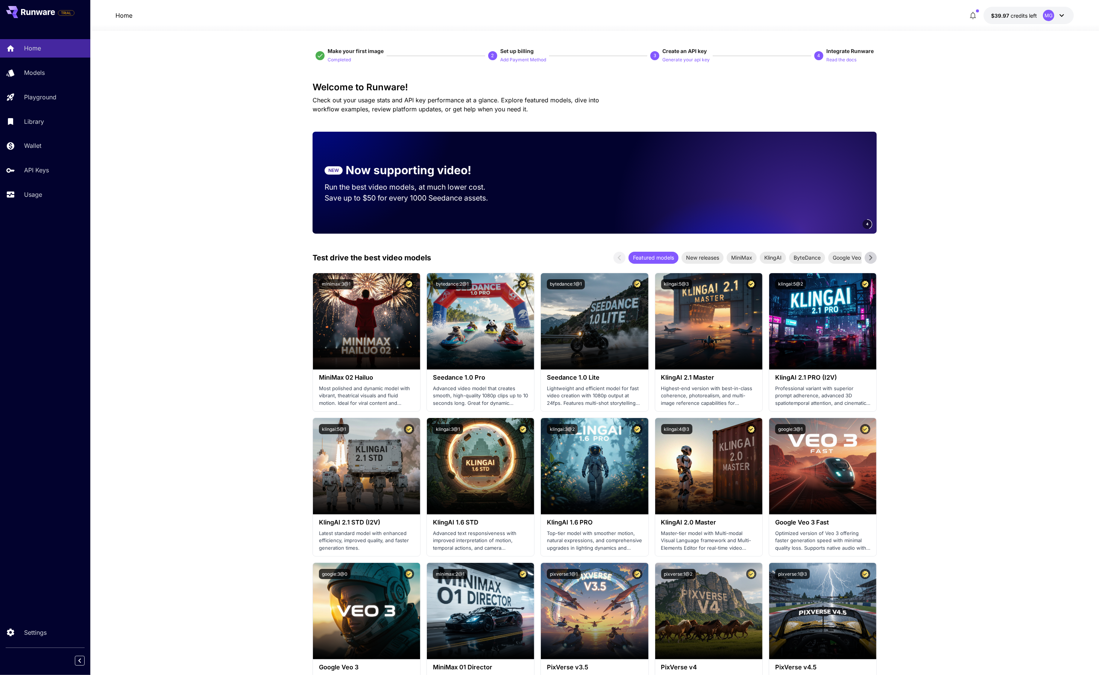
click at [42, 74] on p "Models" at bounding box center [36, 72] width 21 height 9
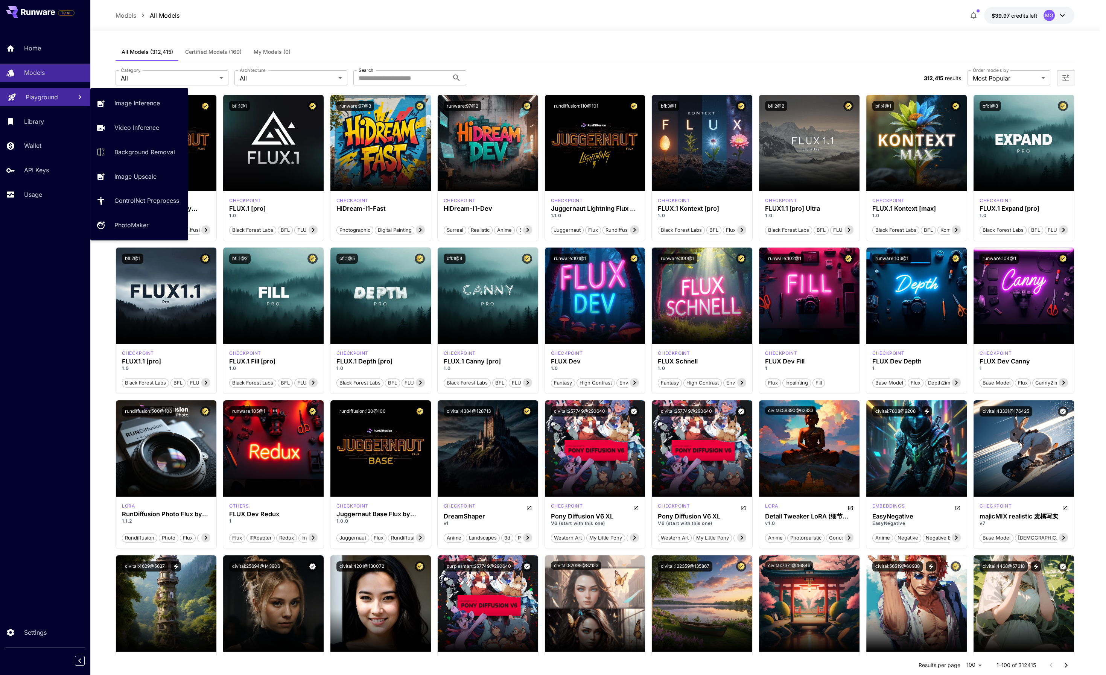
click at [46, 94] on p "Playground" at bounding box center [42, 97] width 32 height 9
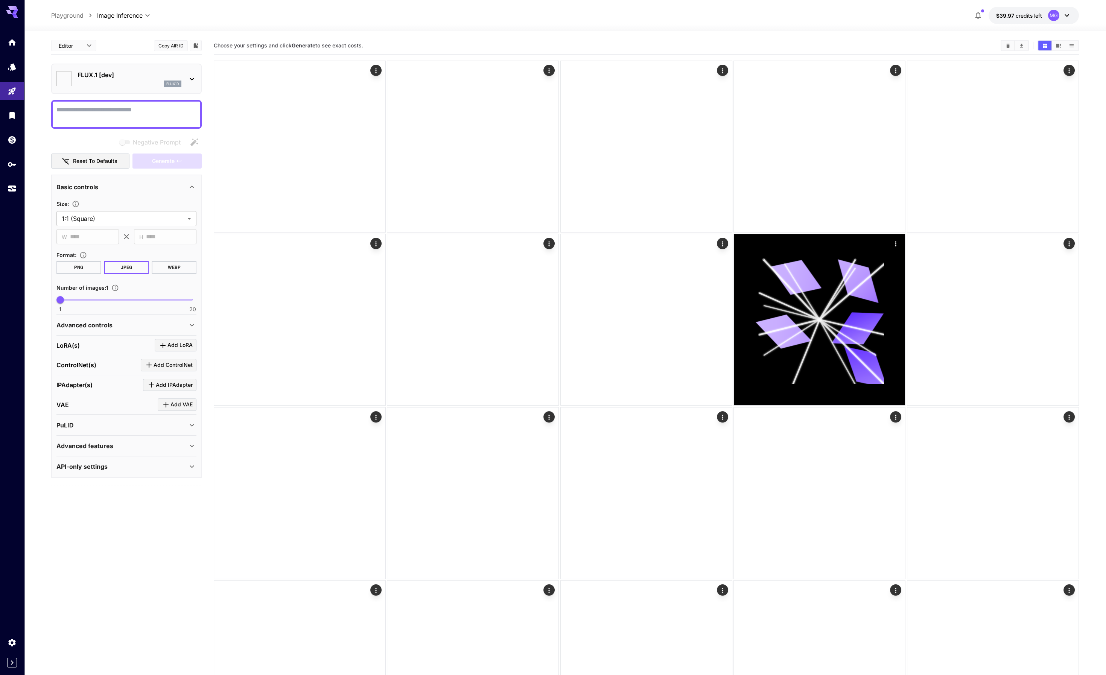
type input "**********"
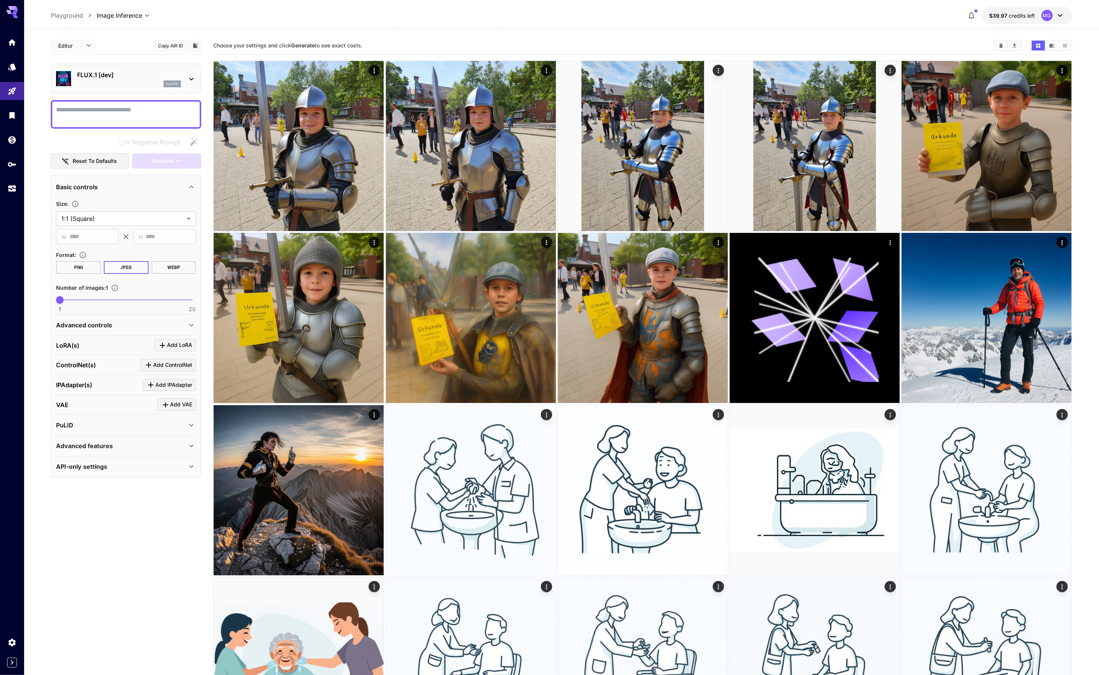
click at [186, 75] on div "FLUX.1 [dev] flux1d" at bounding box center [126, 78] width 140 height 23
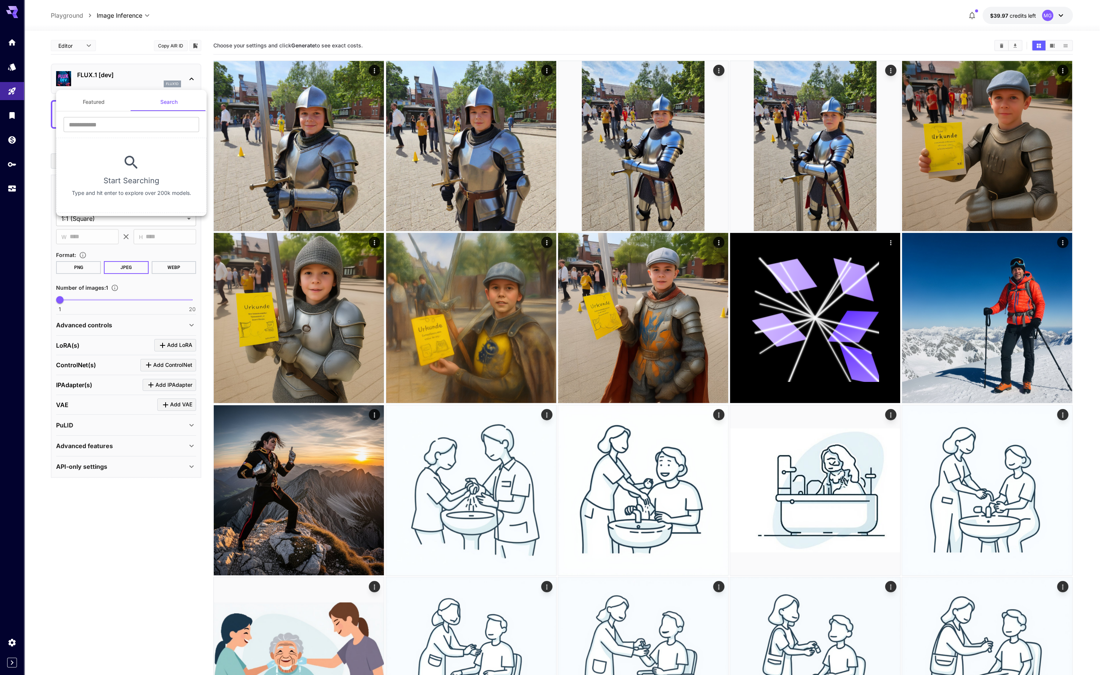
click at [79, 104] on button "Featured" at bounding box center [93, 102] width 75 height 18
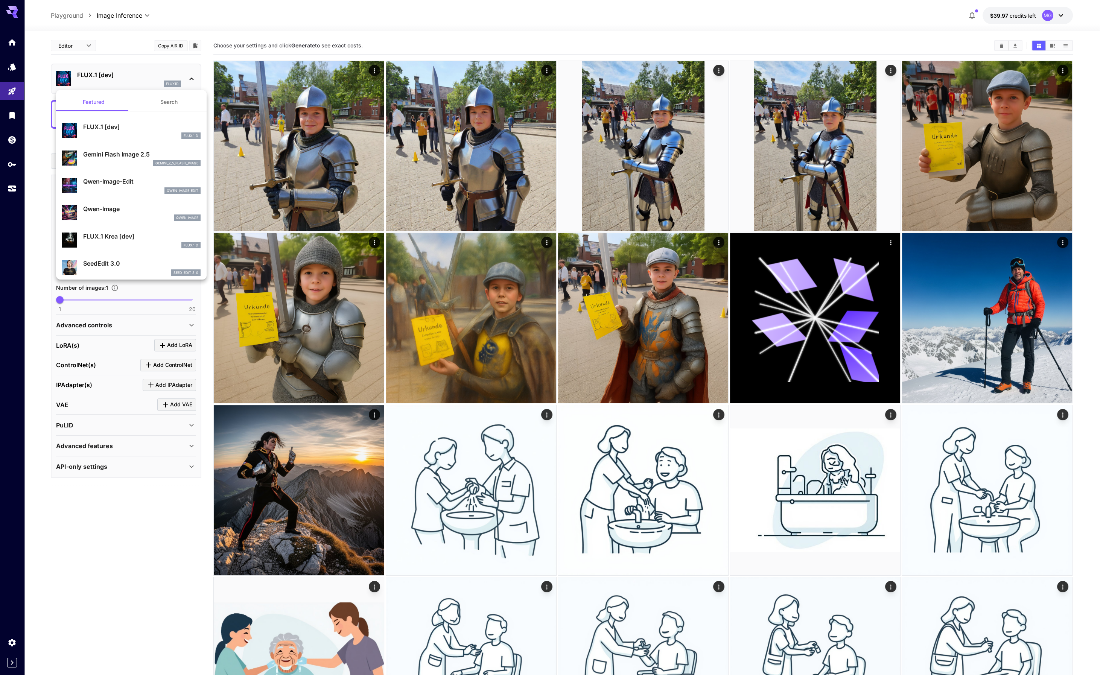
click at [123, 161] on div "gemini_2_5_flash_image" at bounding box center [141, 163] width 117 height 7
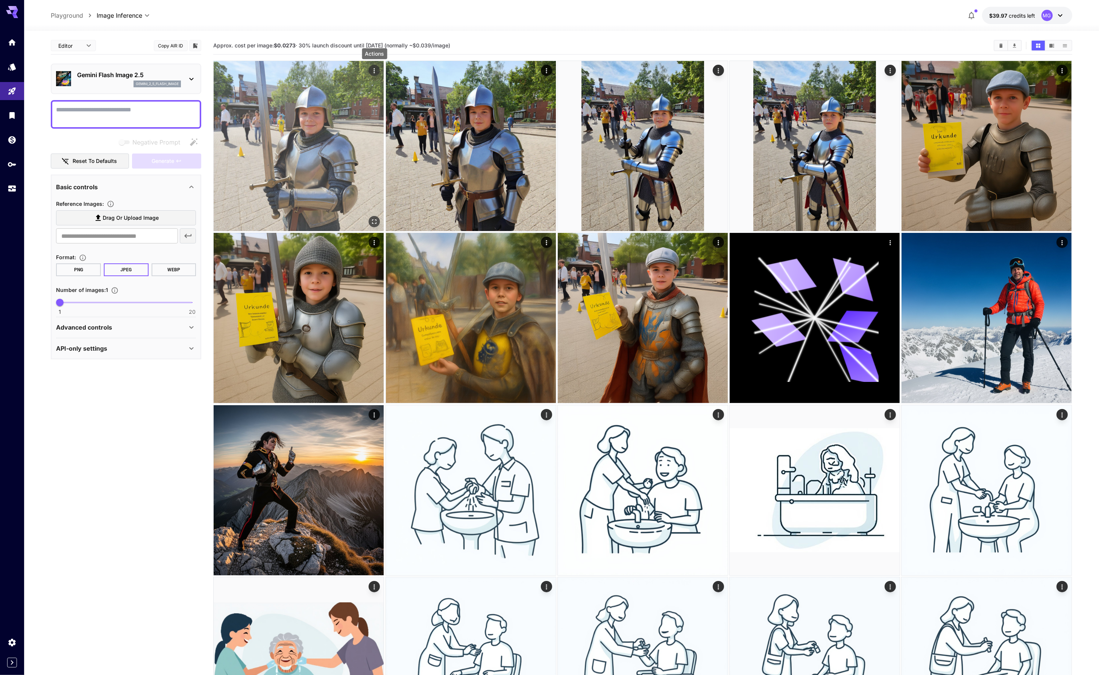
click at [372, 71] on icon "Actions" at bounding box center [375, 71] width 8 height 8
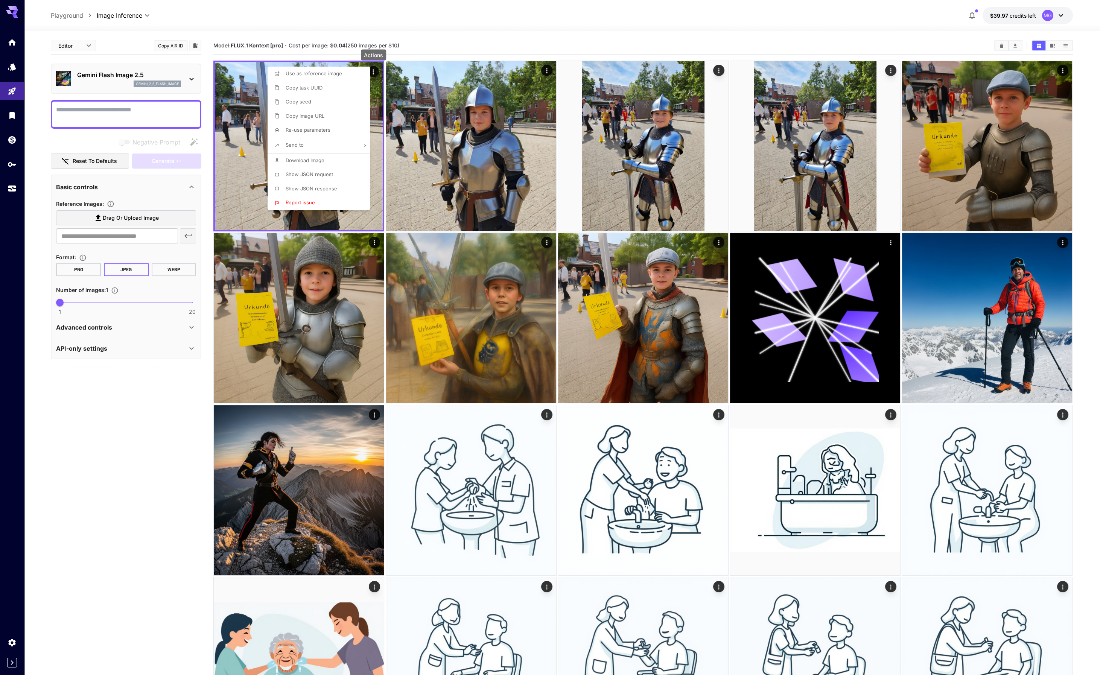
click at [328, 129] on span "Re-use parameters" at bounding box center [308, 130] width 45 height 6
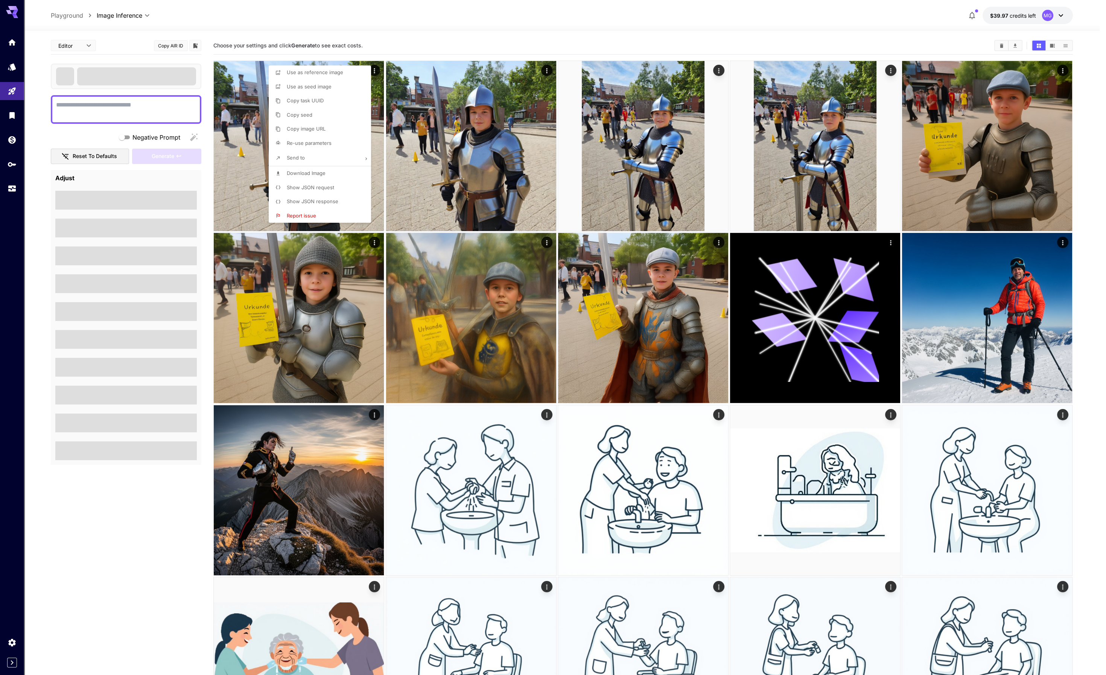
type textarea "**********"
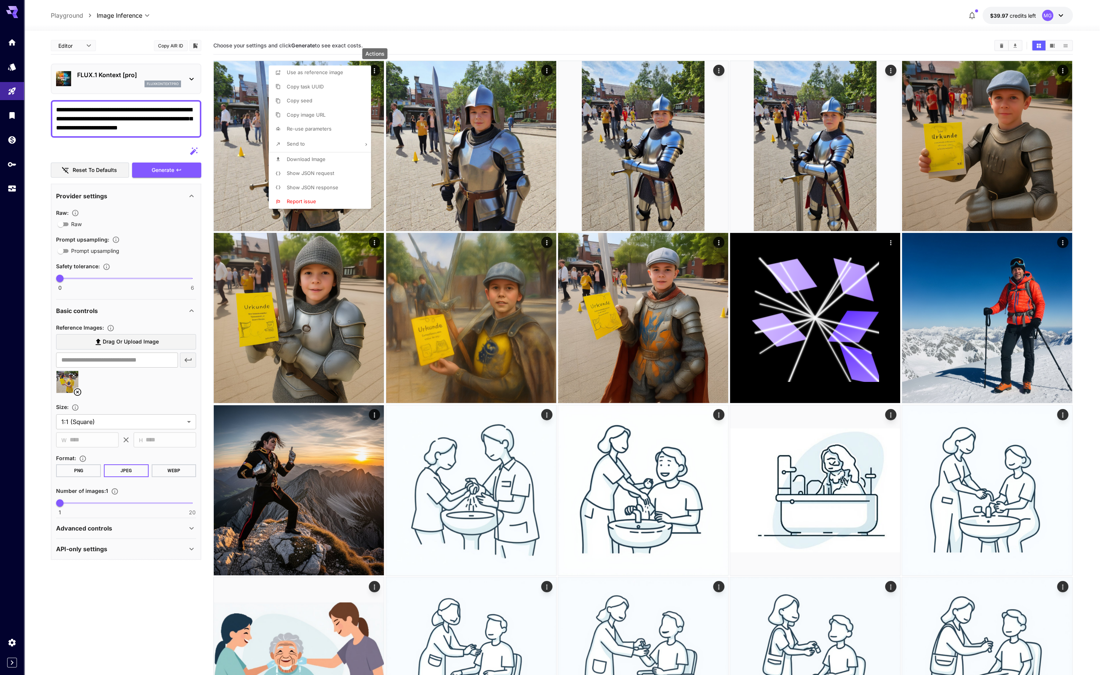
click at [191, 75] on div at bounding box center [553, 337] width 1106 height 675
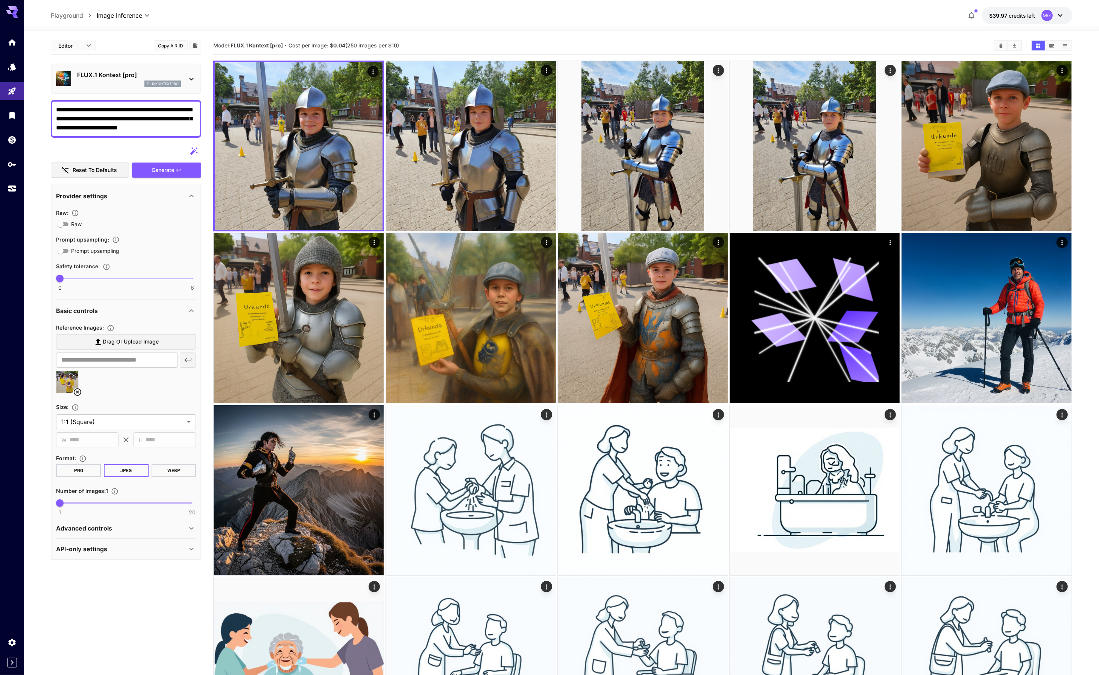
click at [190, 75] on icon at bounding box center [191, 78] width 9 height 9
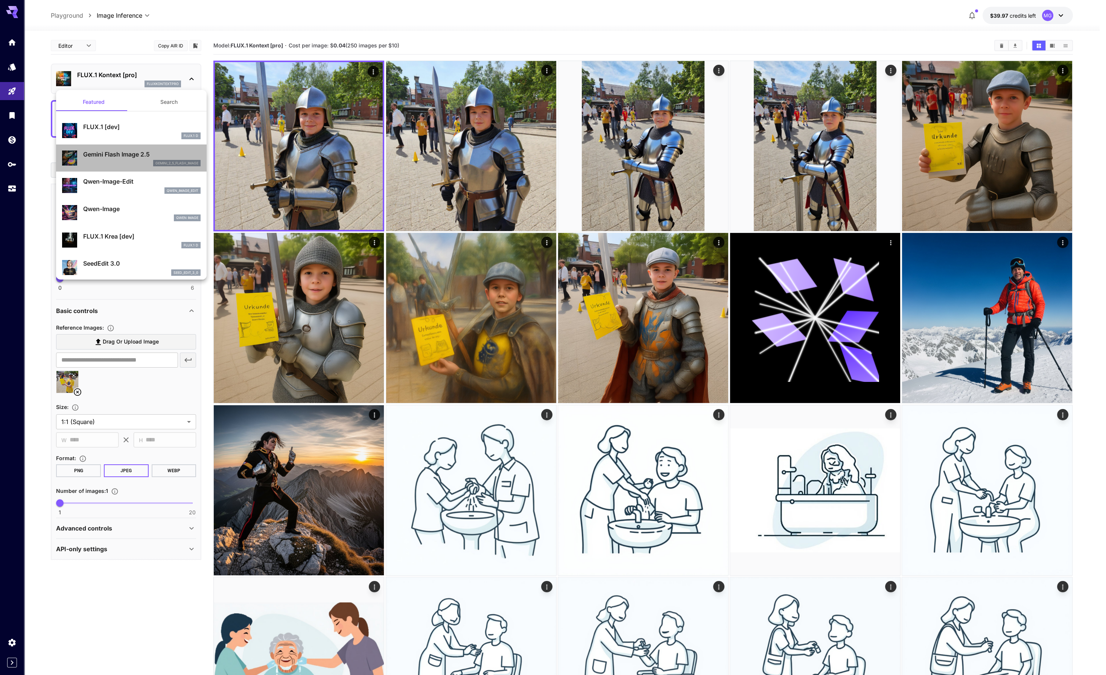
click at [136, 162] on div "gemini_2_5_flash_image" at bounding box center [141, 163] width 117 height 7
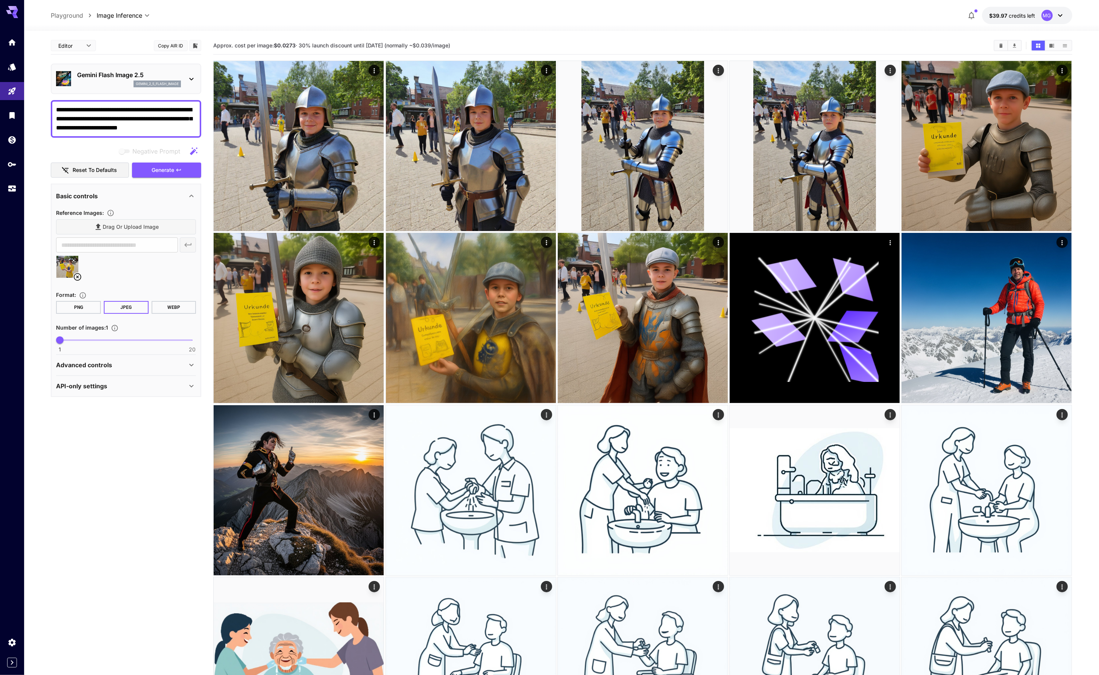
click at [190, 193] on icon at bounding box center [191, 195] width 9 height 9
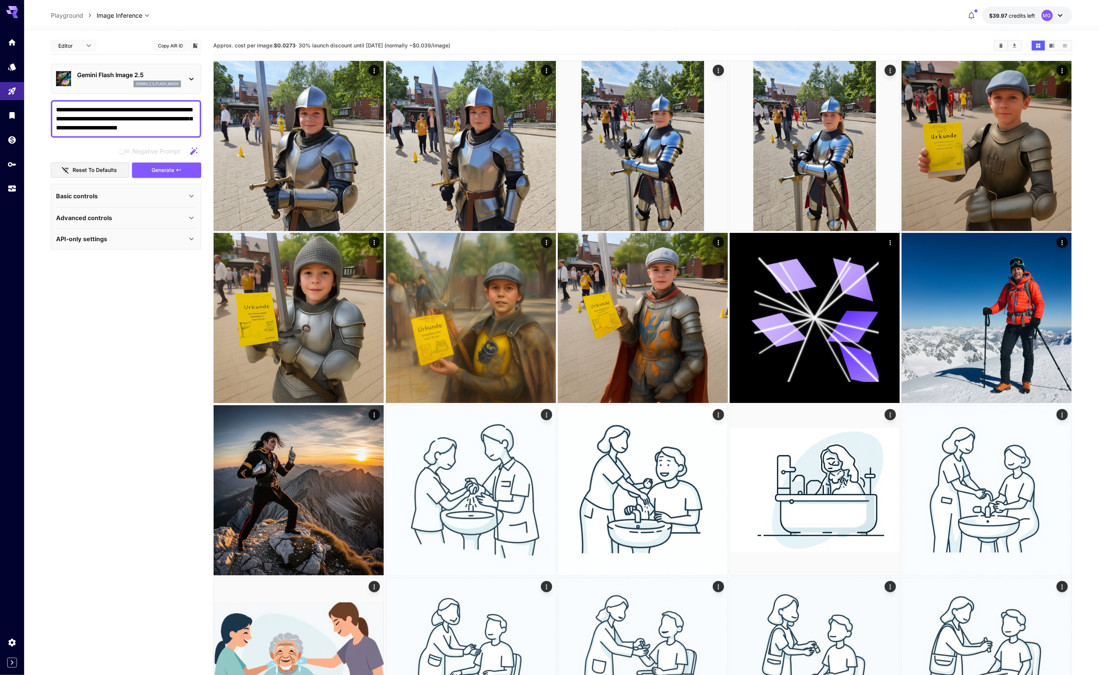
click at [190, 193] on icon at bounding box center [191, 195] width 9 height 9
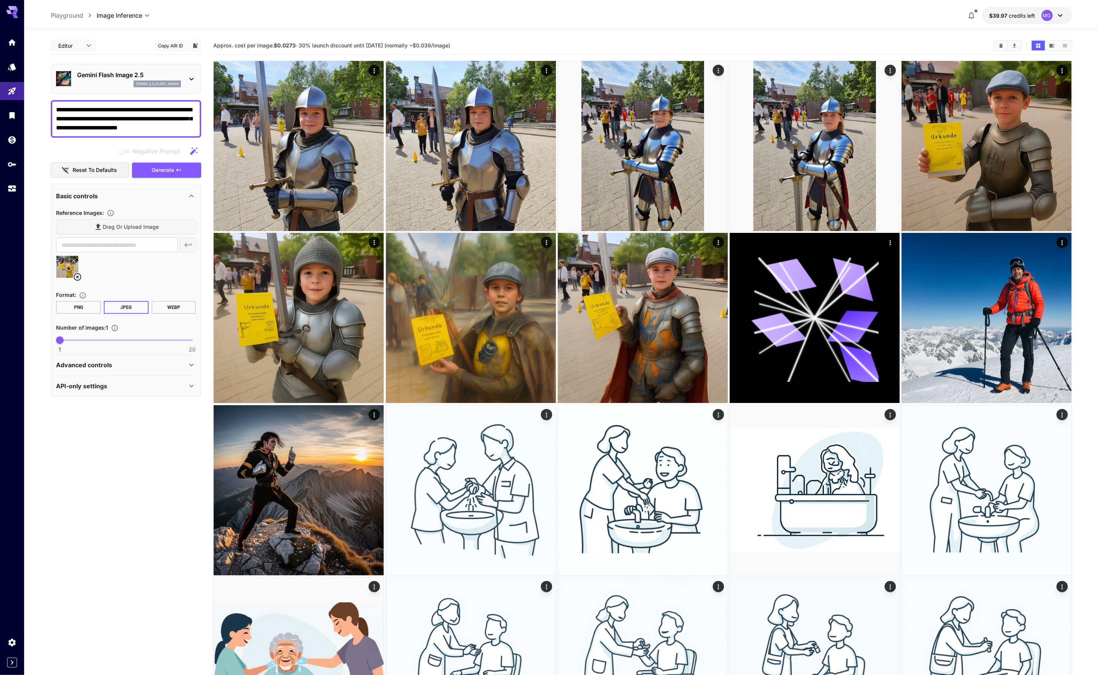
click at [190, 361] on icon at bounding box center [191, 364] width 9 height 9
click at [190, 422] on icon at bounding box center [191, 426] width 9 height 9
click at [170, 168] on span "Generate" at bounding box center [163, 170] width 23 height 9
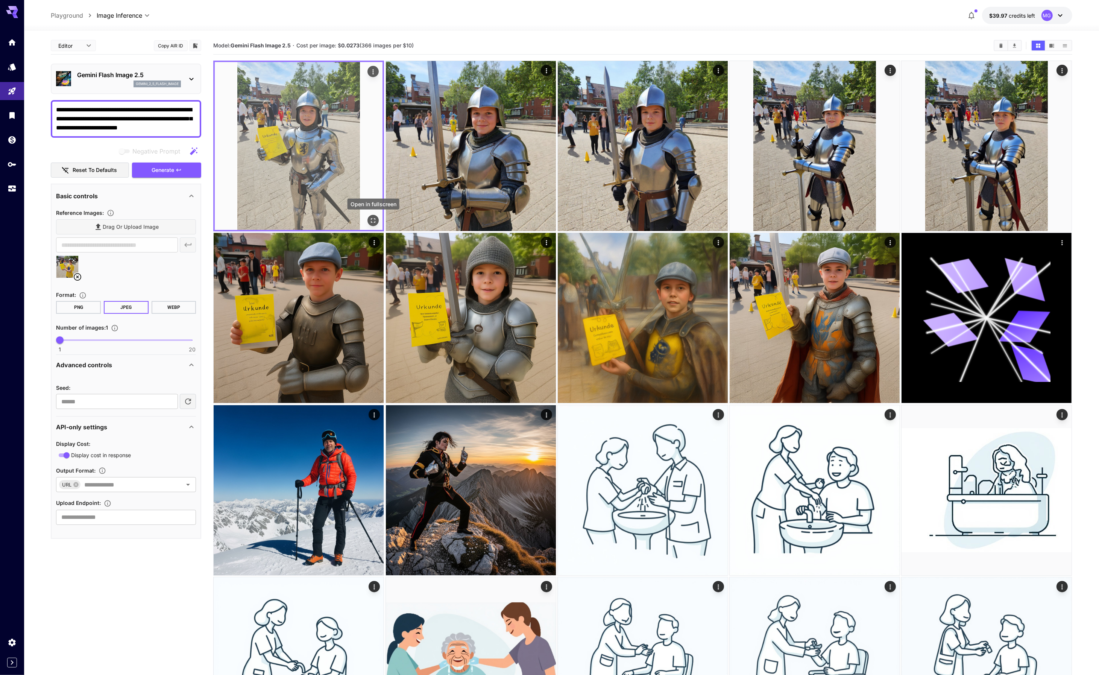
click at [373, 222] on icon "Open in fullscreen" at bounding box center [374, 221] width 8 height 8
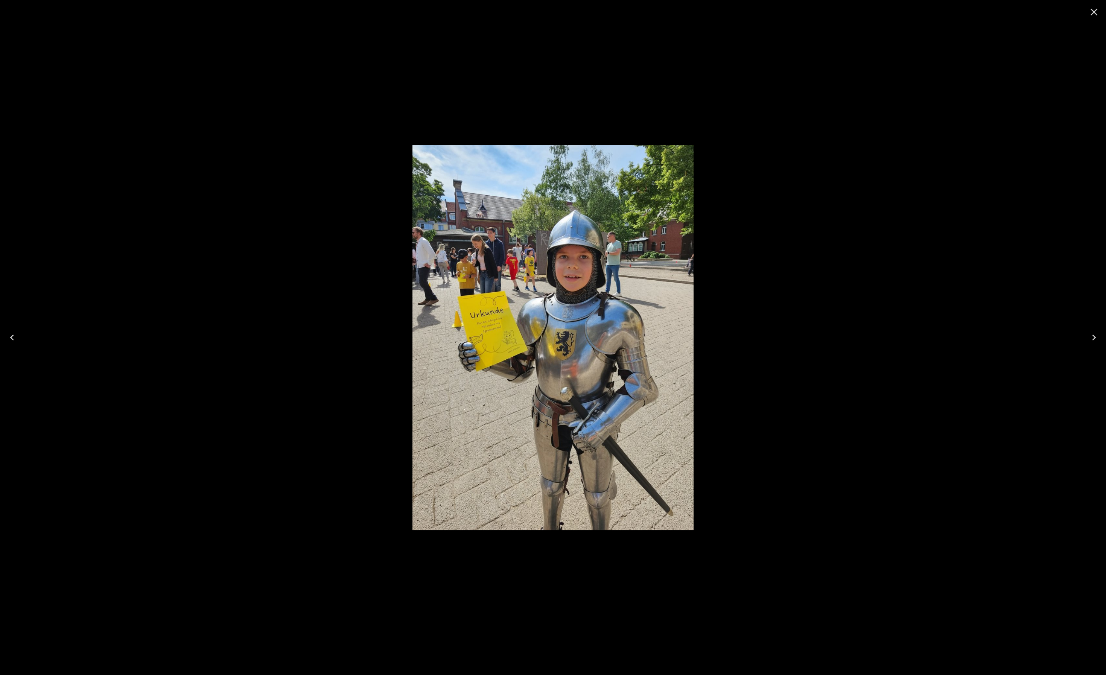
click at [1095, 14] on icon "Close" at bounding box center [1093, 12] width 7 height 7
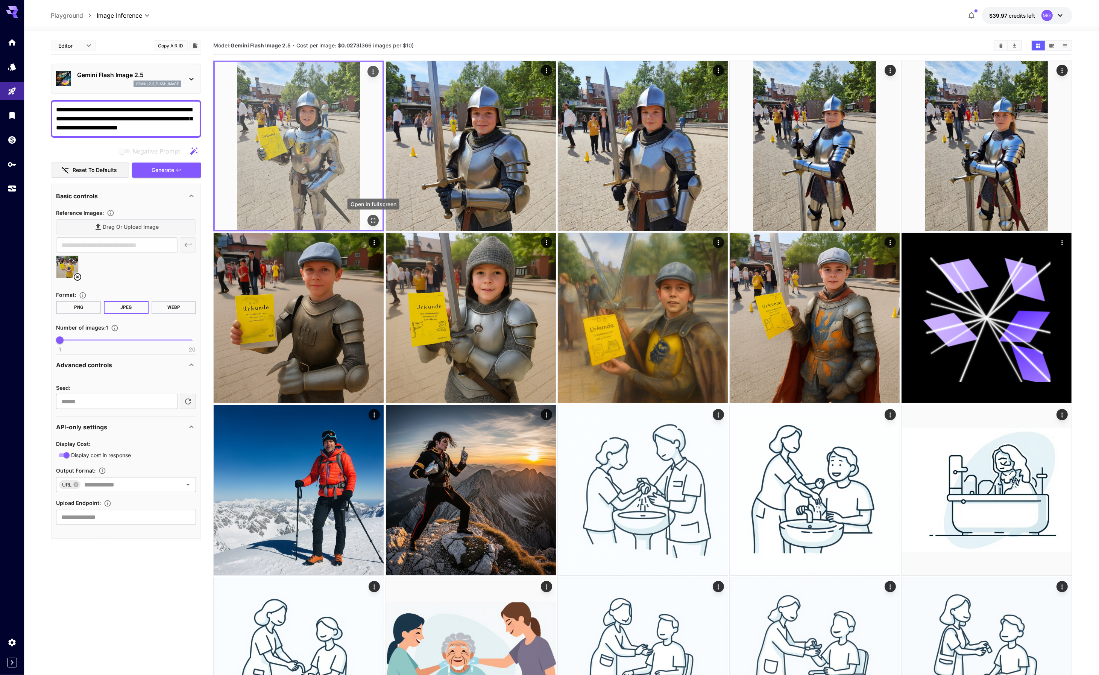
click at [372, 219] on icon "Open in fullscreen" at bounding box center [374, 221] width 8 height 8
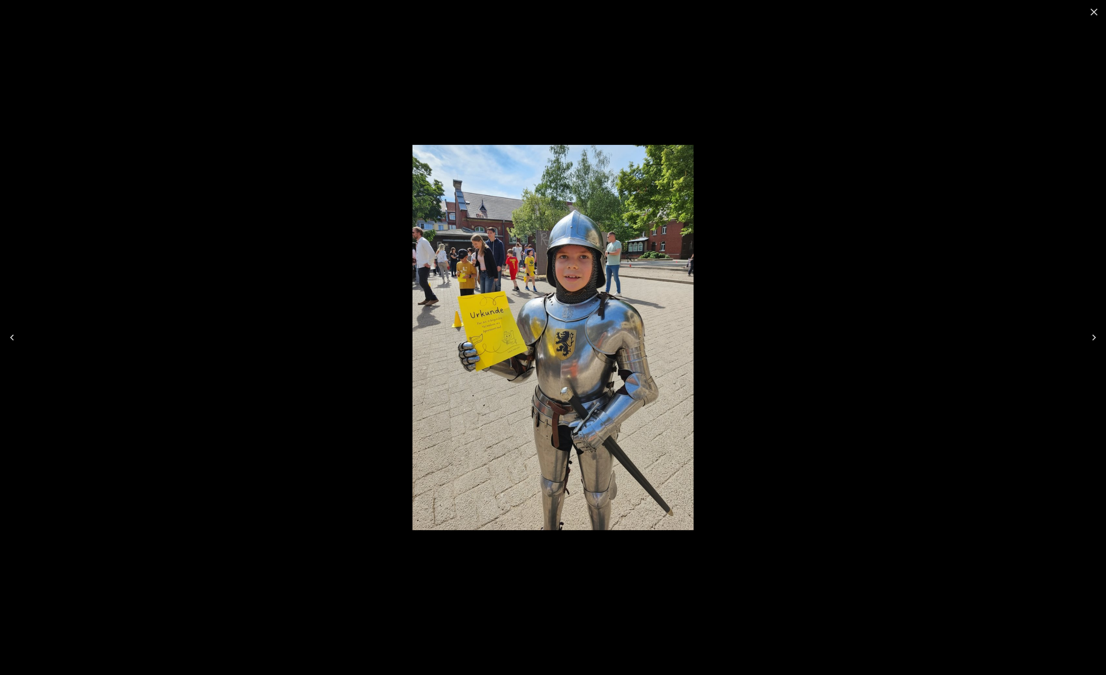
click at [934, 131] on div at bounding box center [553, 337] width 1106 height 675
click at [1097, 9] on icon "Close" at bounding box center [1094, 12] width 12 height 12
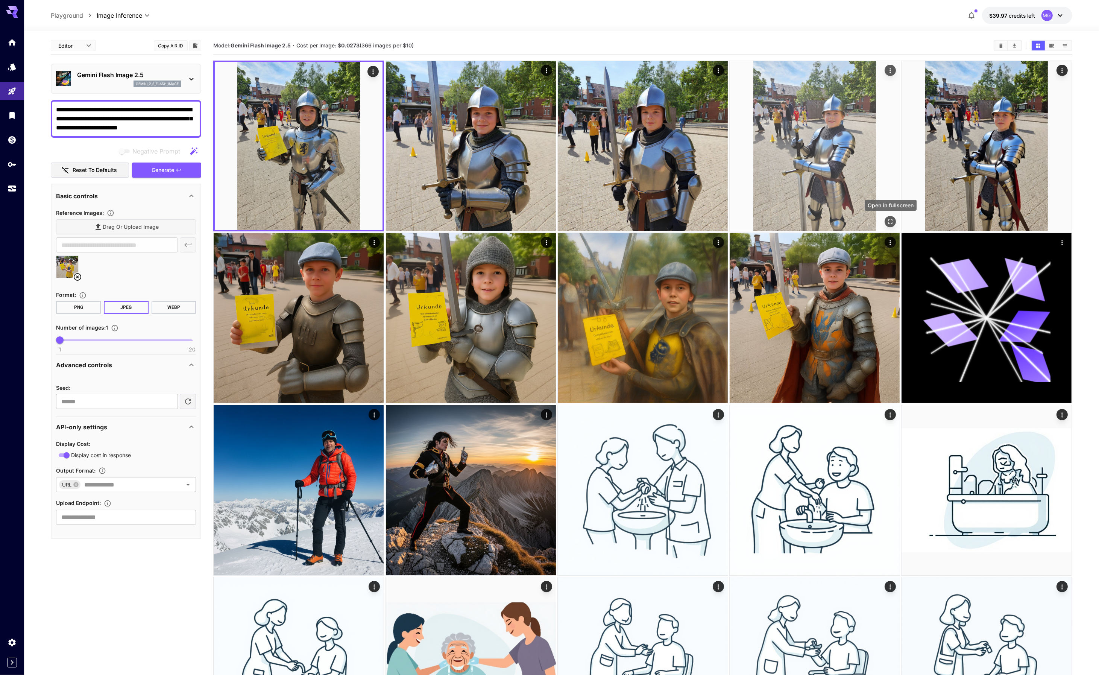
click at [893, 221] on icon "Open in fullscreen" at bounding box center [891, 222] width 8 height 8
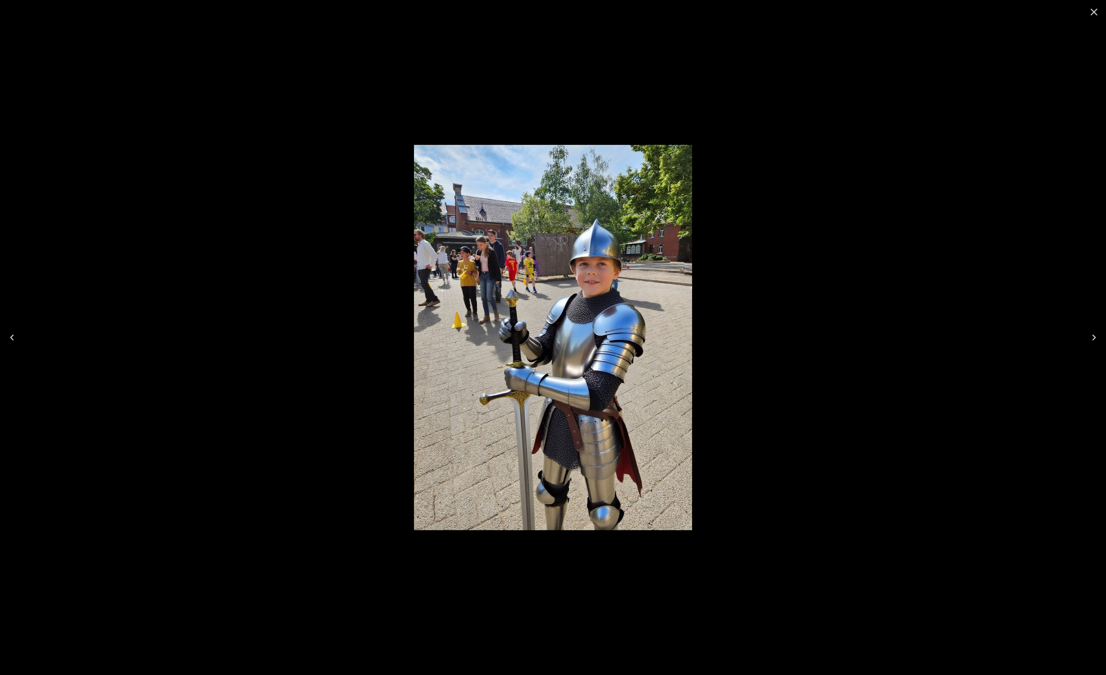
click at [1092, 12] on icon "Close" at bounding box center [1094, 12] width 12 height 12
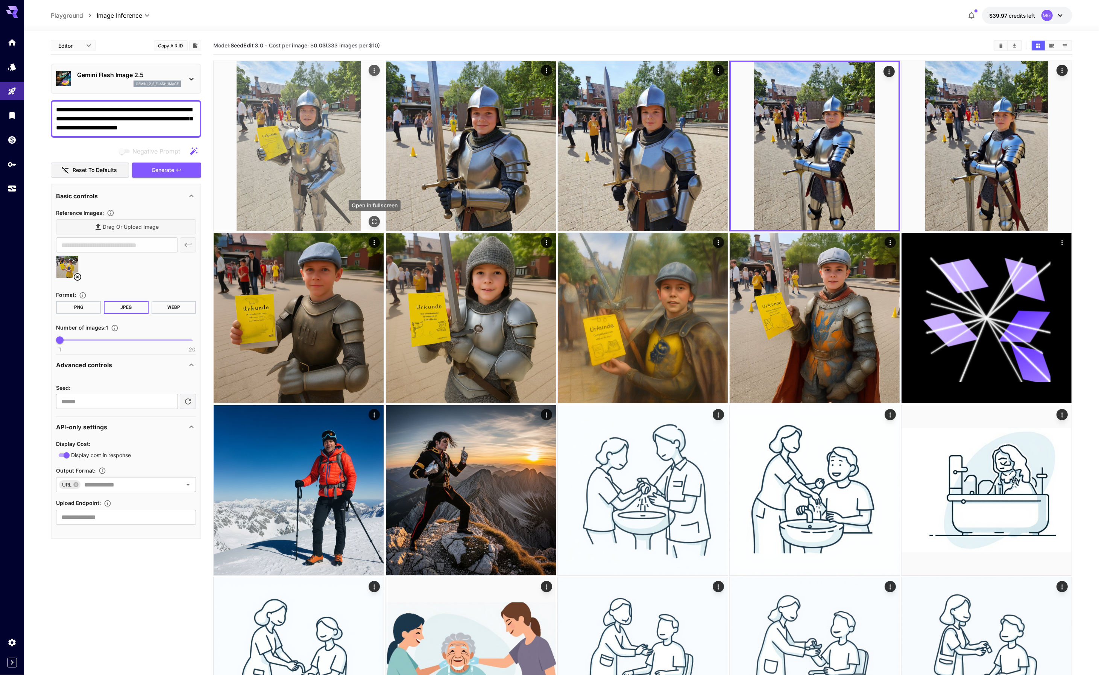
click at [373, 220] on icon "Open in fullscreen" at bounding box center [375, 222] width 8 height 8
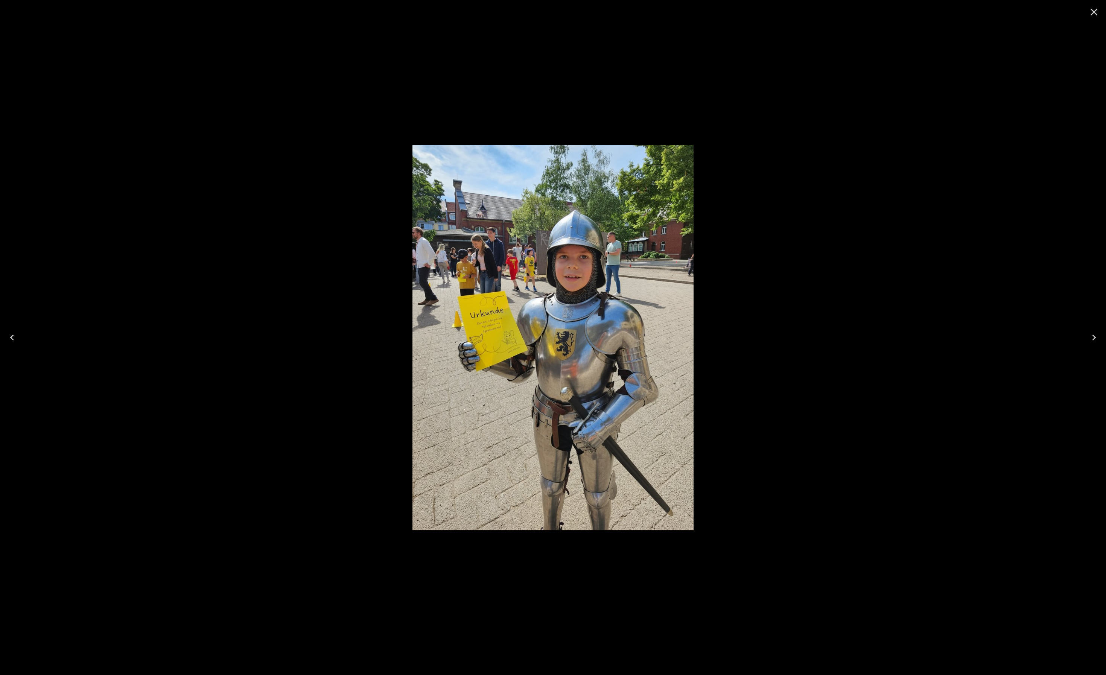
click at [1096, 11] on icon "Close" at bounding box center [1094, 12] width 12 height 12
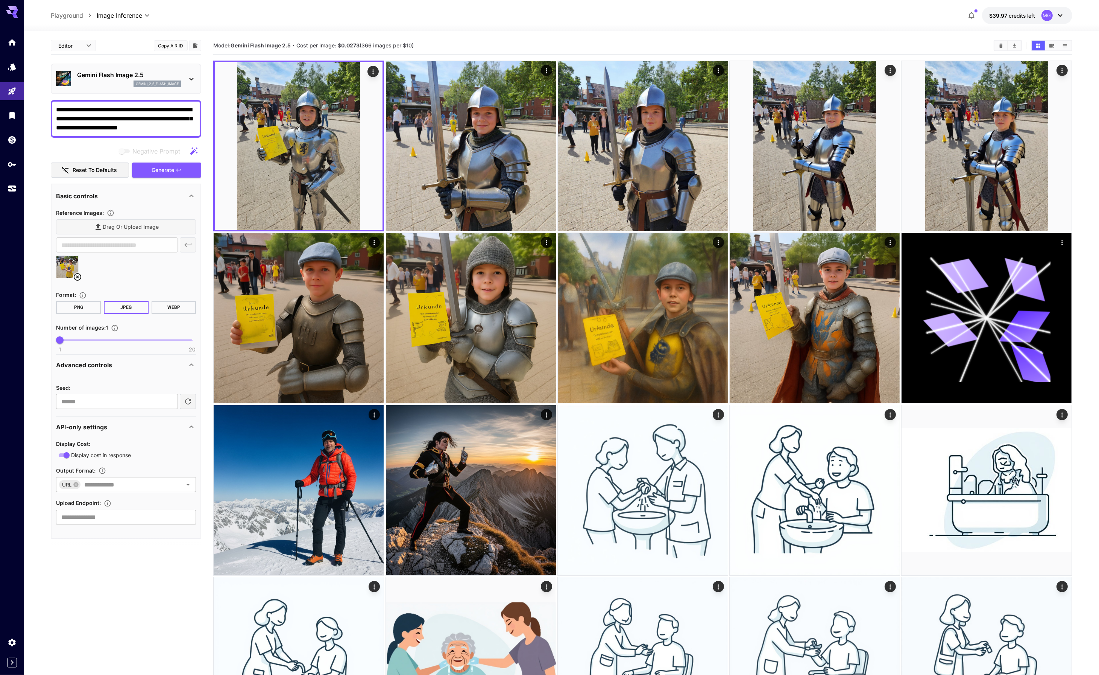
click at [73, 259] on icon at bounding box center [73, 260] width 3 height 3
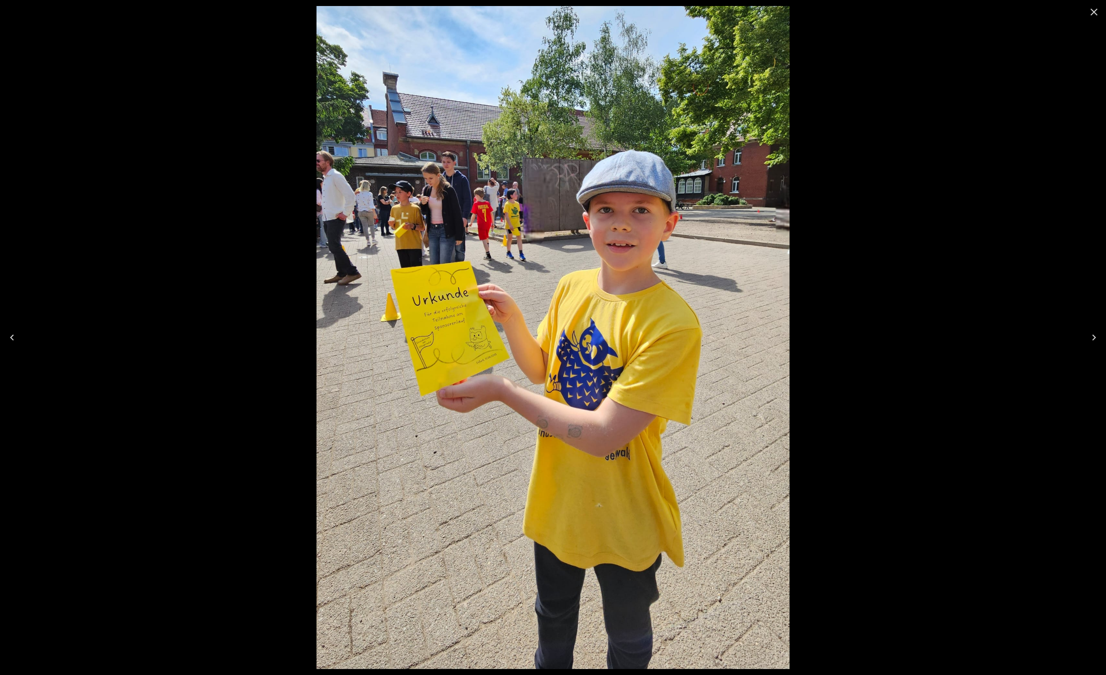
click at [1040, 142] on div at bounding box center [553, 337] width 1106 height 675
click at [1092, 12] on icon "Close" at bounding box center [1094, 12] width 12 height 12
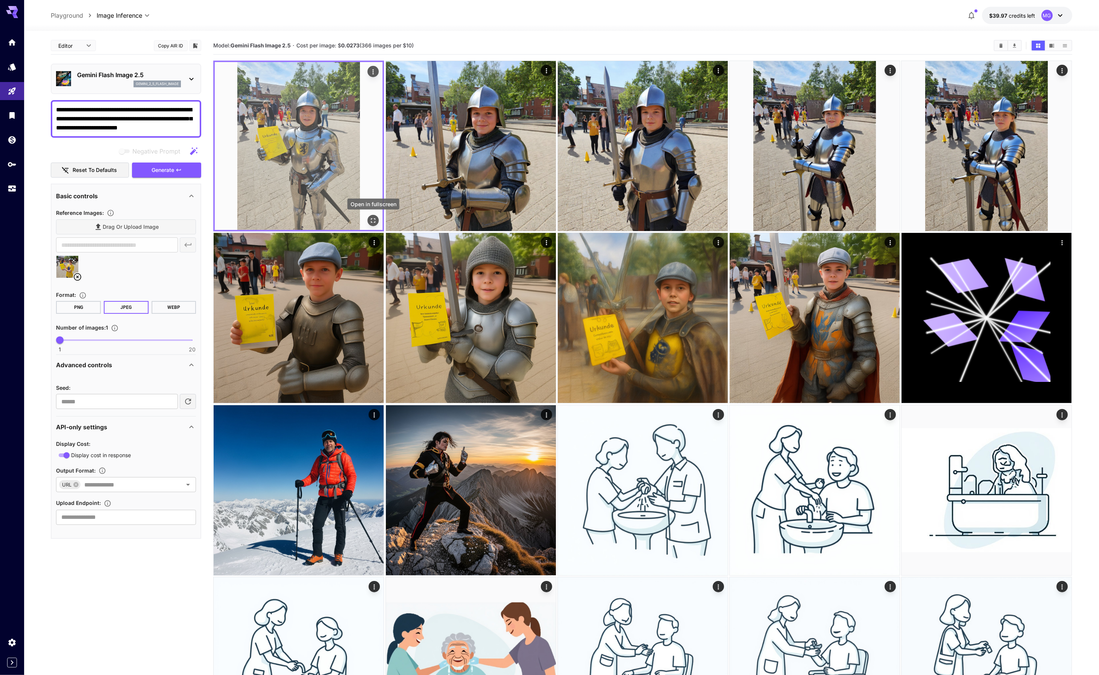
click at [374, 222] on icon "Open in fullscreen" at bounding box center [373, 220] width 5 height 5
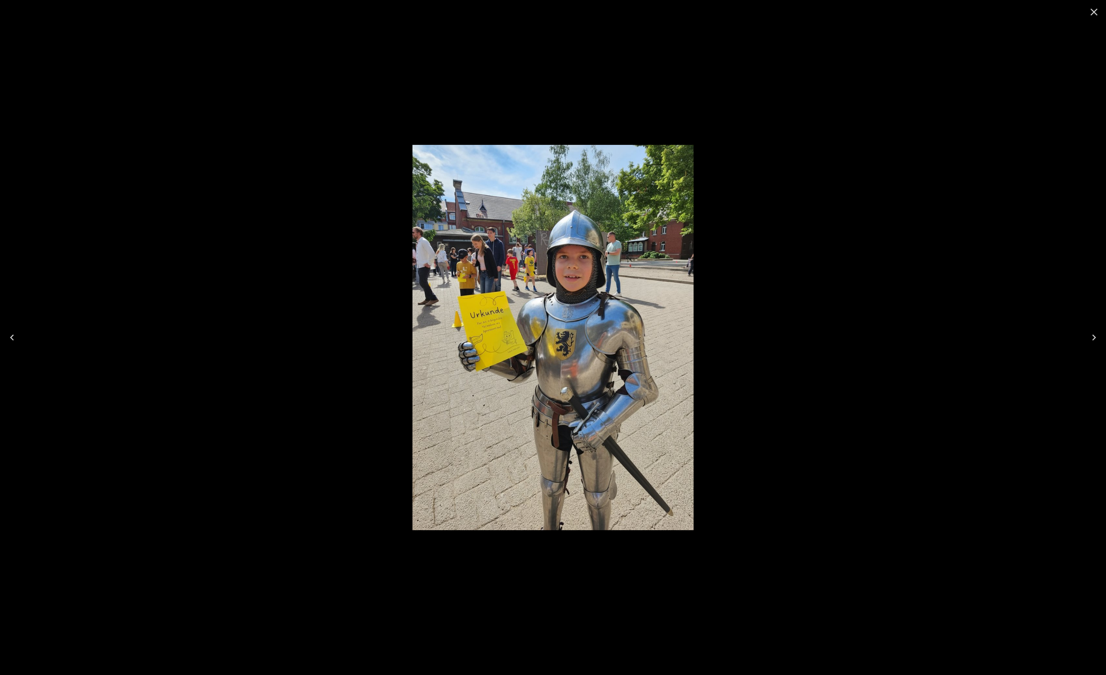
click at [1091, 15] on icon "Close" at bounding box center [1093, 12] width 7 height 7
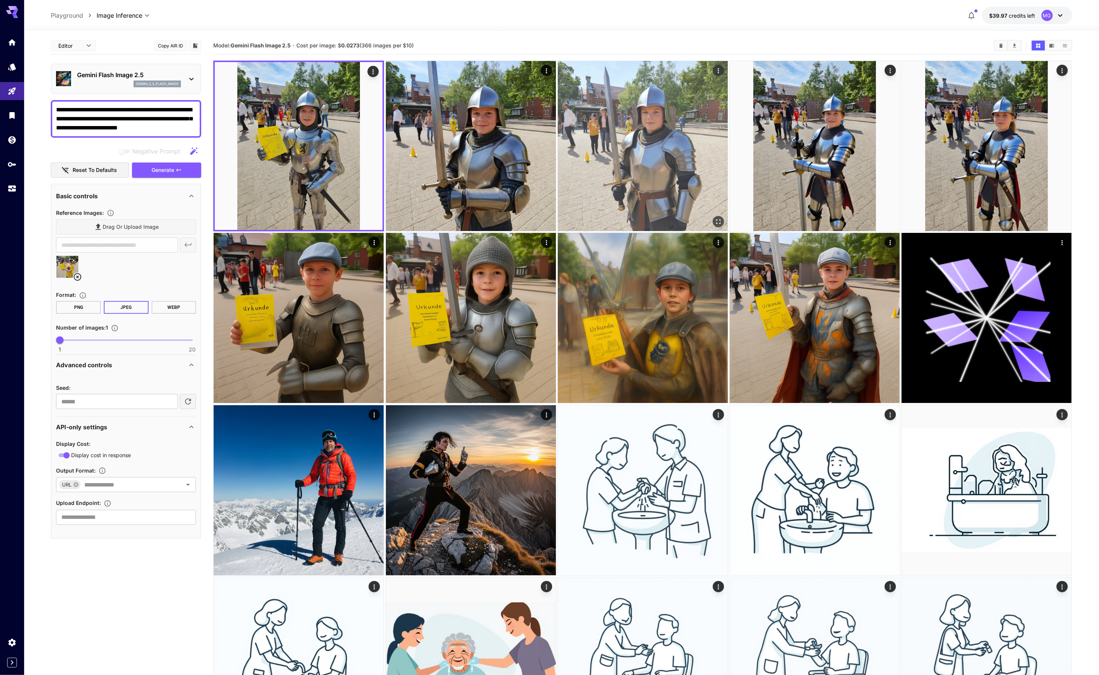
click at [643, 150] on img at bounding box center [643, 146] width 170 height 170
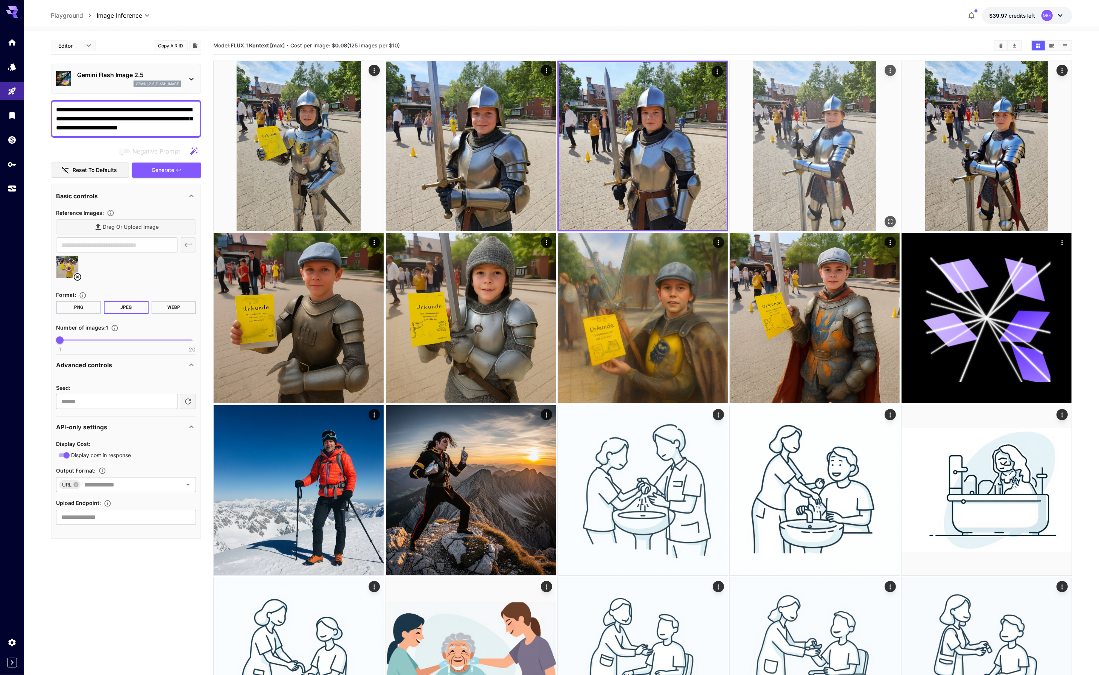
click at [837, 145] on img at bounding box center [815, 146] width 170 height 170
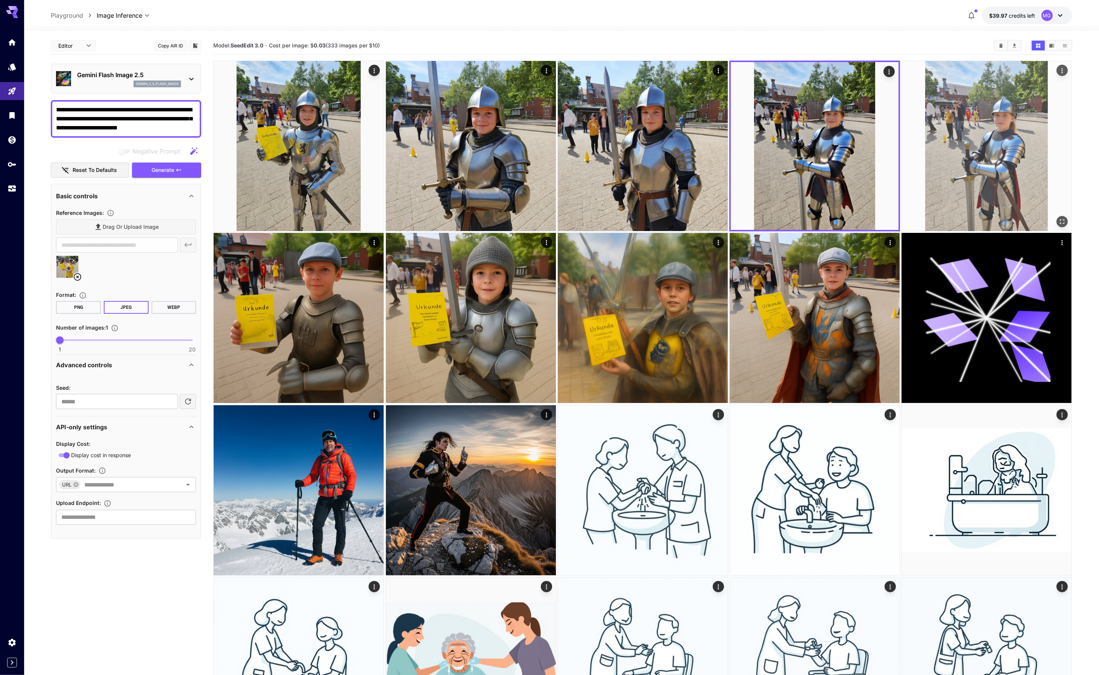
click at [974, 143] on img at bounding box center [987, 146] width 170 height 170
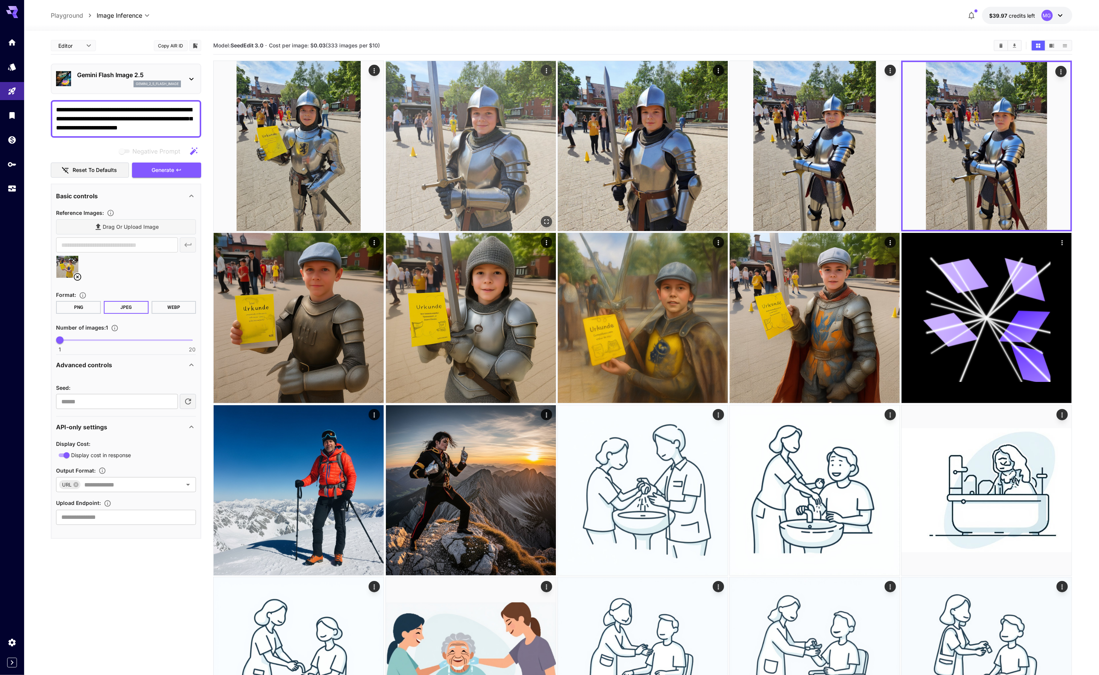
click at [469, 139] on img at bounding box center [471, 146] width 170 height 170
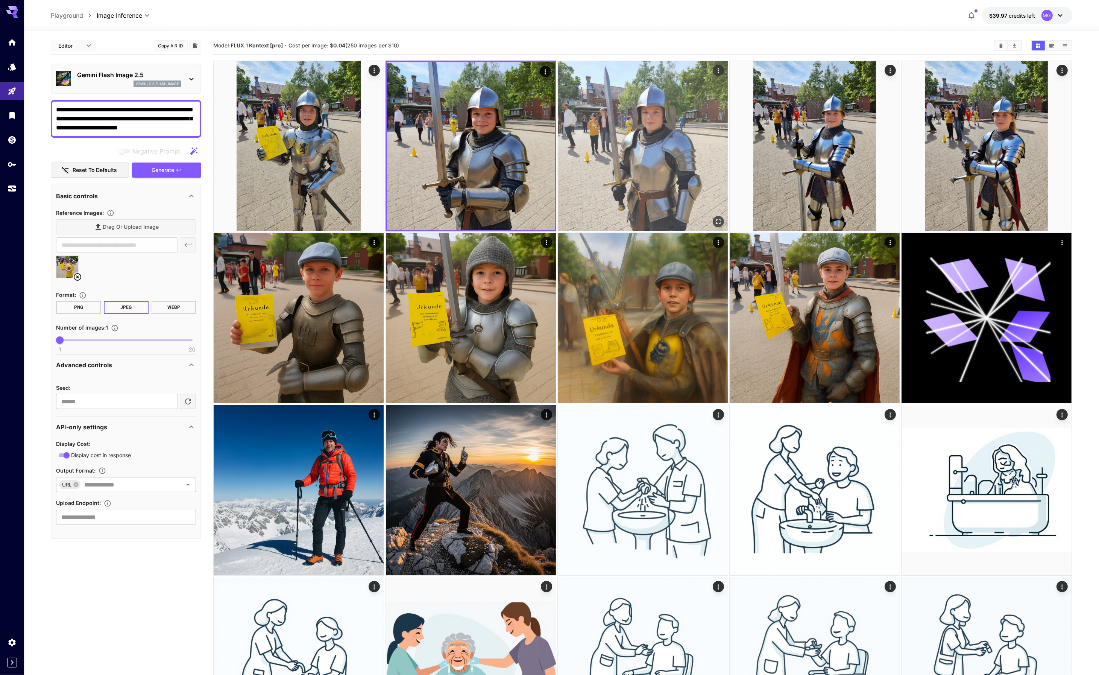
click at [635, 133] on img at bounding box center [643, 146] width 170 height 170
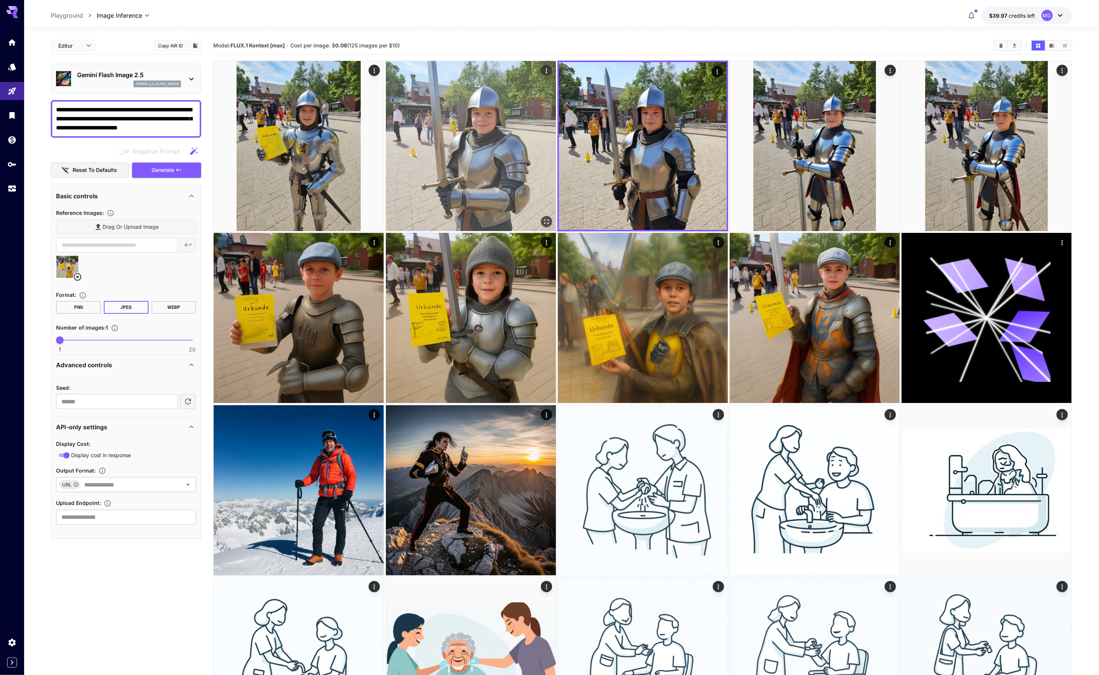
click at [515, 135] on img at bounding box center [471, 146] width 170 height 170
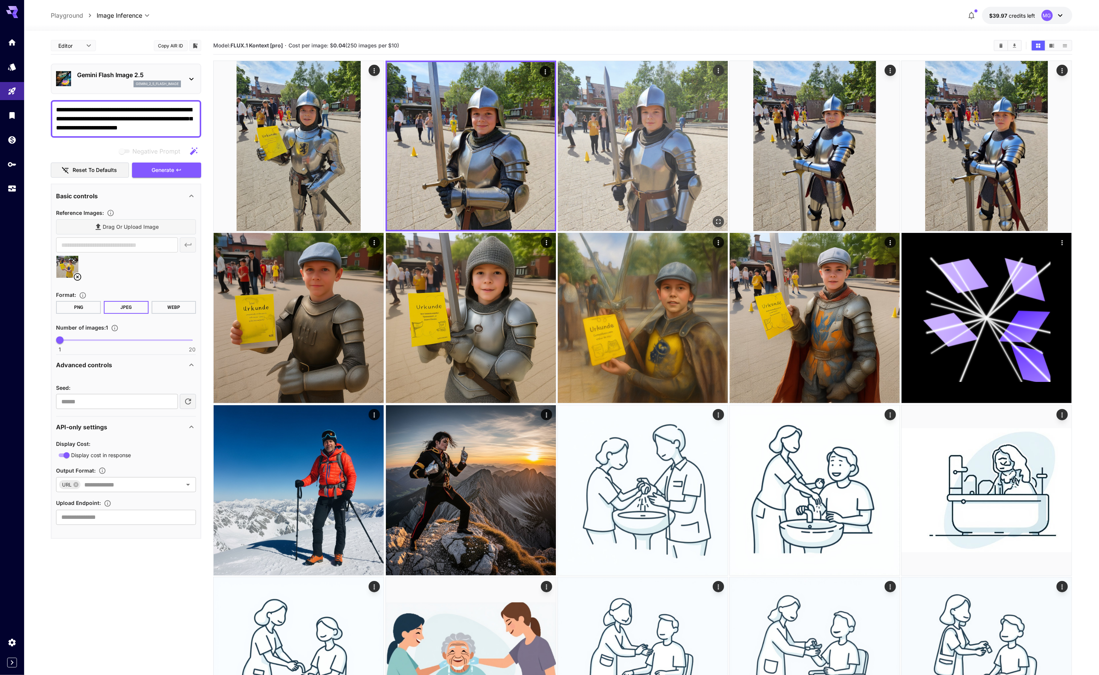
click at [670, 134] on img at bounding box center [643, 146] width 170 height 170
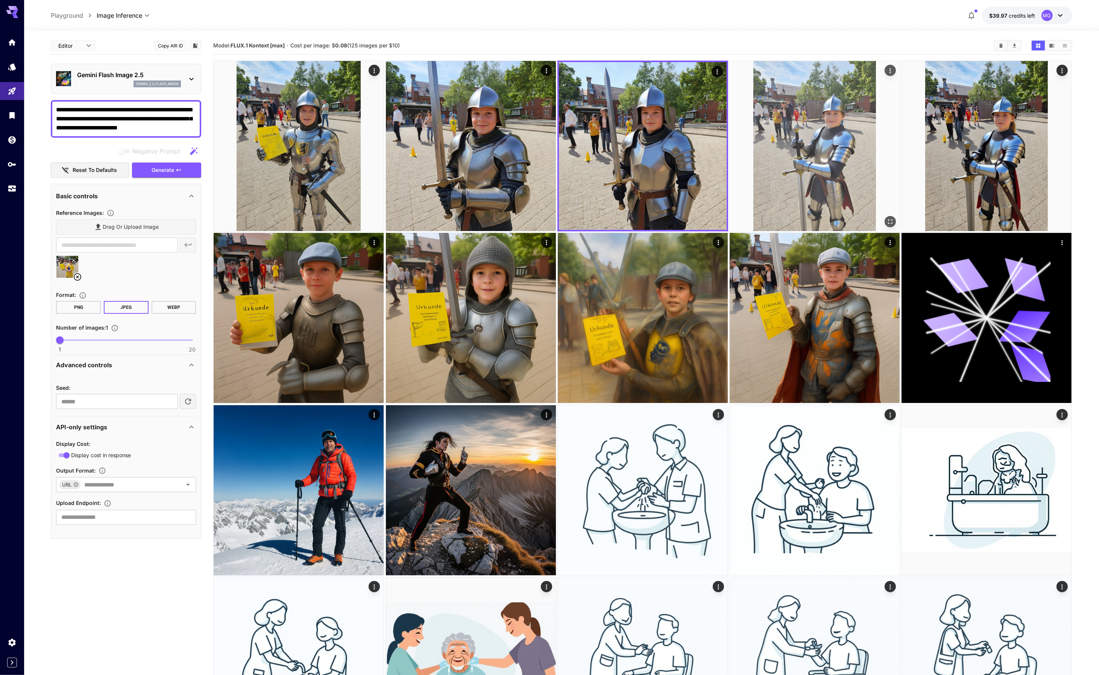
click at [826, 131] on img at bounding box center [815, 146] width 170 height 170
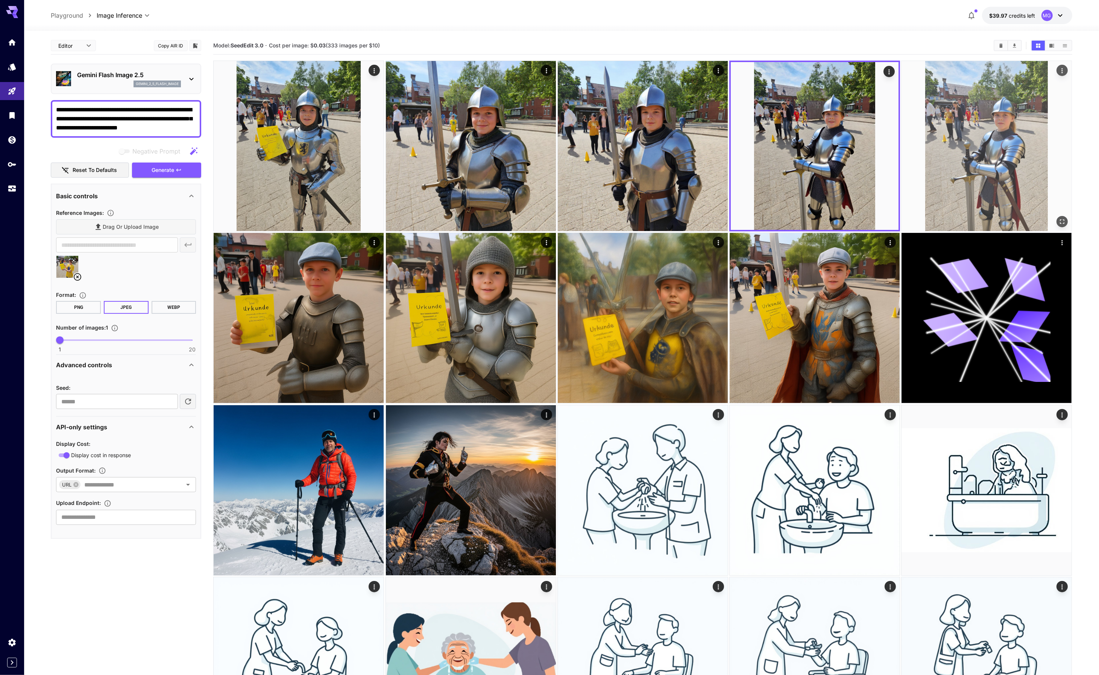
click at [937, 132] on img at bounding box center [987, 146] width 170 height 170
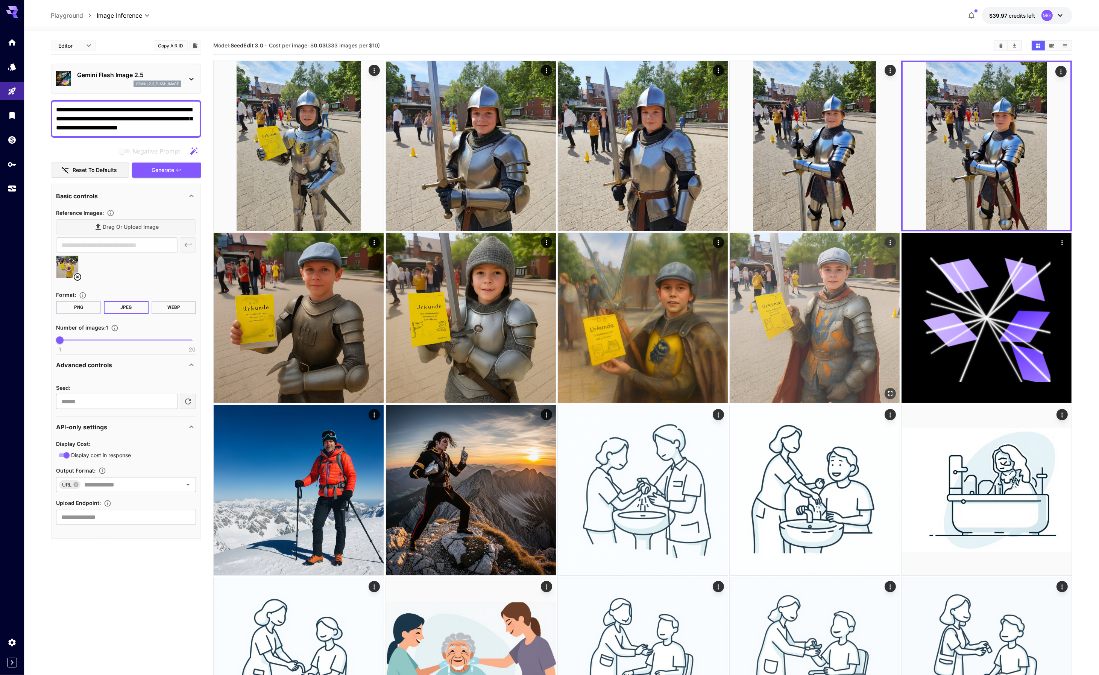
click at [794, 296] on img at bounding box center [815, 318] width 170 height 170
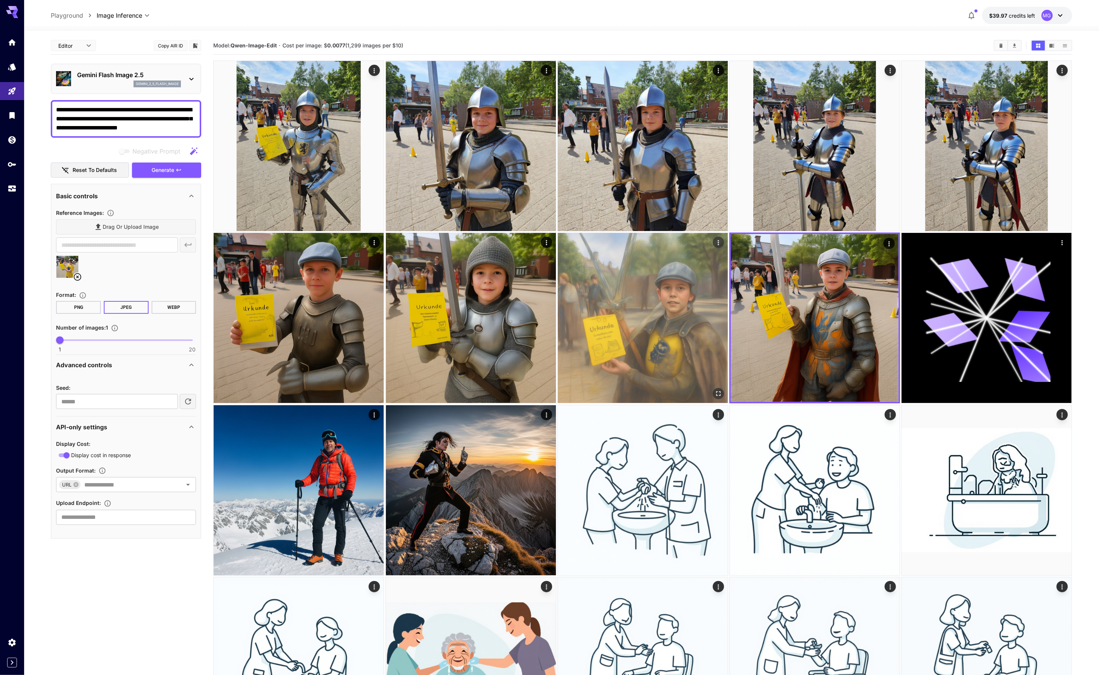
click at [672, 300] on img at bounding box center [643, 318] width 170 height 170
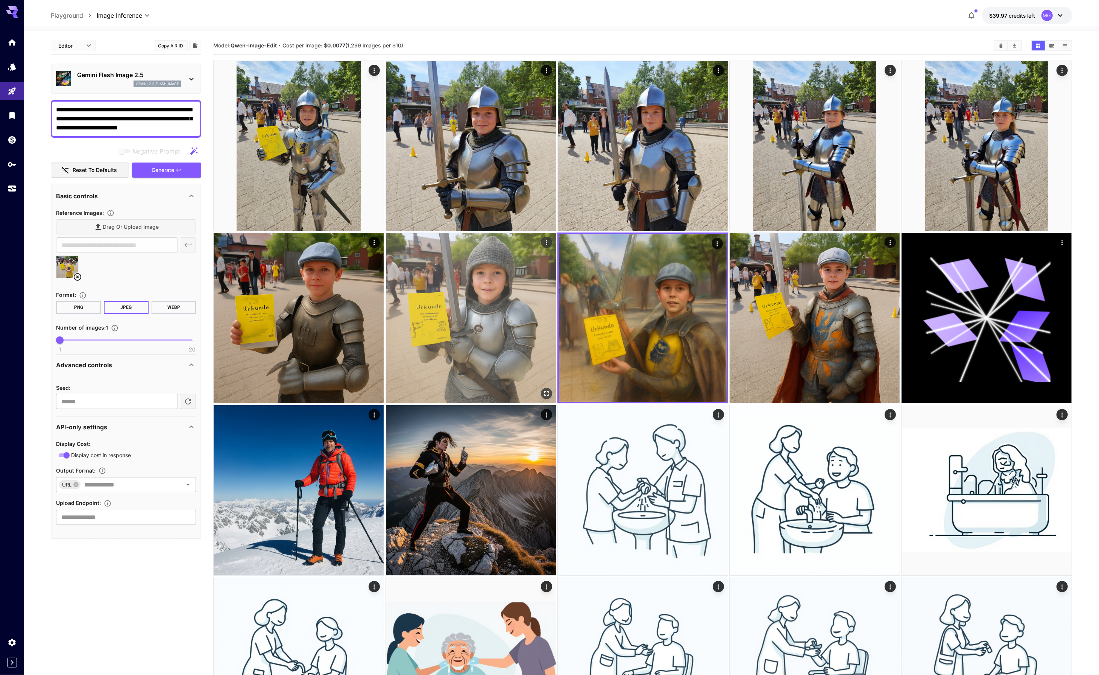
click at [516, 304] on img at bounding box center [471, 318] width 170 height 170
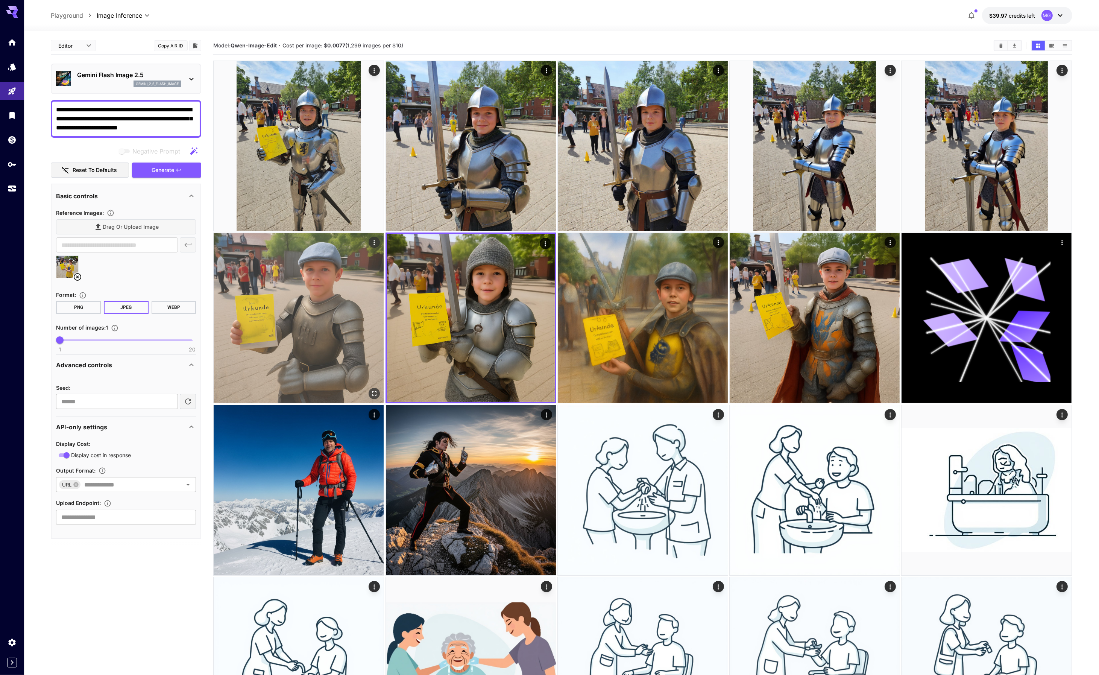
click at [321, 298] on img at bounding box center [299, 318] width 170 height 170
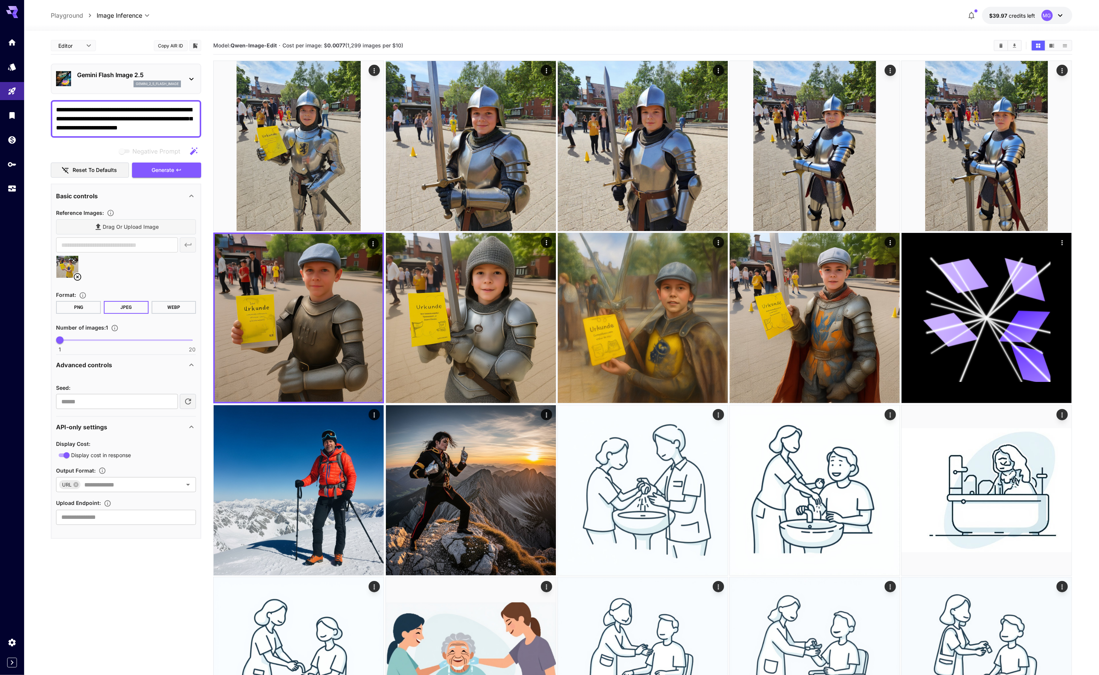
click at [73, 258] on icon at bounding box center [73, 260] width 5 height 5
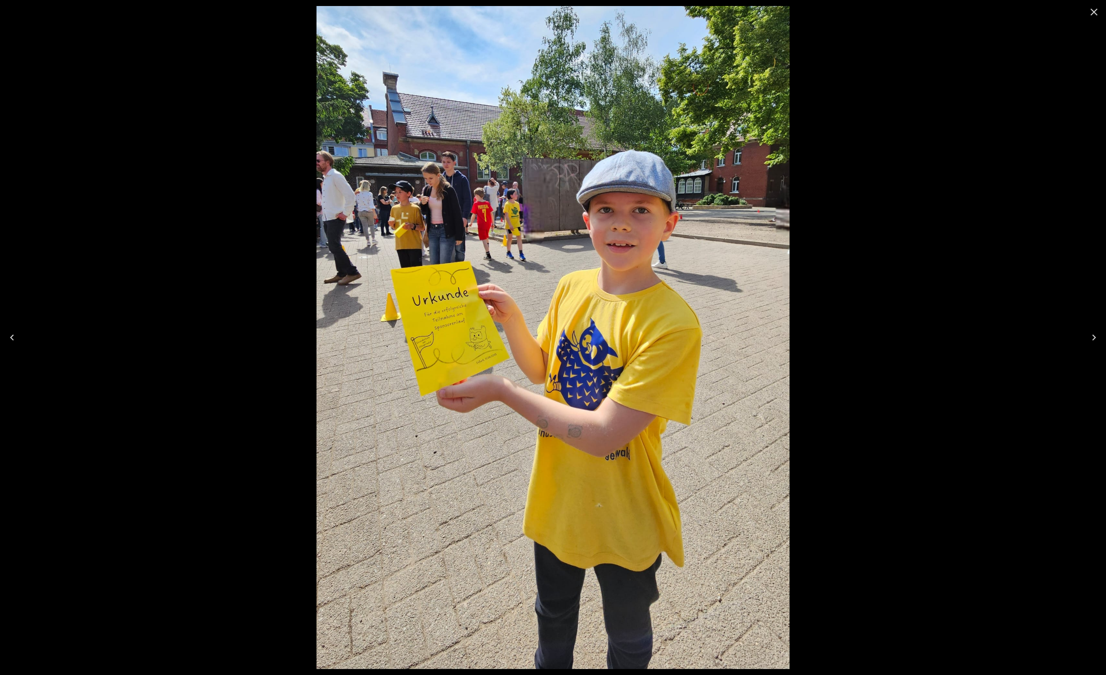
click at [942, 207] on div at bounding box center [553, 337] width 1106 height 675
click at [1095, 12] on icon "Close" at bounding box center [1094, 12] width 12 height 12
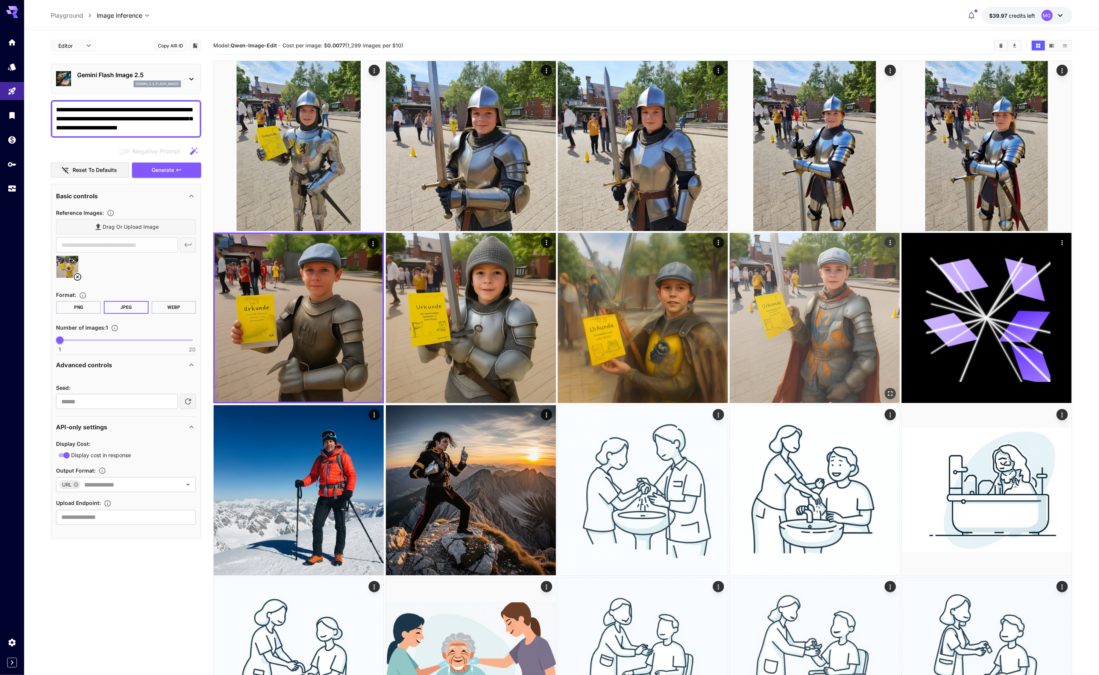
click at [839, 330] on img at bounding box center [815, 318] width 170 height 170
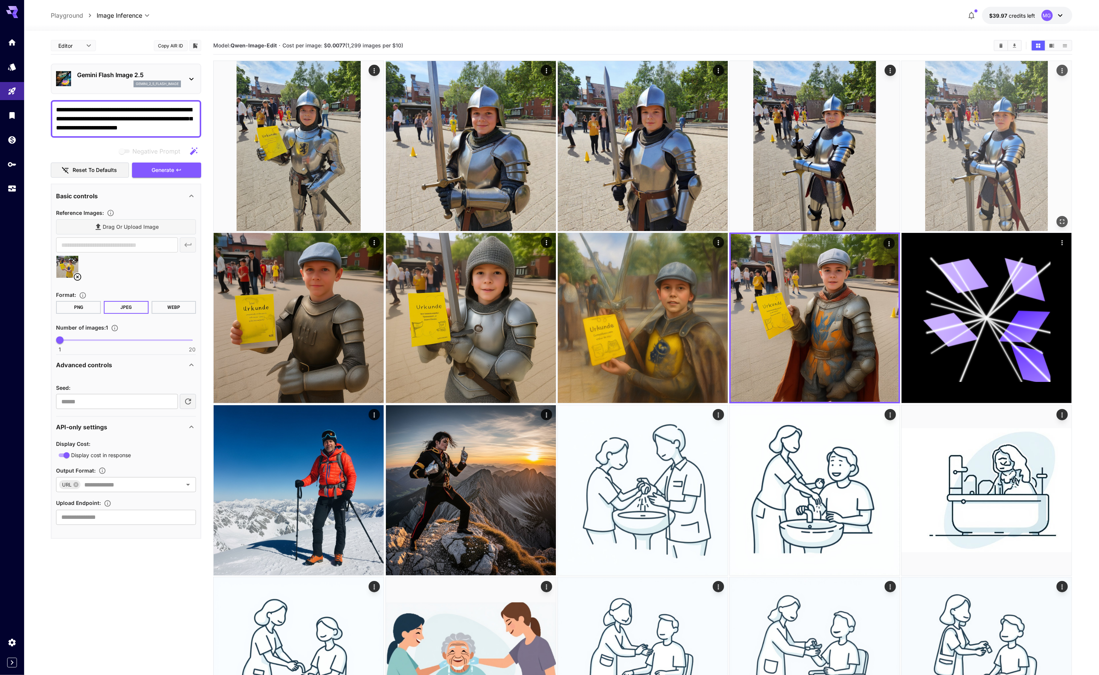
click at [965, 106] on img at bounding box center [987, 146] width 170 height 170
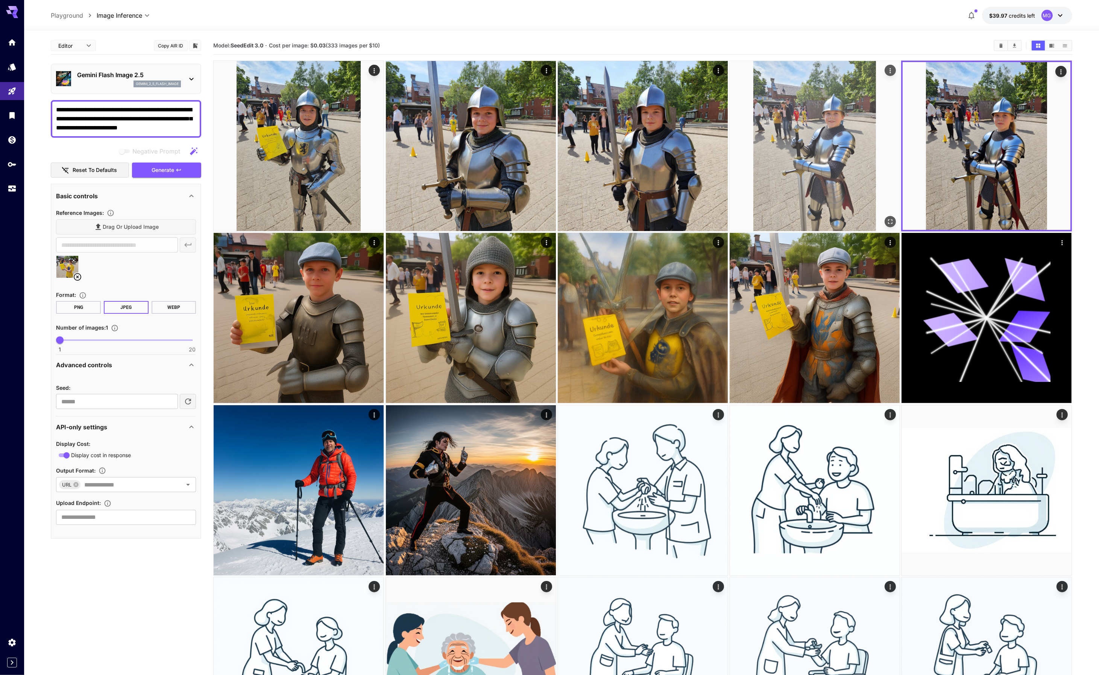
click at [865, 117] on img at bounding box center [815, 146] width 170 height 170
click at [889, 219] on icon "Open in fullscreen" at bounding box center [890, 221] width 8 height 8
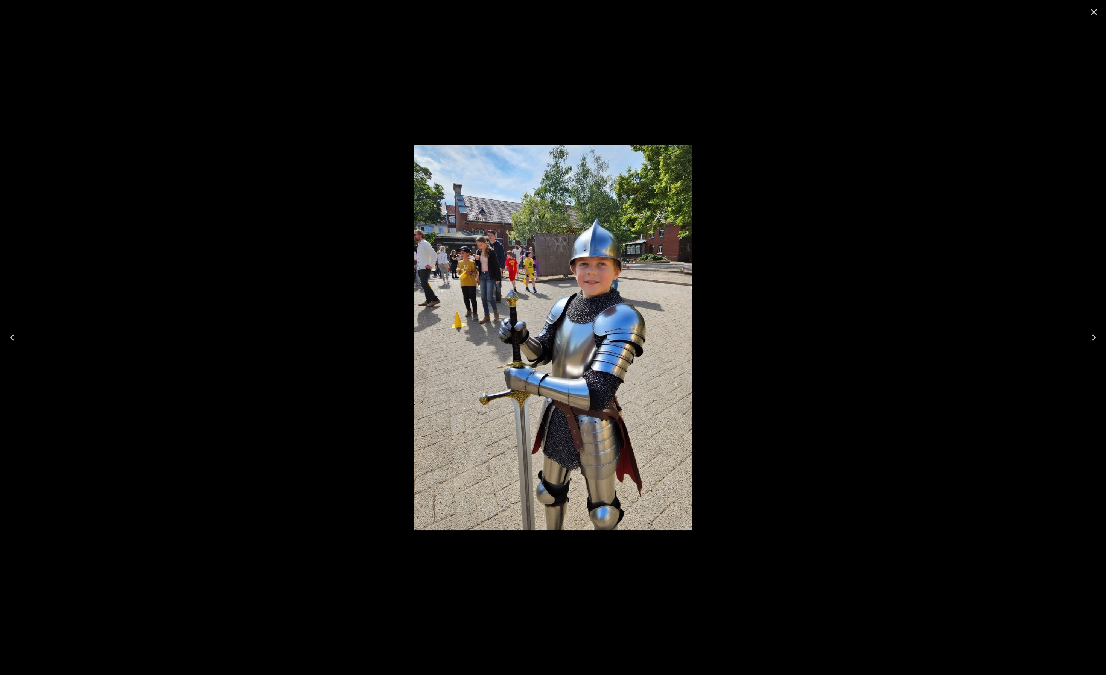
click at [1095, 13] on icon "Close" at bounding box center [1093, 12] width 7 height 7
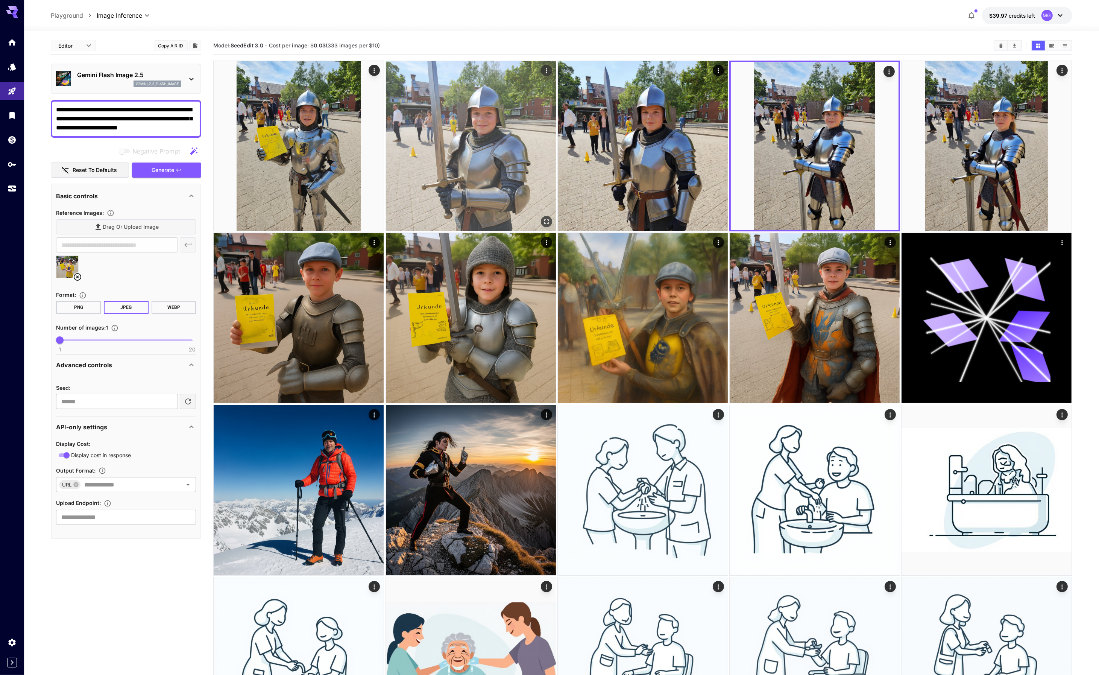
click at [470, 127] on img at bounding box center [471, 146] width 170 height 170
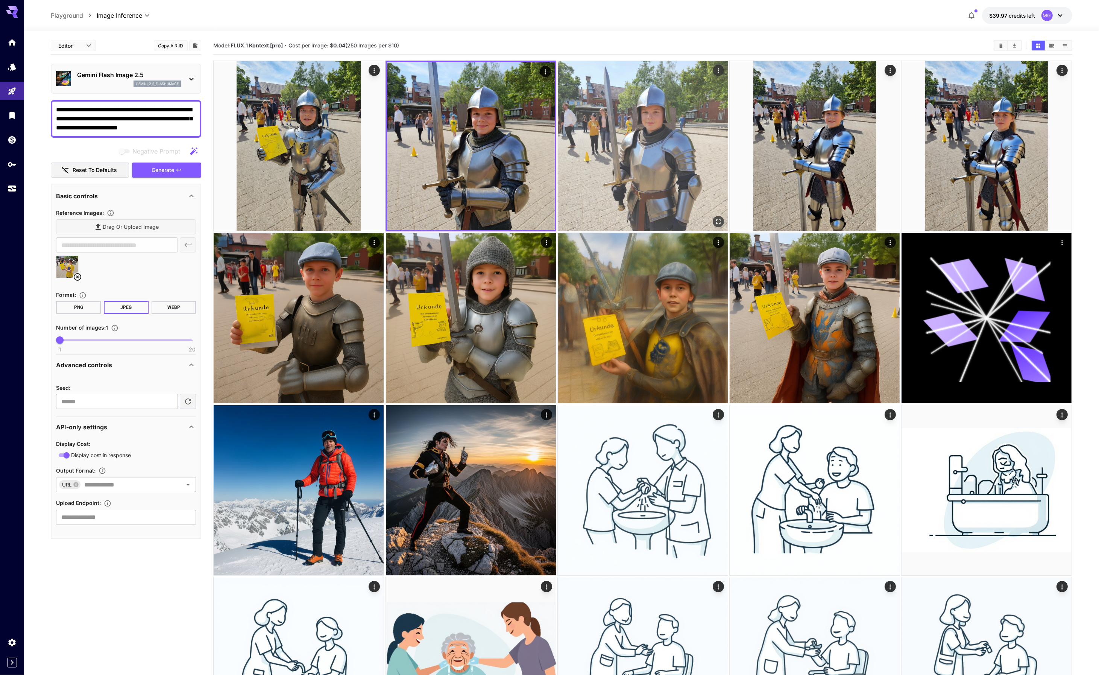
click at [620, 116] on img at bounding box center [643, 146] width 170 height 170
click at [718, 221] on icon "Open in fullscreen" at bounding box center [718, 221] width 8 height 8
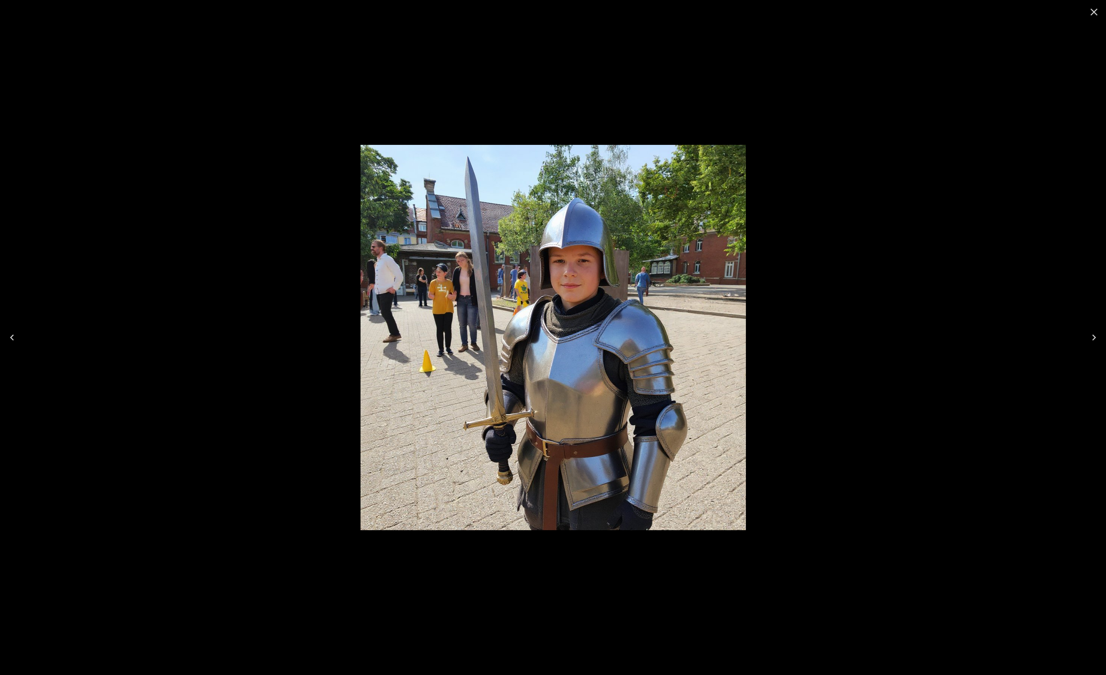
click at [887, 134] on div at bounding box center [553, 337] width 1106 height 675
click at [1092, 11] on icon "Close" at bounding box center [1094, 12] width 12 height 12
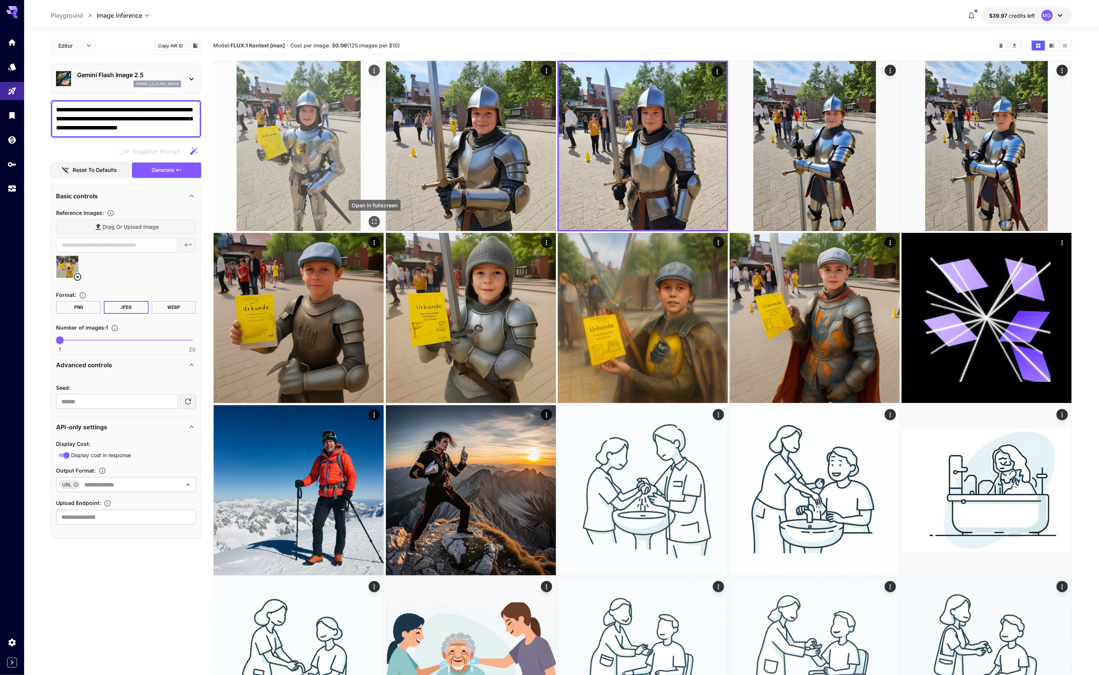
click at [375, 221] on icon "Open in fullscreen" at bounding box center [375, 222] width 8 height 8
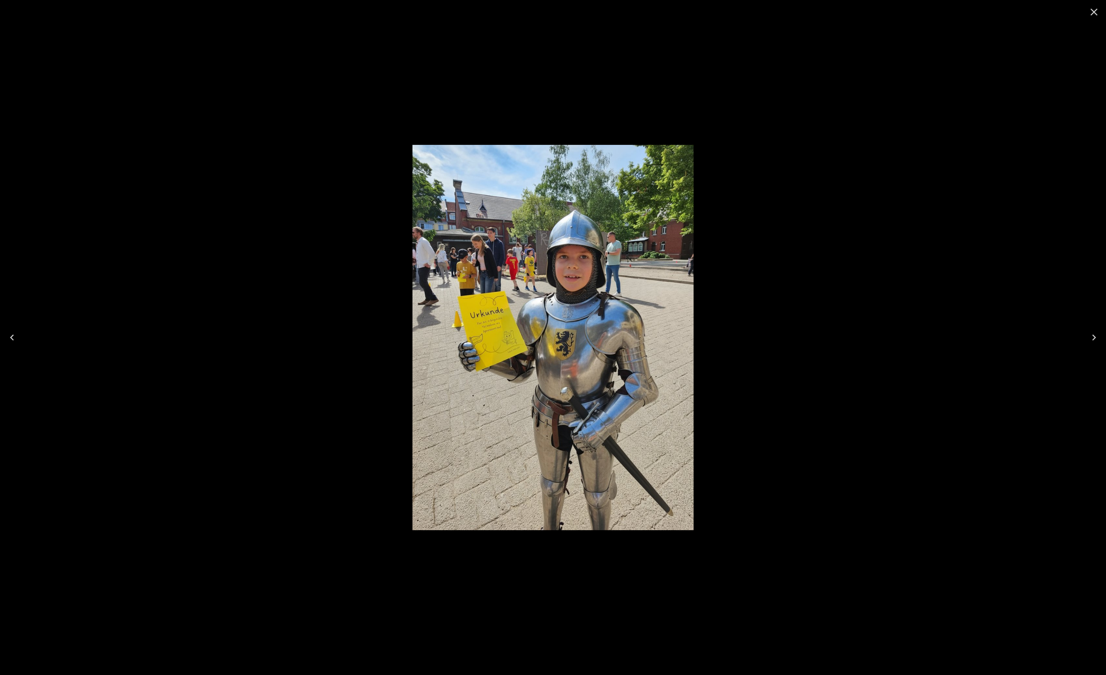
click at [1094, 14] on icon "Close" at bounding box center [1094, 12] width 12 height 12
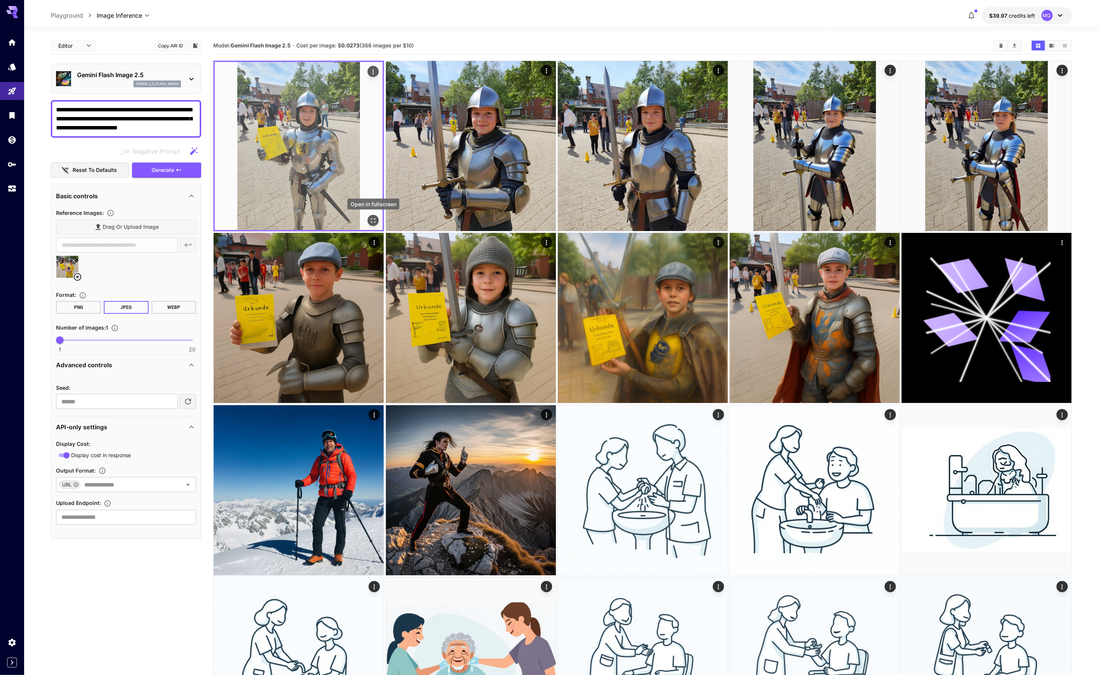
click at [370, 220] on icon "Open in fullscreen" at bounding box center [374, 221] width 8 height 8
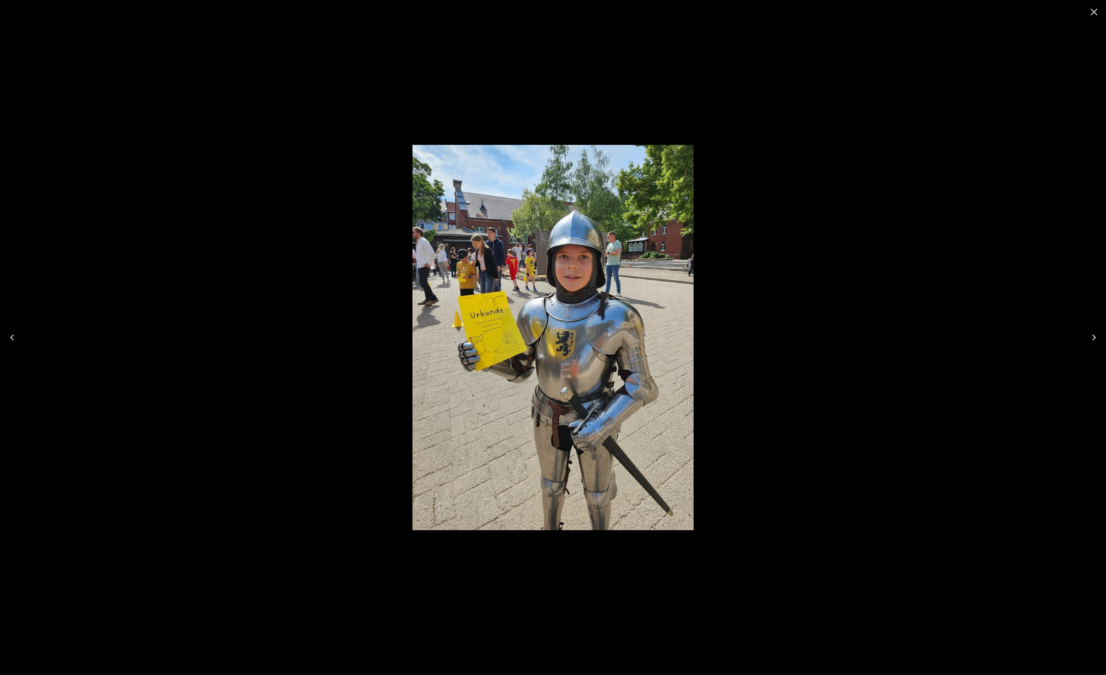
click at [1092, 13] on icon "Close" at bounding box center [1093, 12] width 7 height 7
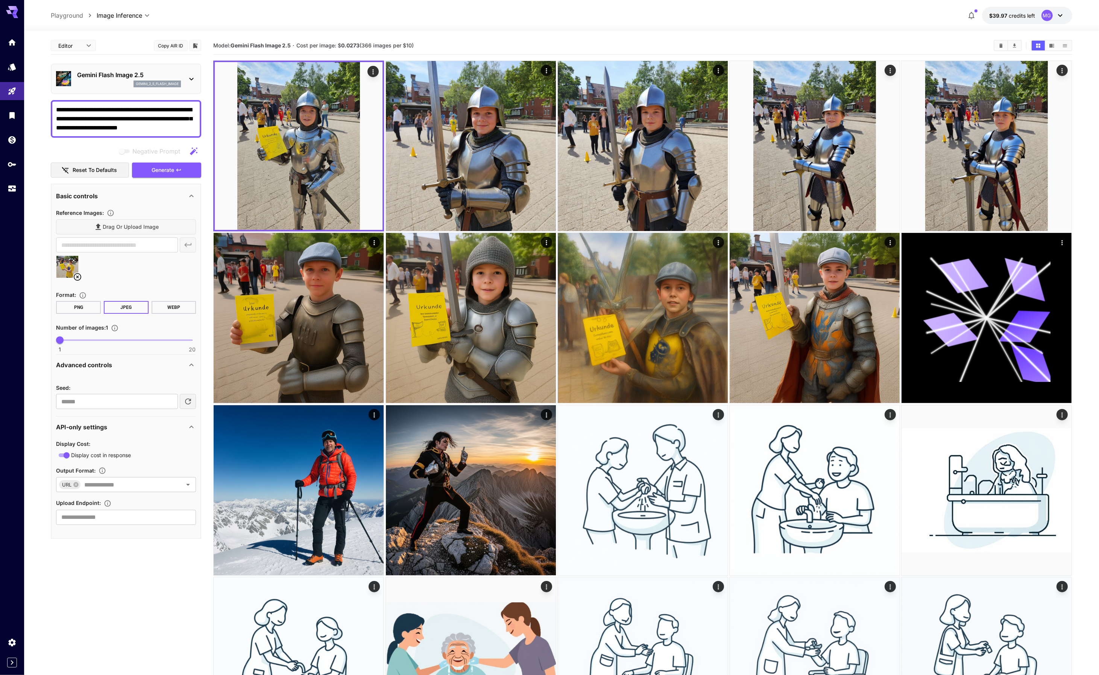
click at [73, 258] on icon at bounding box center [73, 260] width 5 height 5
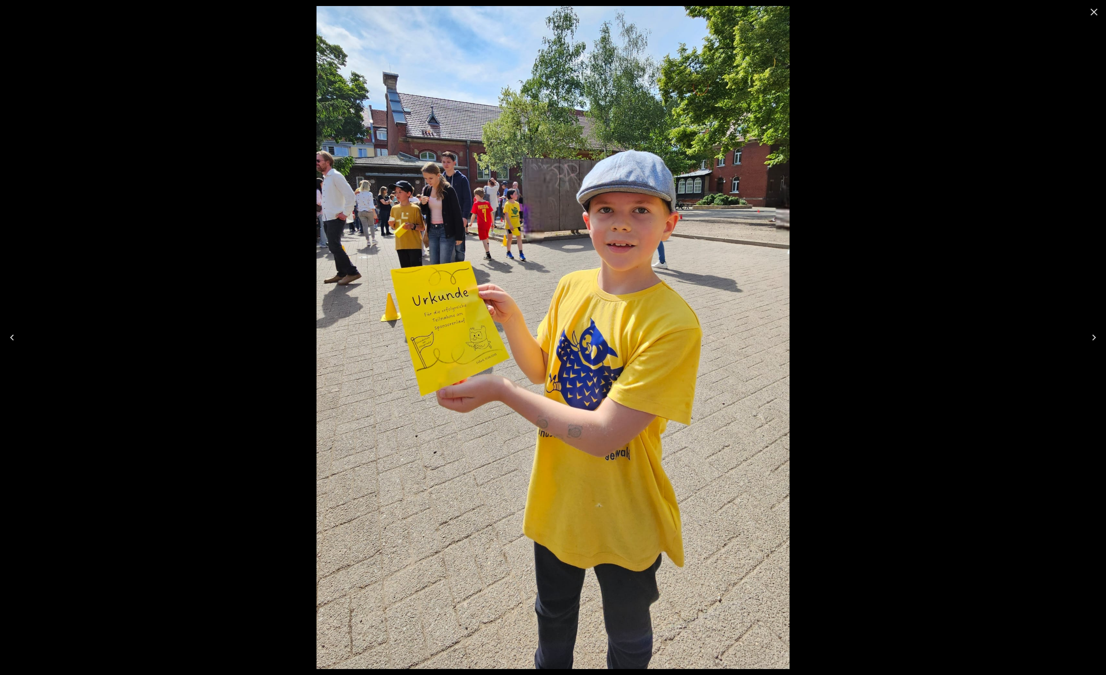
click at [1097, 14] on icon "Close" at bounding box center [1094, 12] width 12 height 12
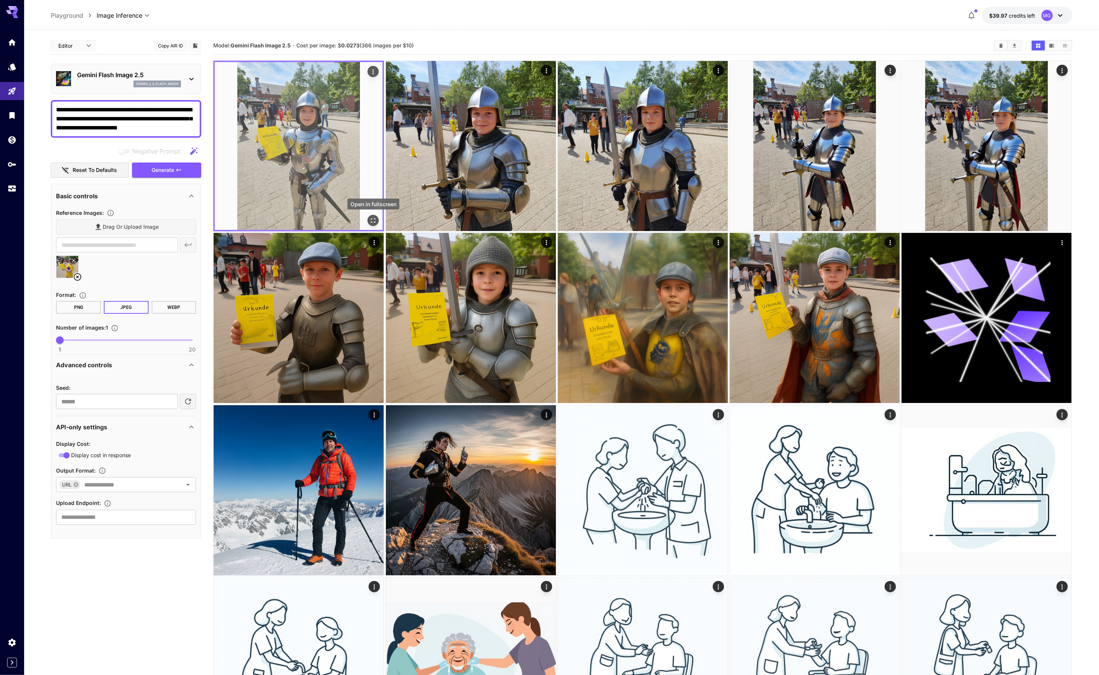
click at [373, 223] on icon "Open in fullscreen" at bounding box center [374, 221] width 8 height 8
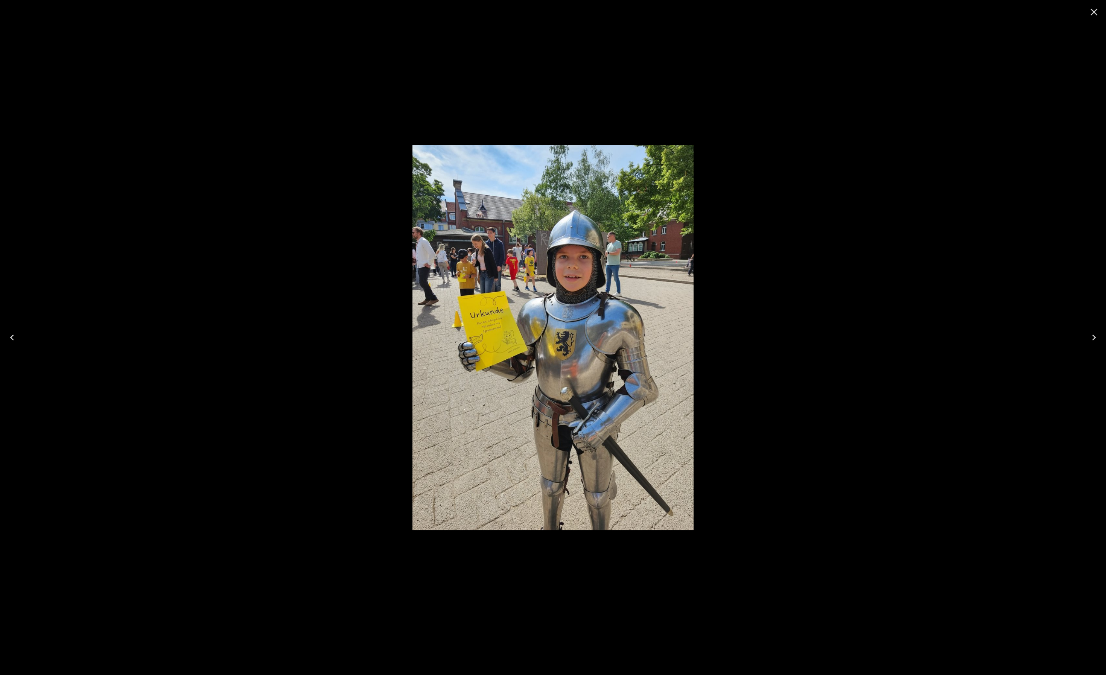
click at [1094, 14] on icon "Close" at bounding box center [1094, 12] width 12 height 12
